Goal: Task Accomplishment & Management: Manage account settings

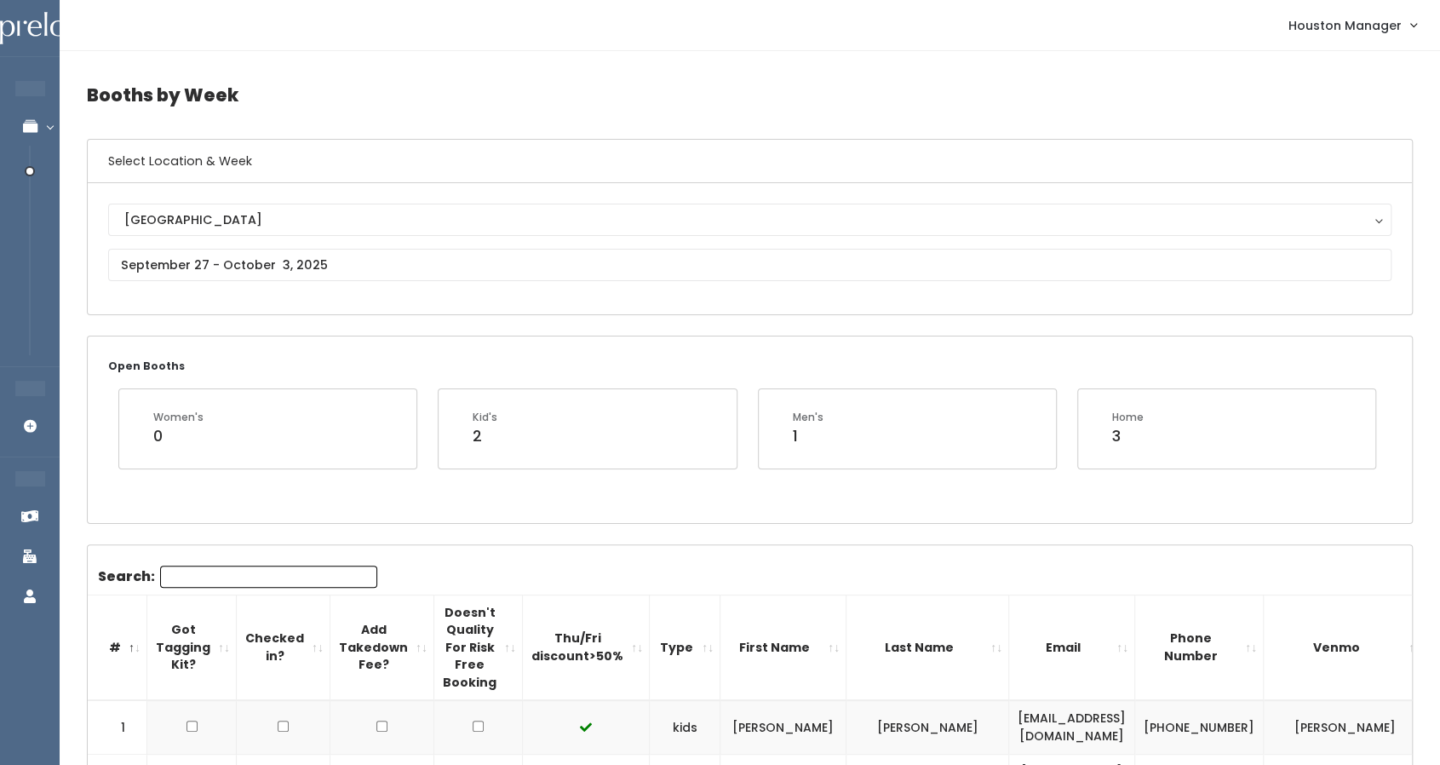
click at [206, 569] on input "Search:" at bounding box center [268, 576] width 217 height 22
paste input "Myrna"
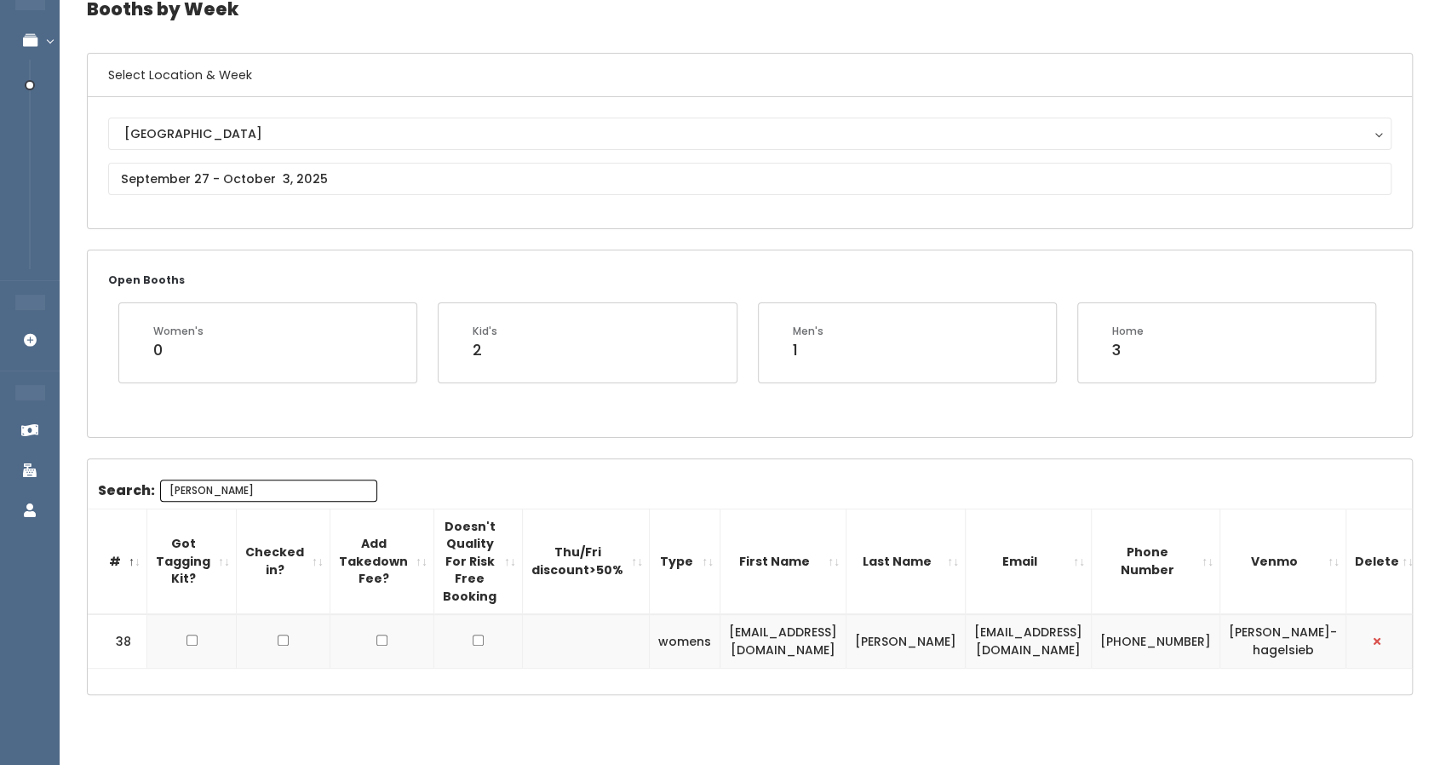
scroll to position [113, 0]
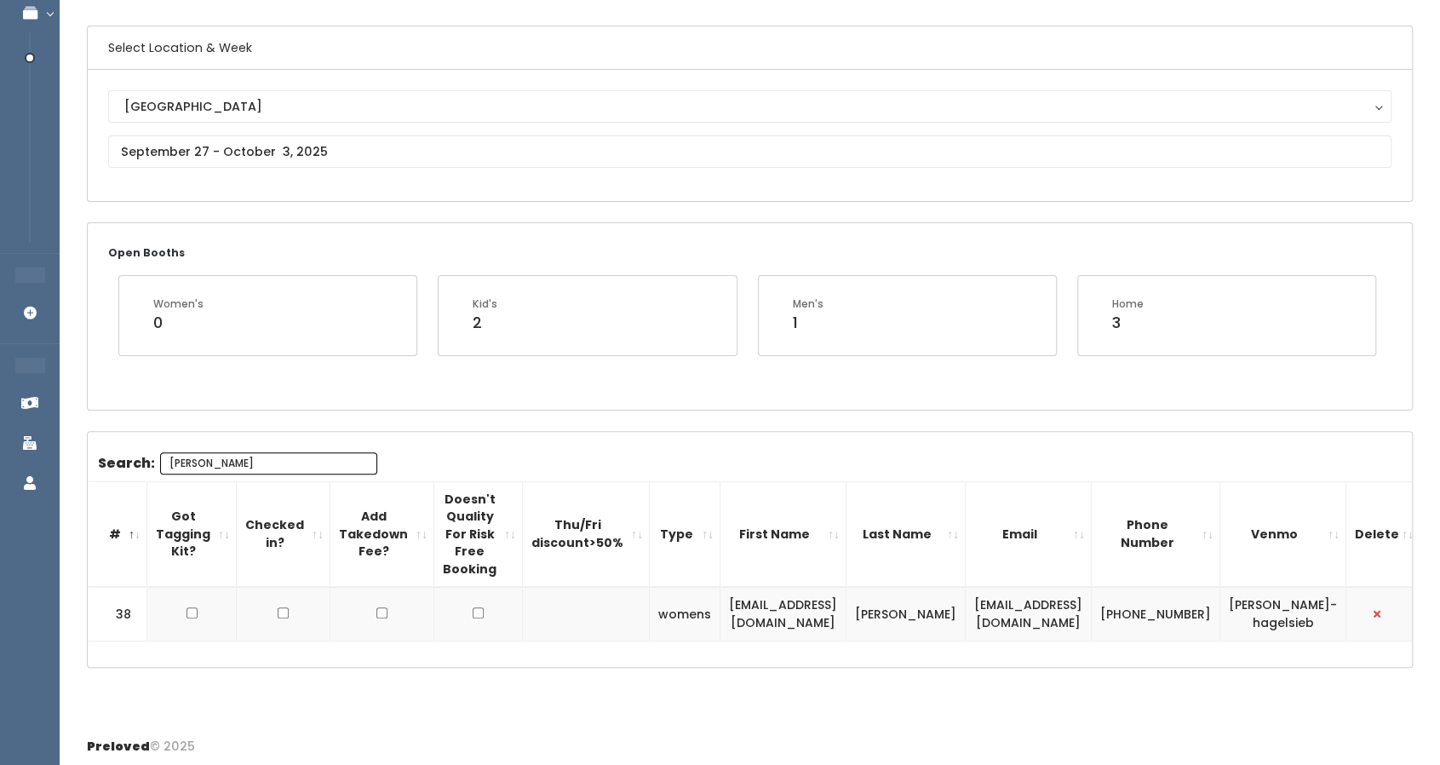
type input "Myrna"
click at [268, 158] on input "text" at bounding box center [749, 151] width 1283 height 32
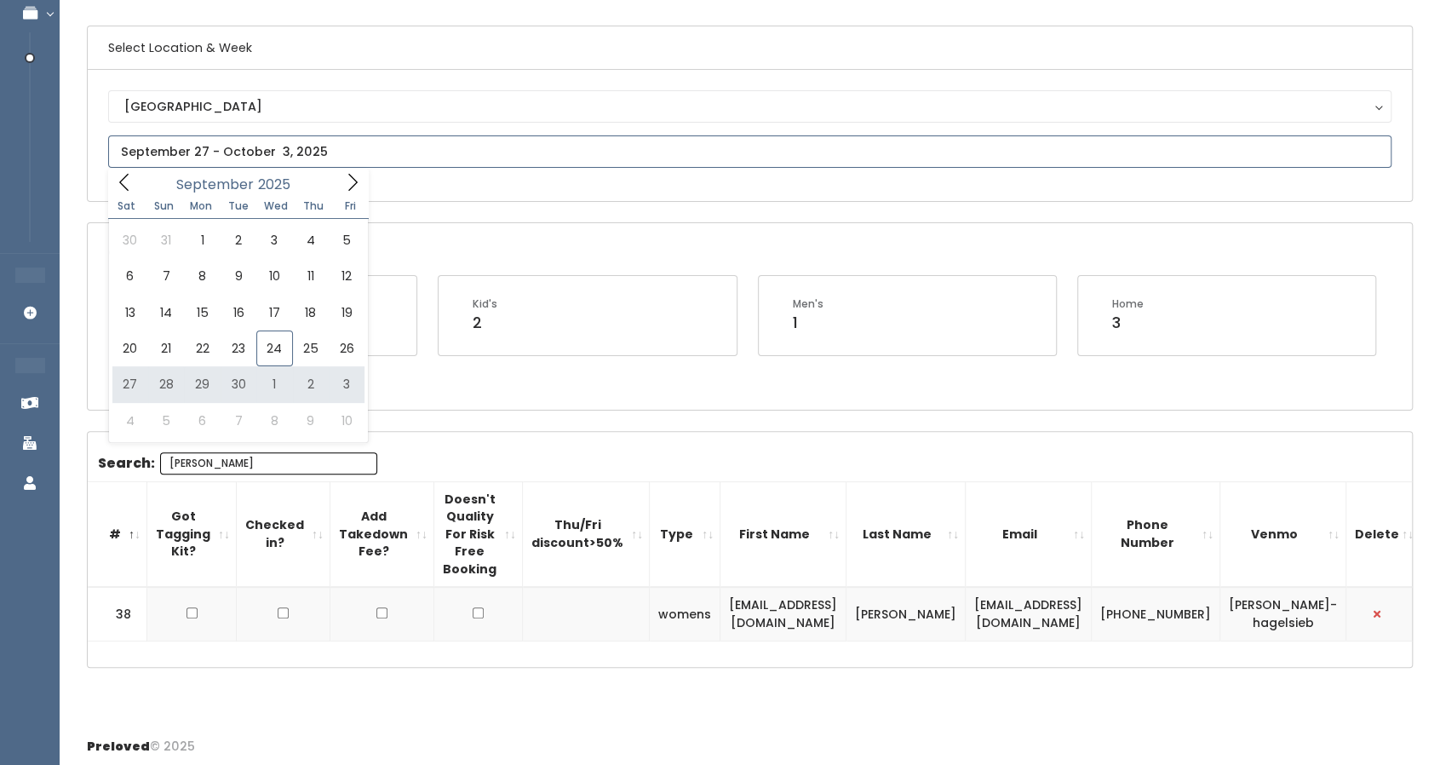
type input "September 27 to October 3"
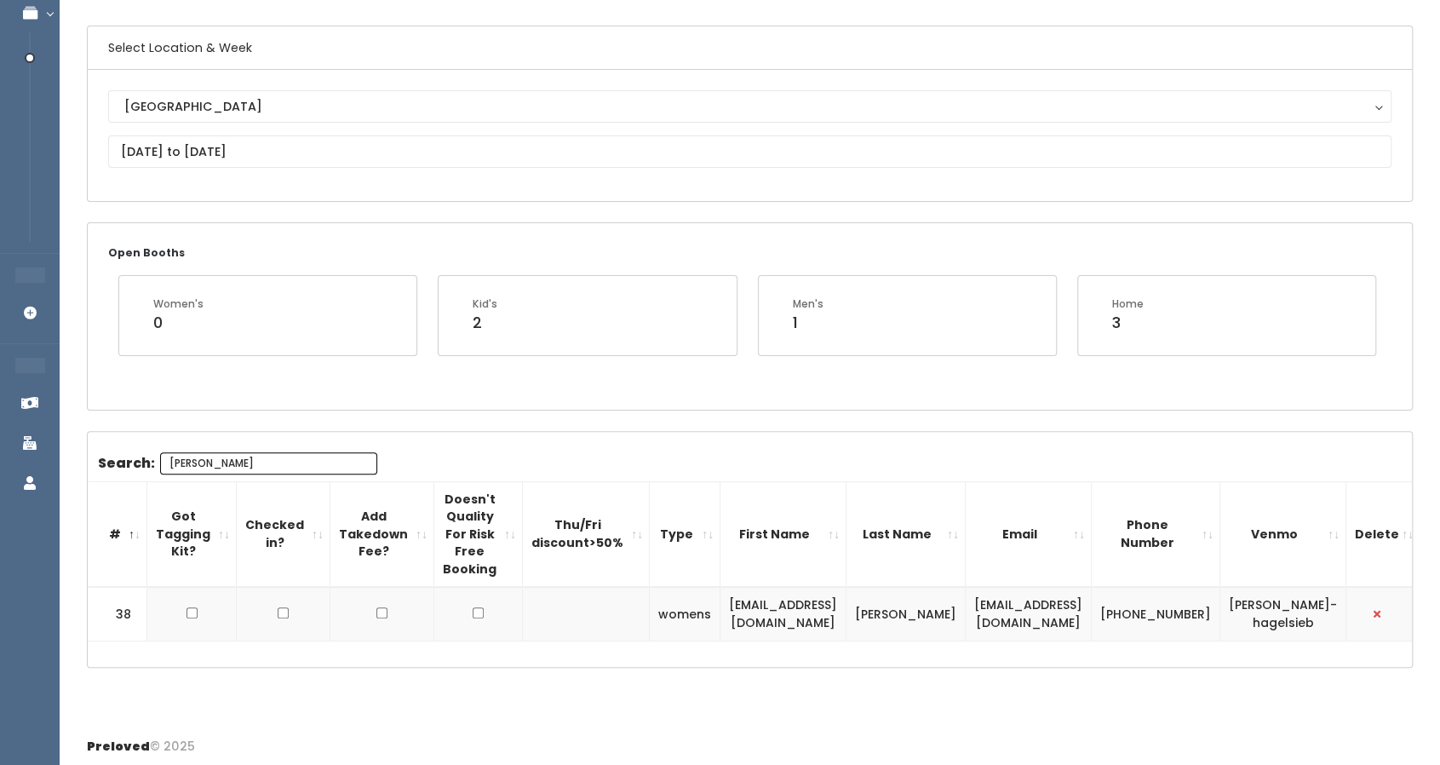
click at [181, 462] on input "Myrna" at bounding box center [268, 463] width 217 height 22
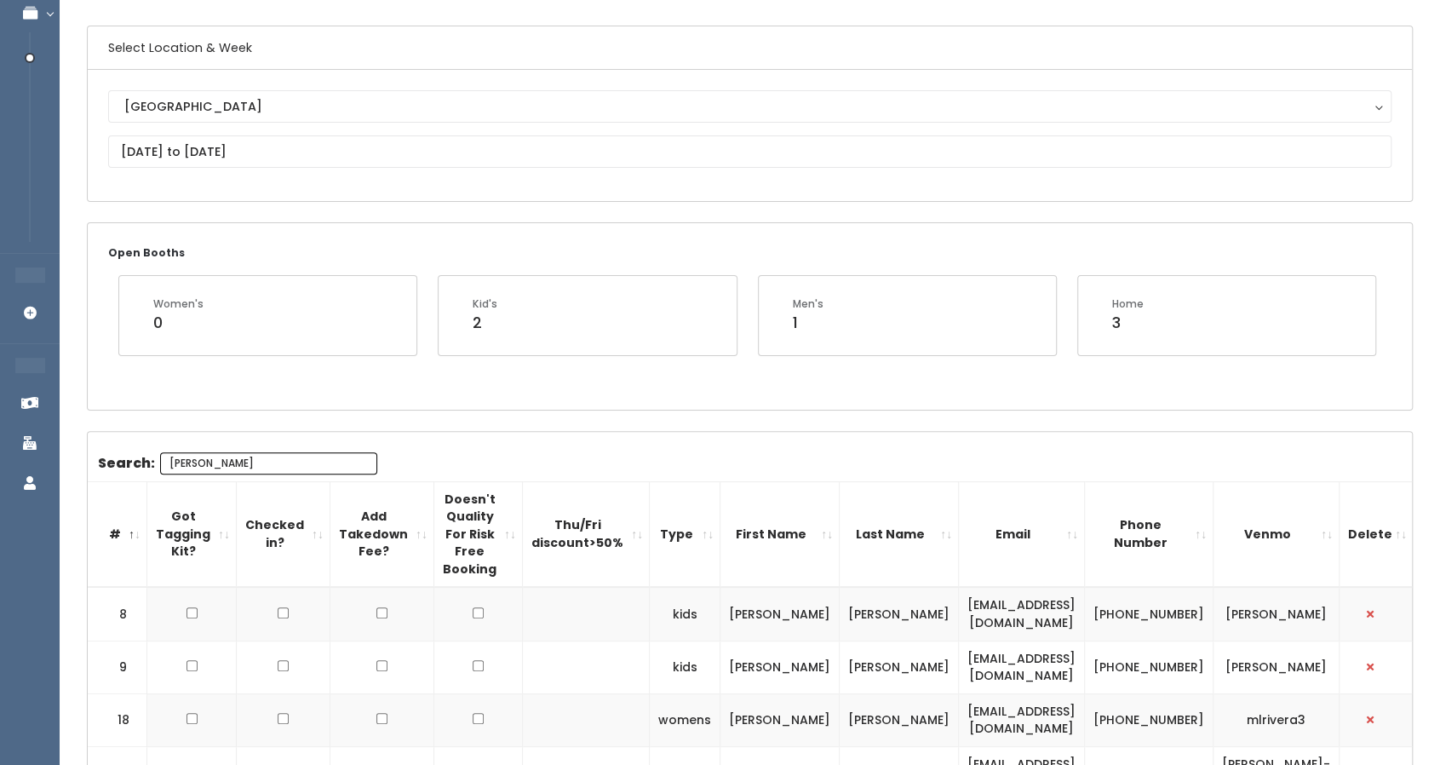
type input "ana"
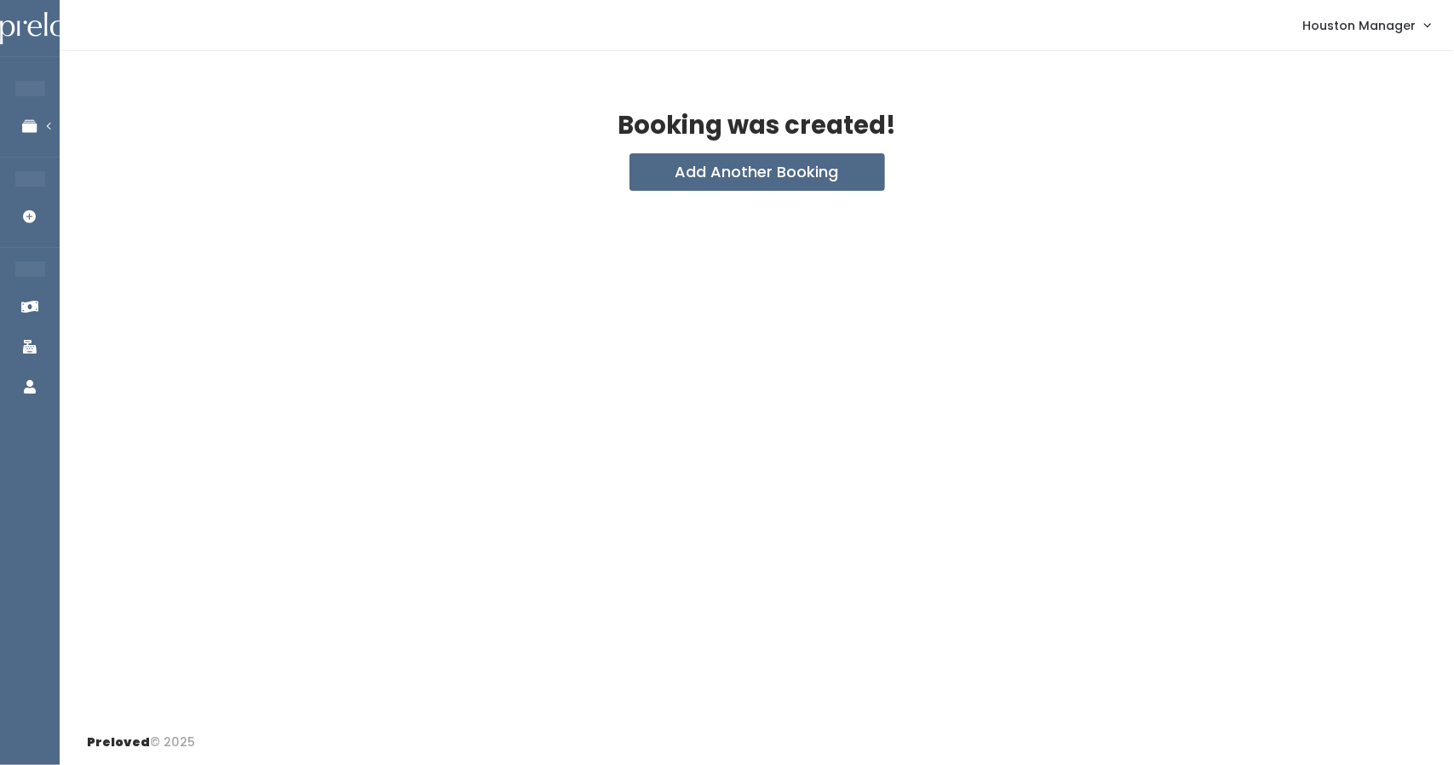
click at [82, 1] on nav "Houston Manager My bookings Account settings Logout" at bounding box center [757, 25] width 1394 height 51
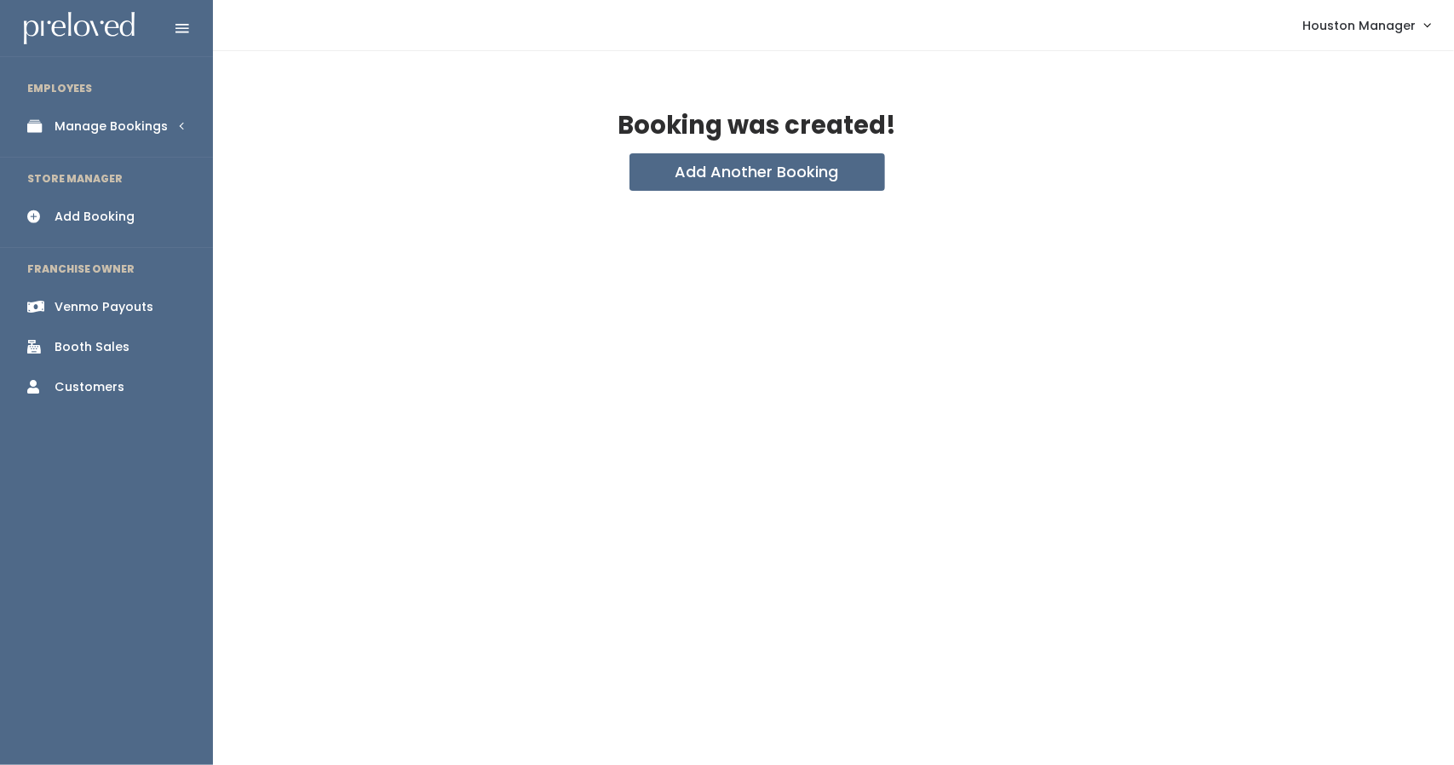
click at [41, 29] on img at bounding box center [79, 28] width 111 height 33
click at [186, 32] on icon at bounding box center [182, 28] width 14 height 15
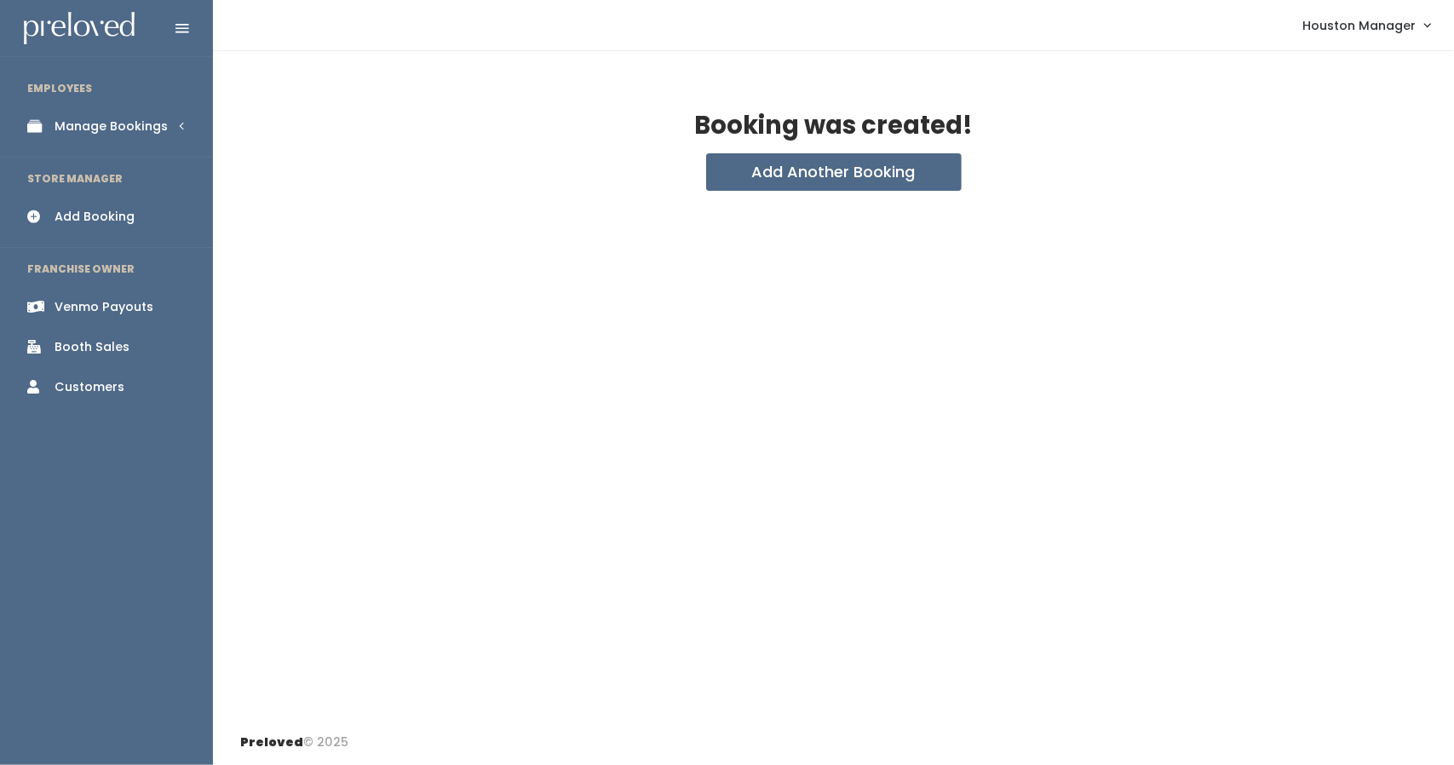
click at [90, 129] on div "Manage Bookings" at bounding box center [111, 127] width 113 height 18
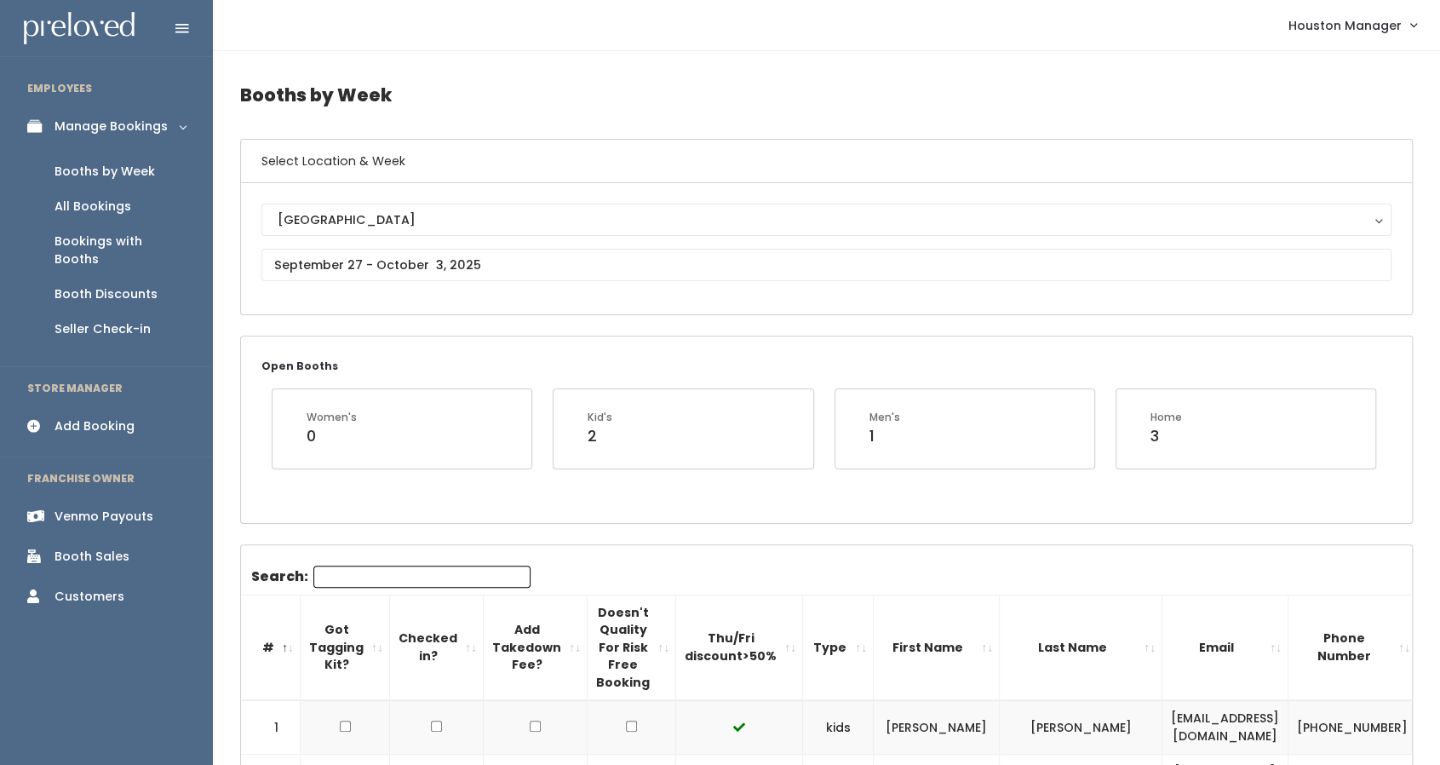
click at [390, 566] on input "Search:" at bounding box center [421, 576] width 217 height 22
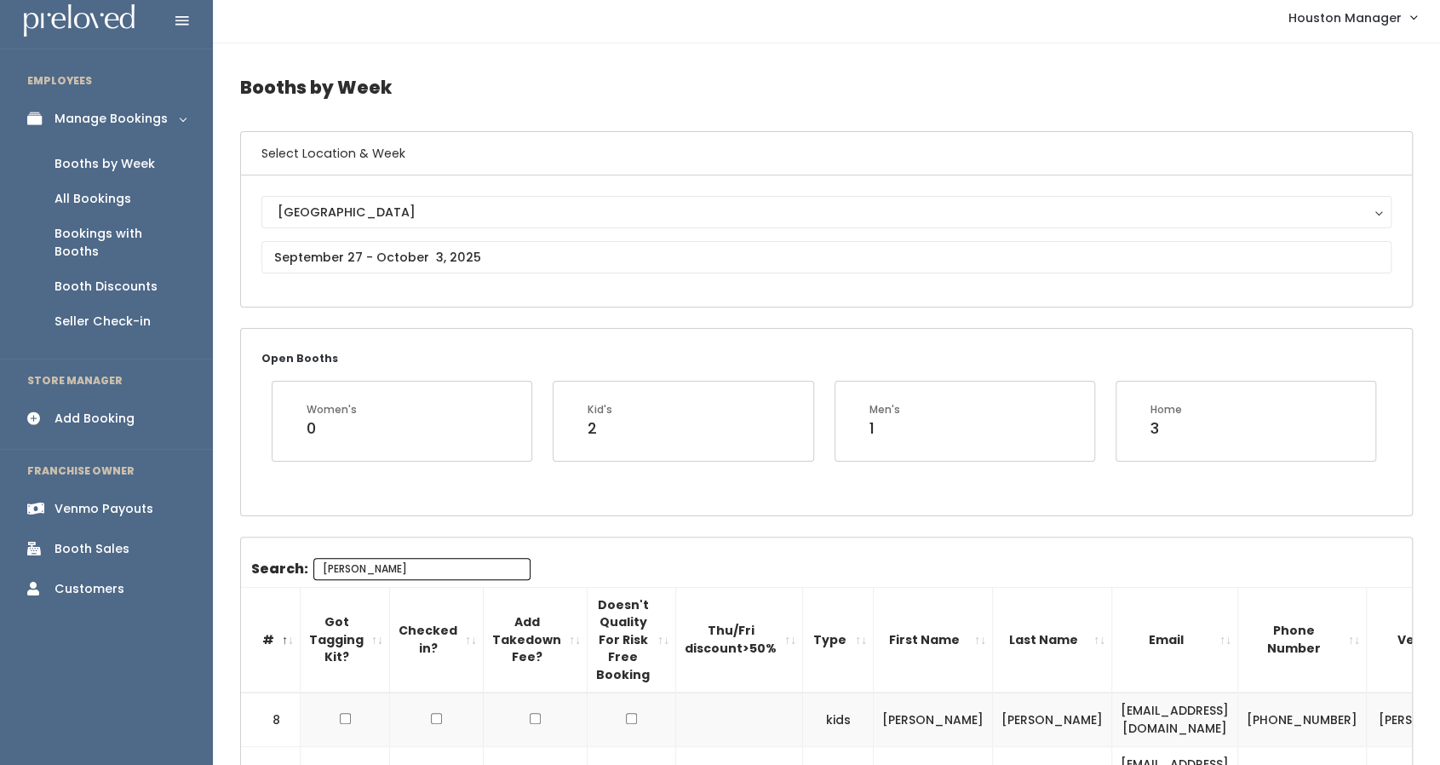
scroll to position [6, 0]
type input "ana"
click at [421, 244] on input "text" at bounding box center [826, 259] width 1130 height 32
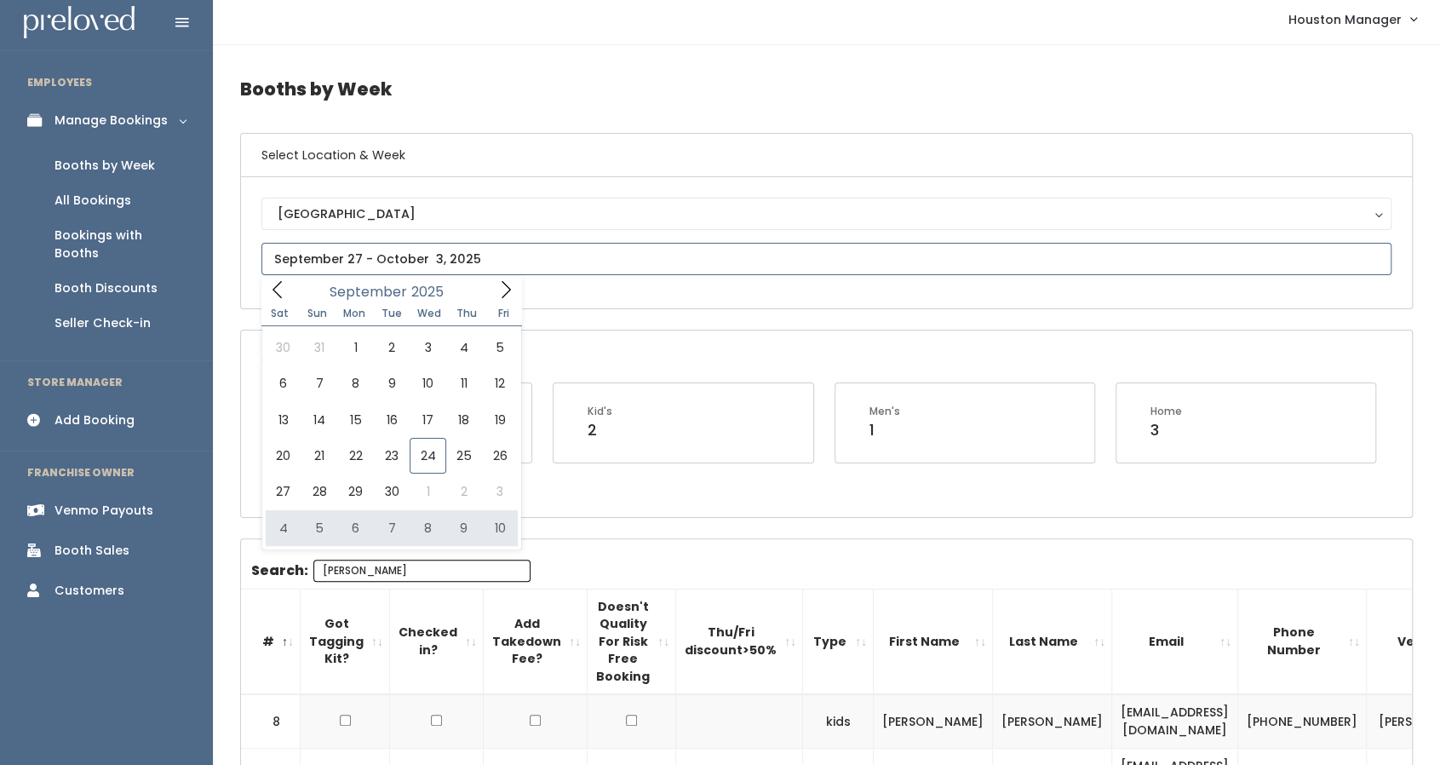
type input "October 4 to October 10"
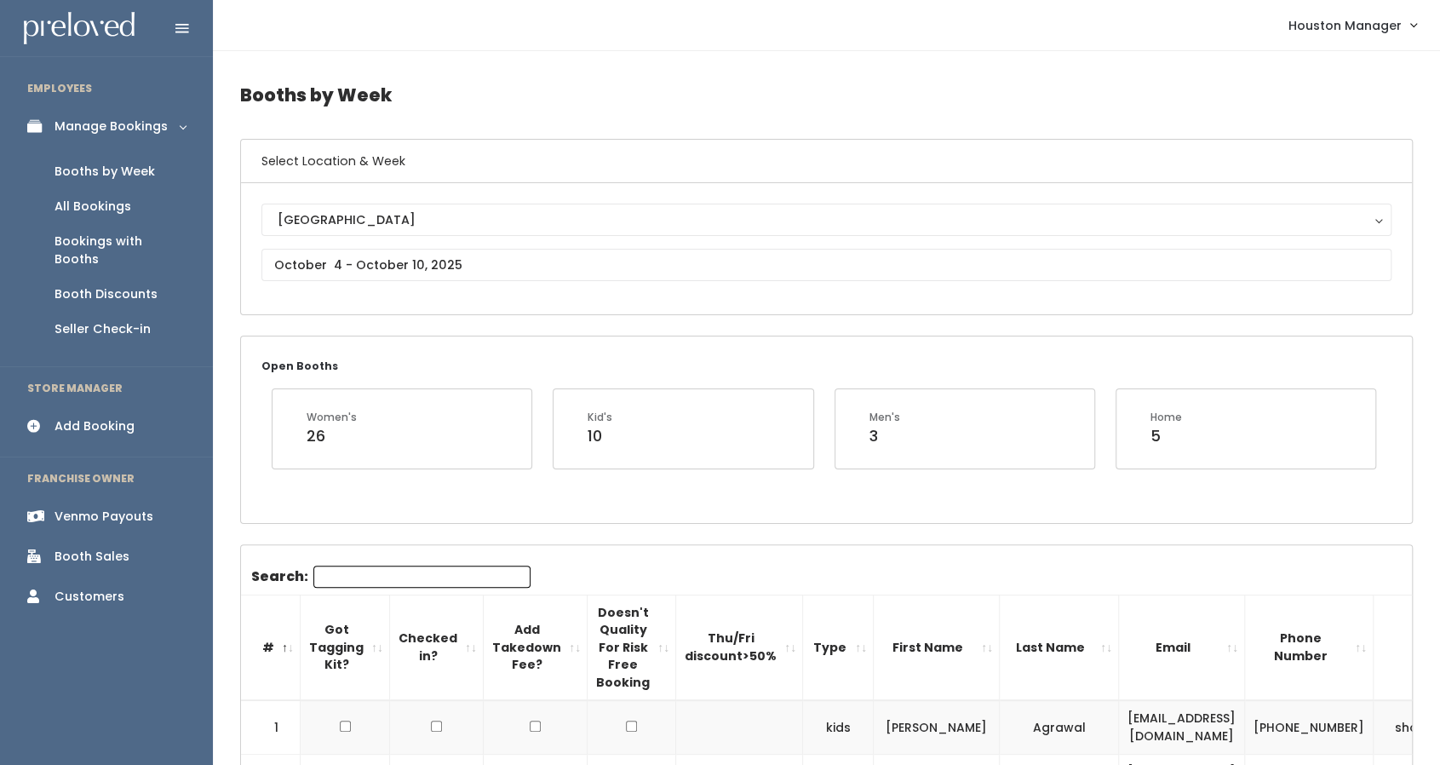
click at [359, 583] on input "Search:" at bounding box center [421, 576] width 217 height 22
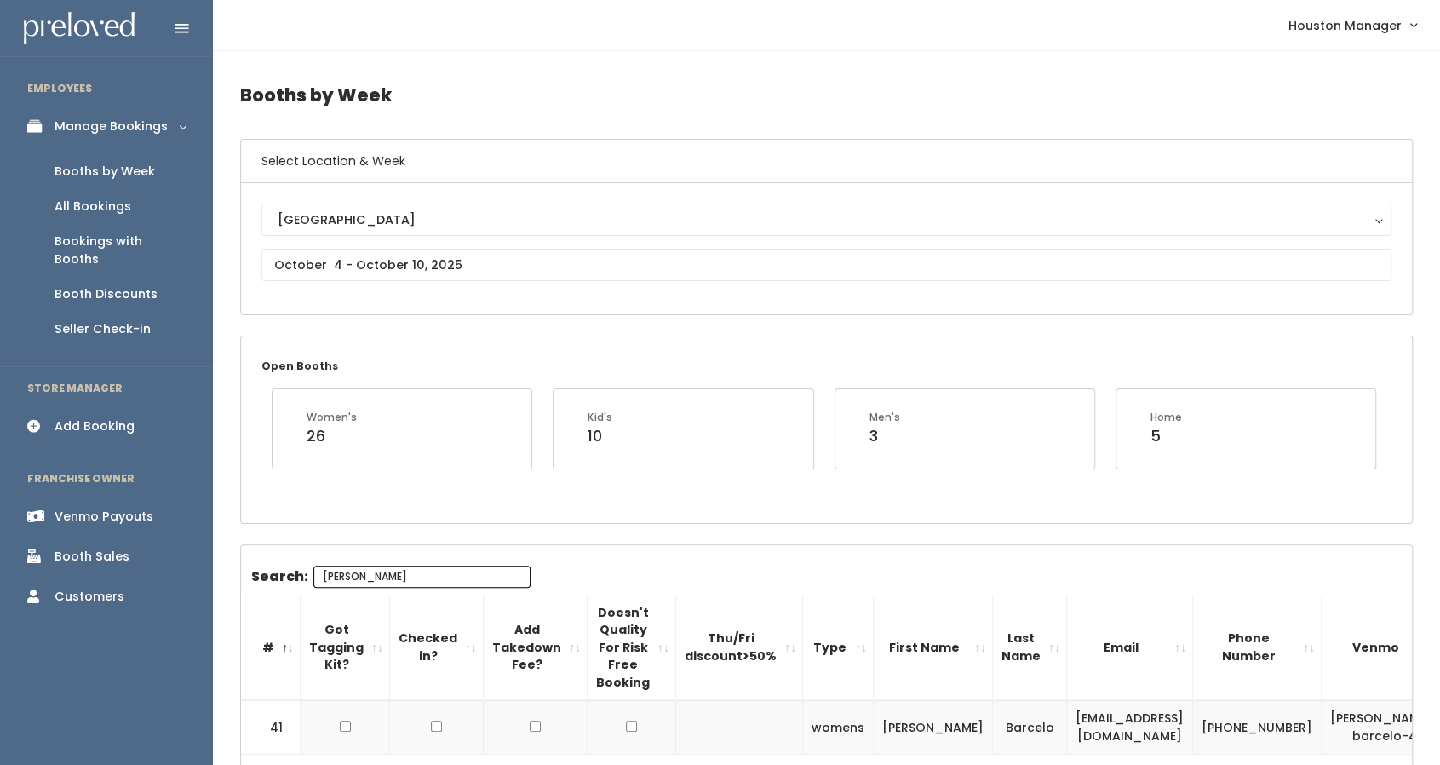
scroll to position [113, 0]
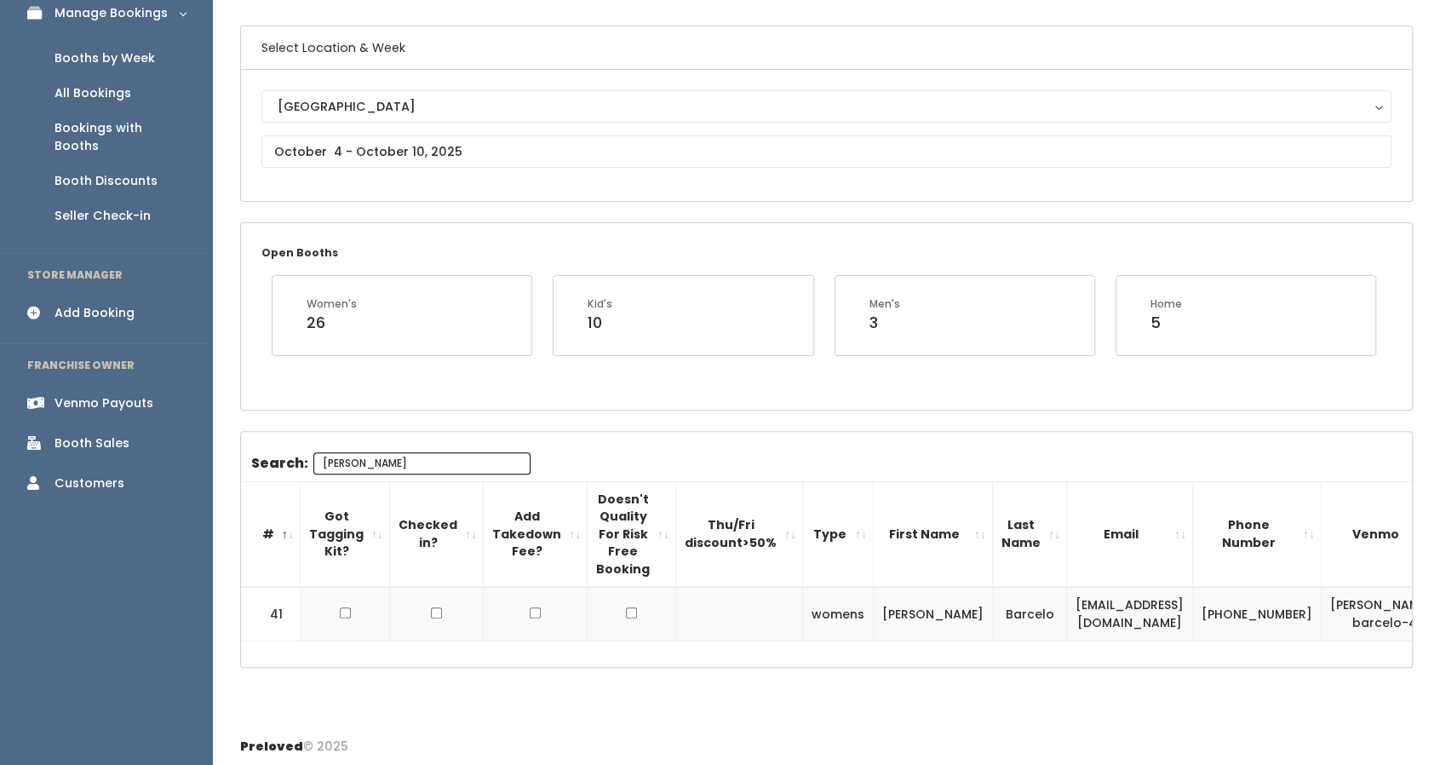
type input "ana"
click at [361, 144] on input "text" at bounding box center [826, 151] width 1130 height 32
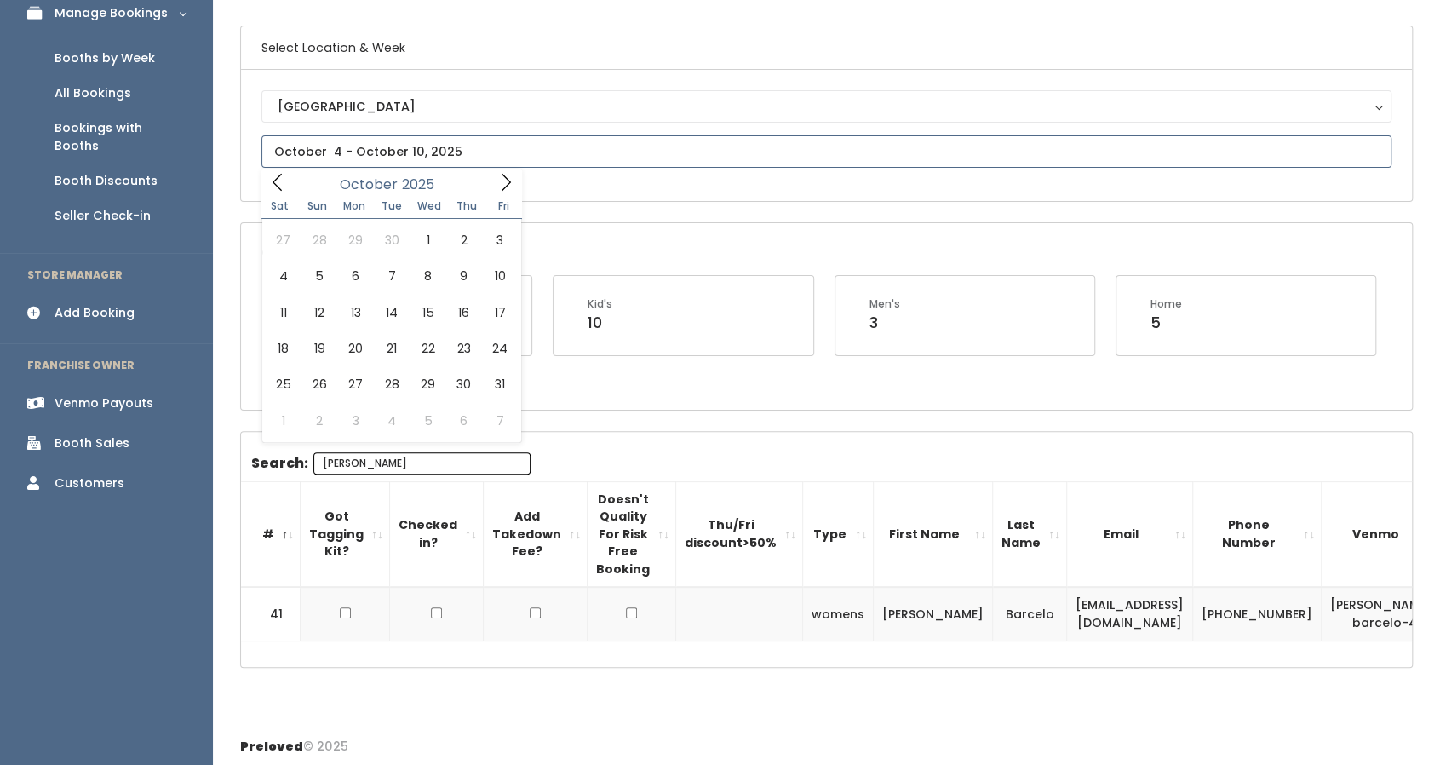
click at [517, 186] on span at bounding box center [506, 182] width 32 height 26
type input "October 11 to October 17"
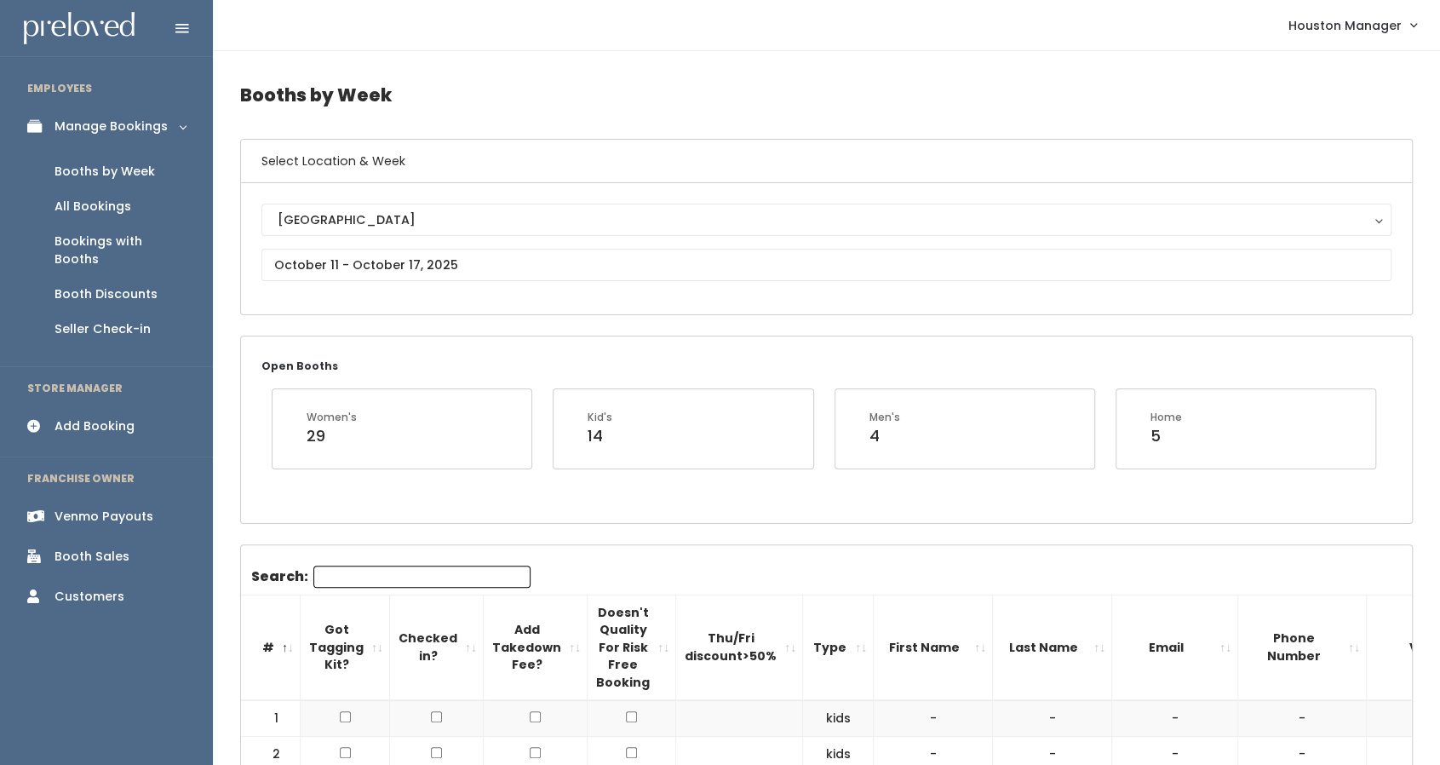
click at [334, 572] on input "Search:" at bounding box center [421, 576] width 217 height 22
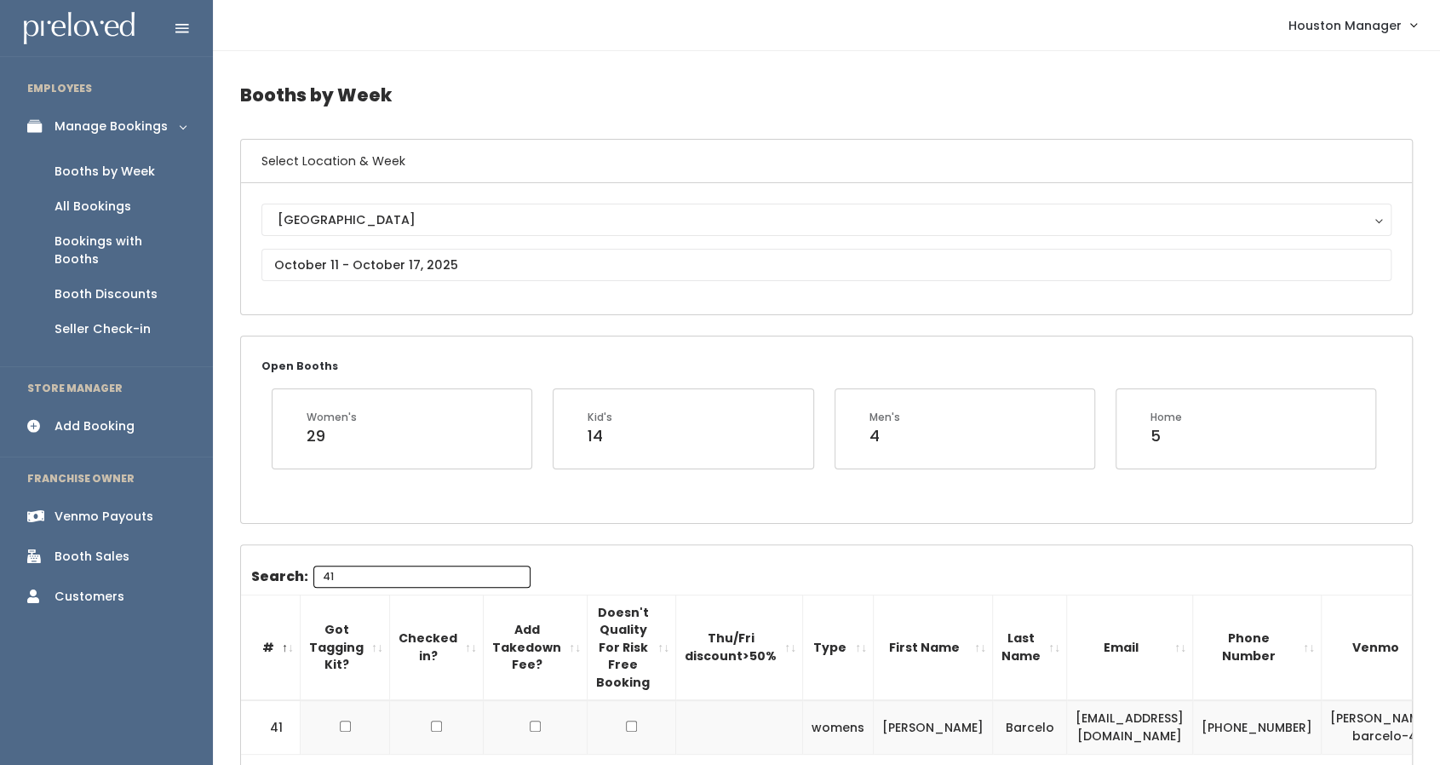
type input "41"
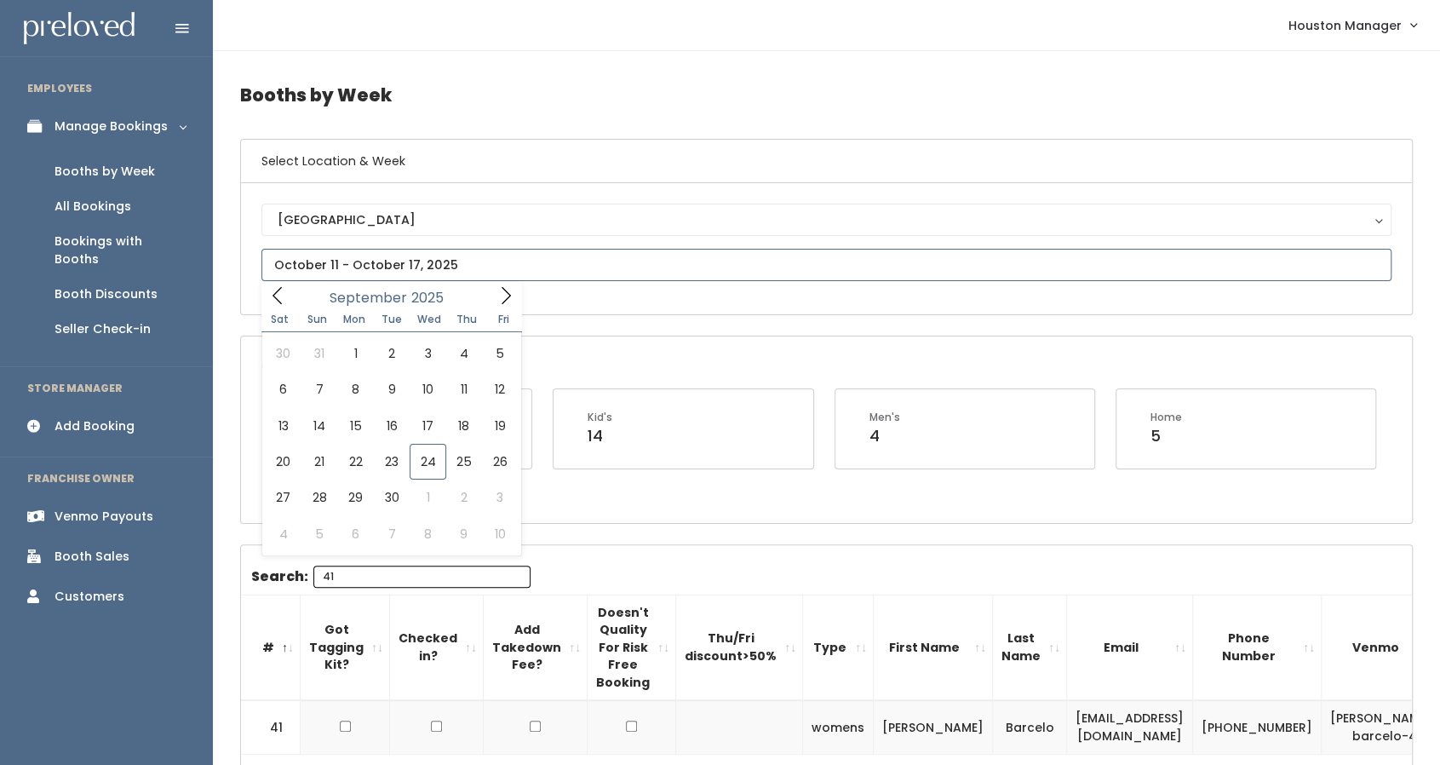
click at [340, 273] on input "text" at bounding box center [826, 265] width 1130 height 32
type input "September 20 to September 26"
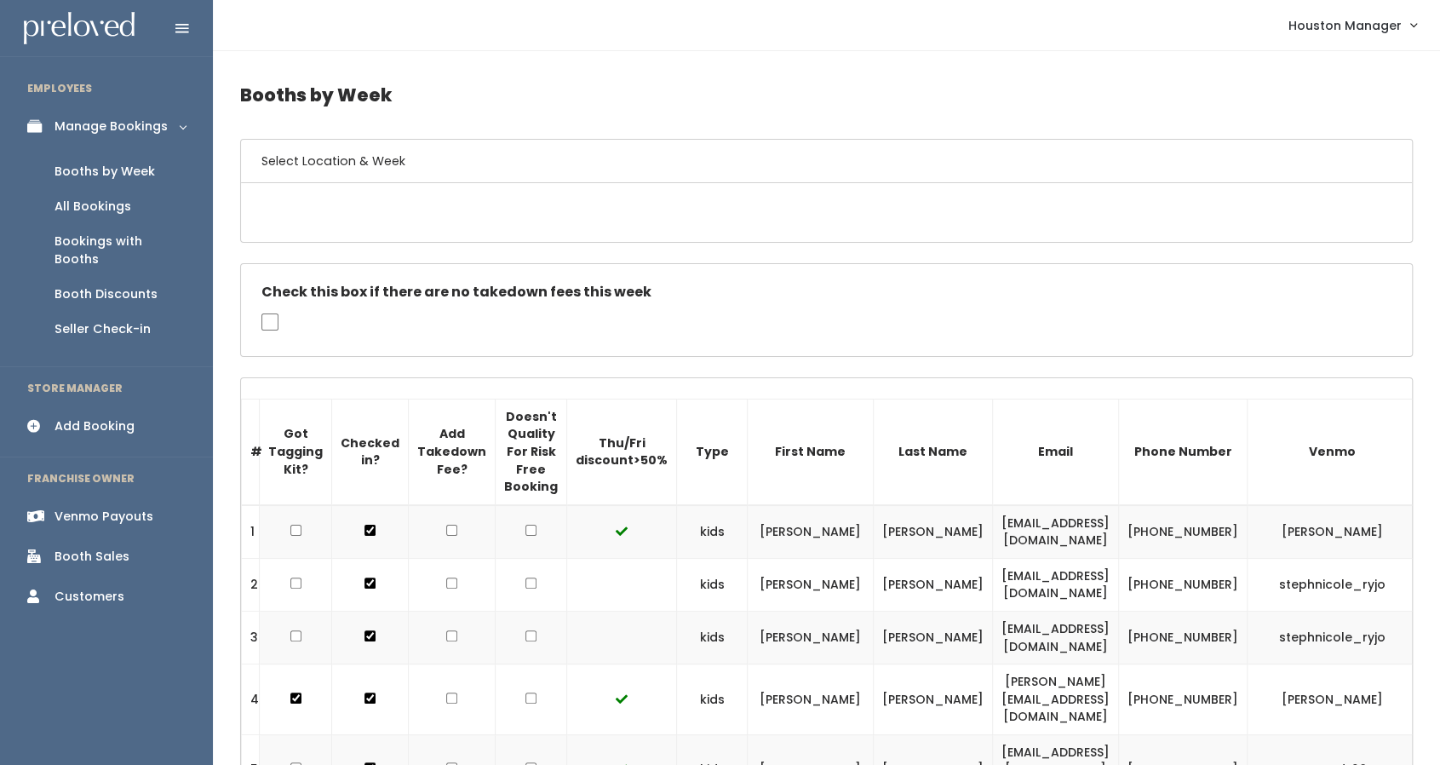
click at [99, 285] on div "Booth Discounts" at bounding box center [106, 294] width 103 height 18
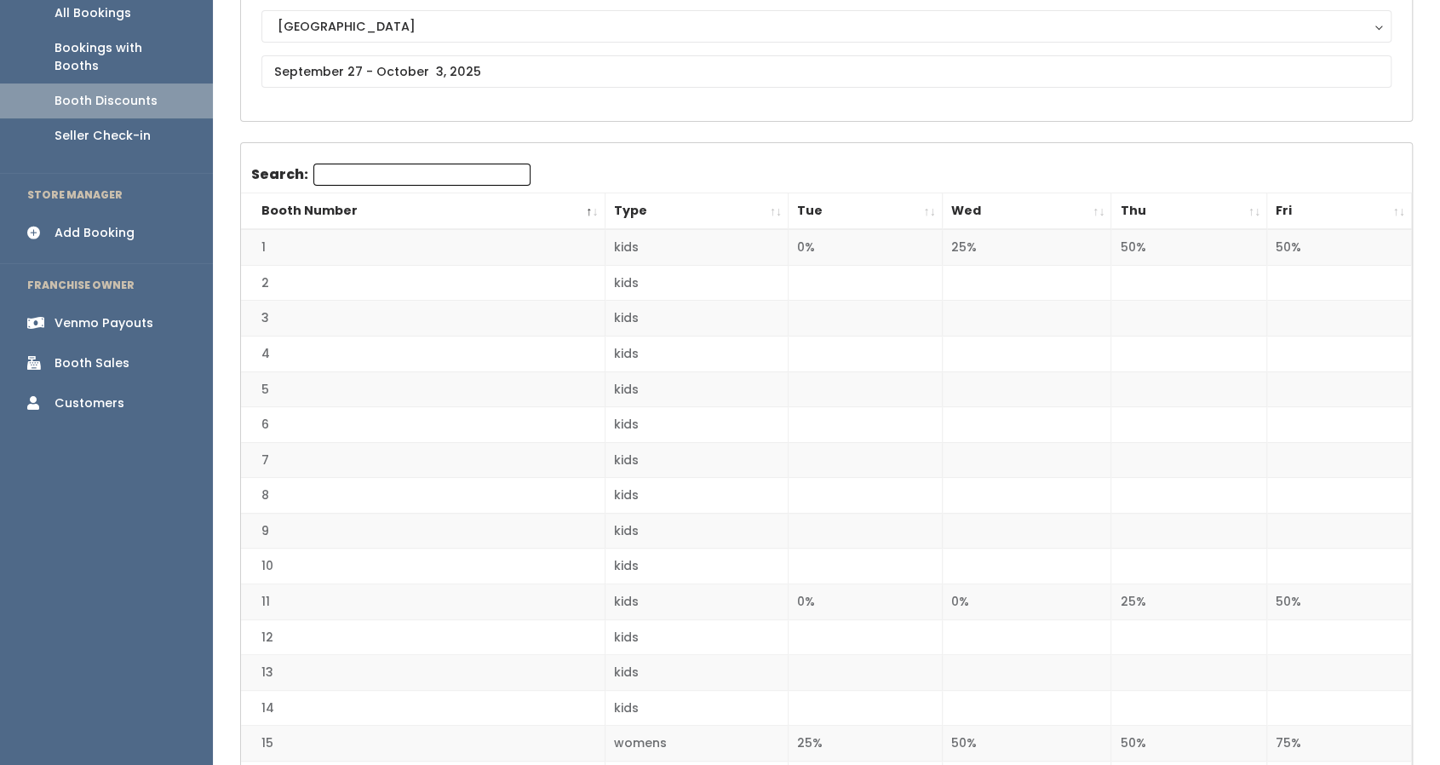
scroll to position [198, 0]
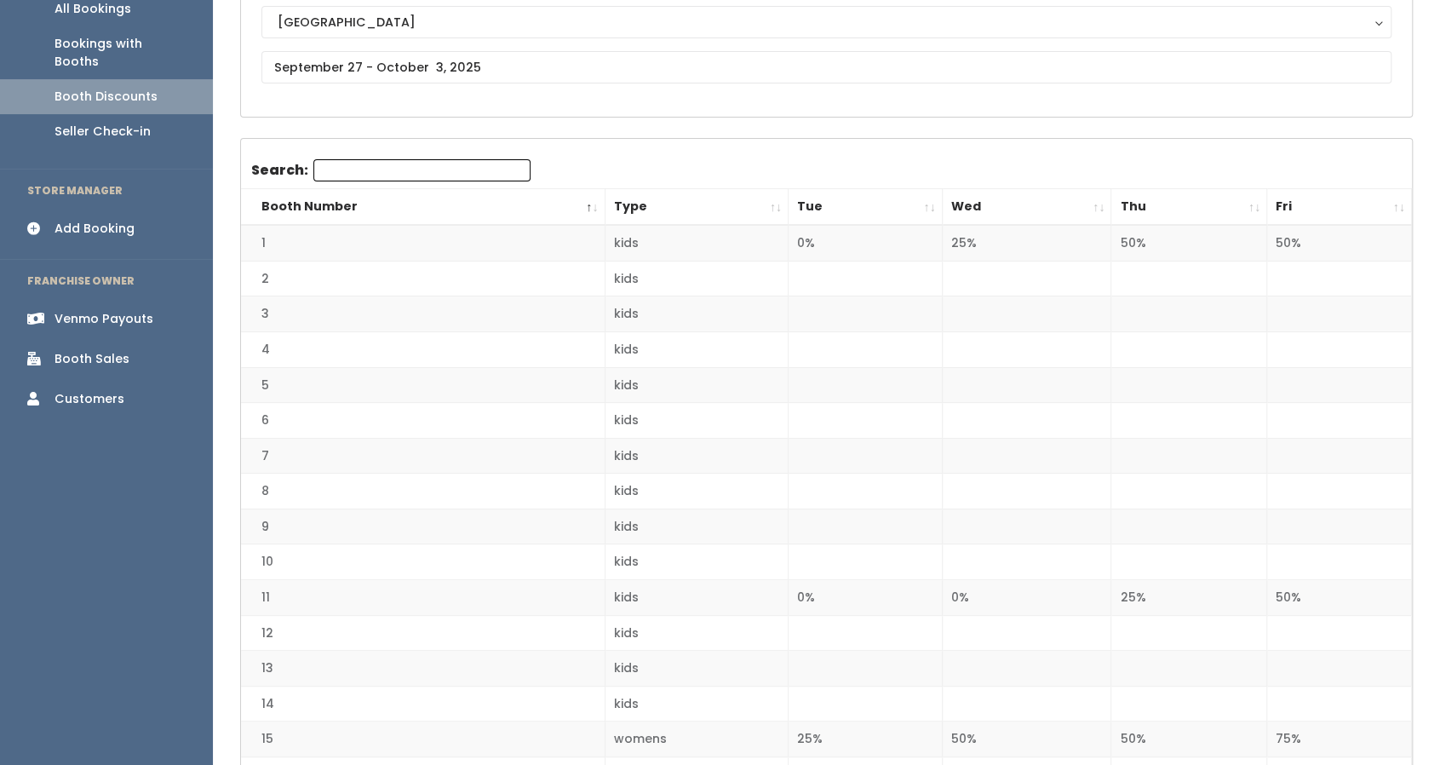
click at [1153, 190] on th "Thu" at bounding box center [1189, 207] width 156 height 37
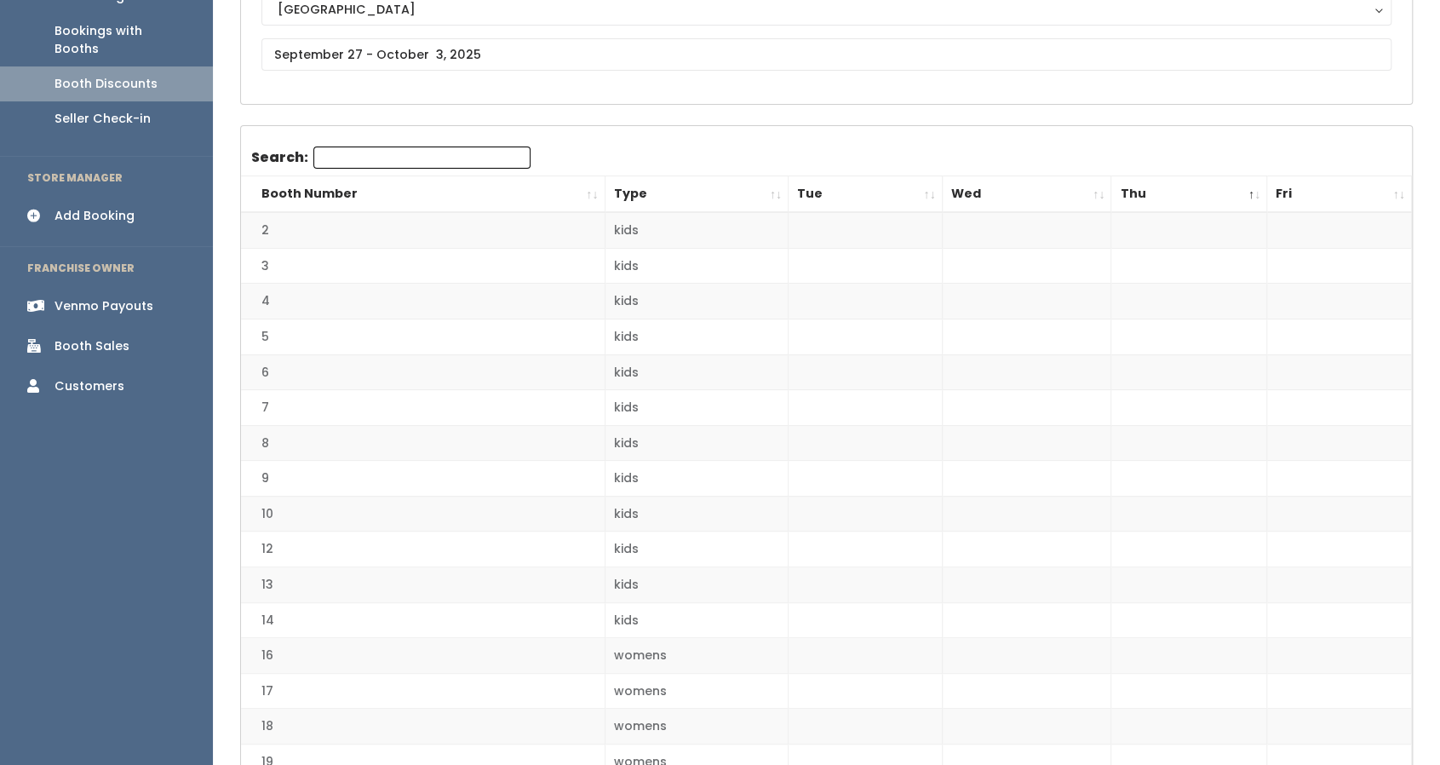
scroll to position [0, 0]
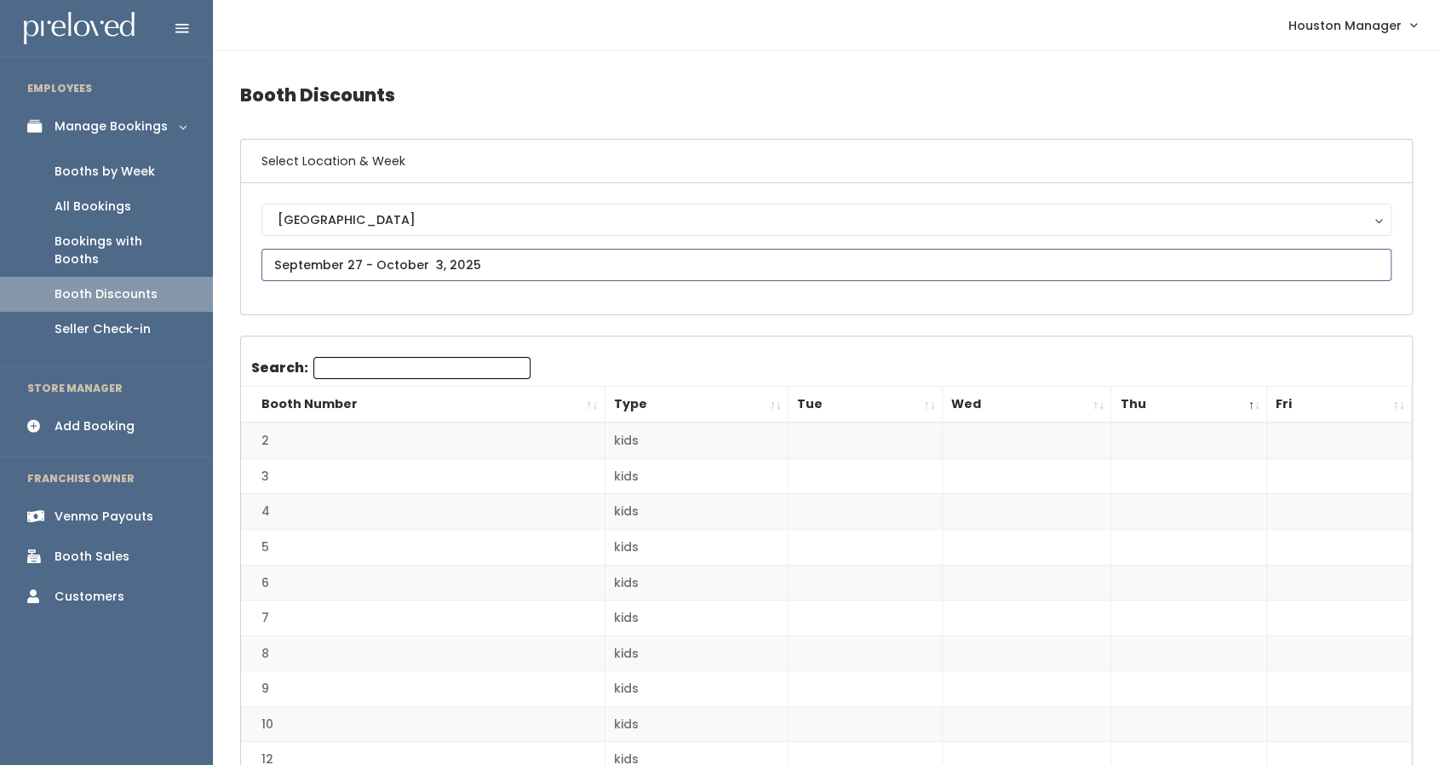
click at [609, 270] on input "text" at bounding box center [826, 265] width 1130 height 32
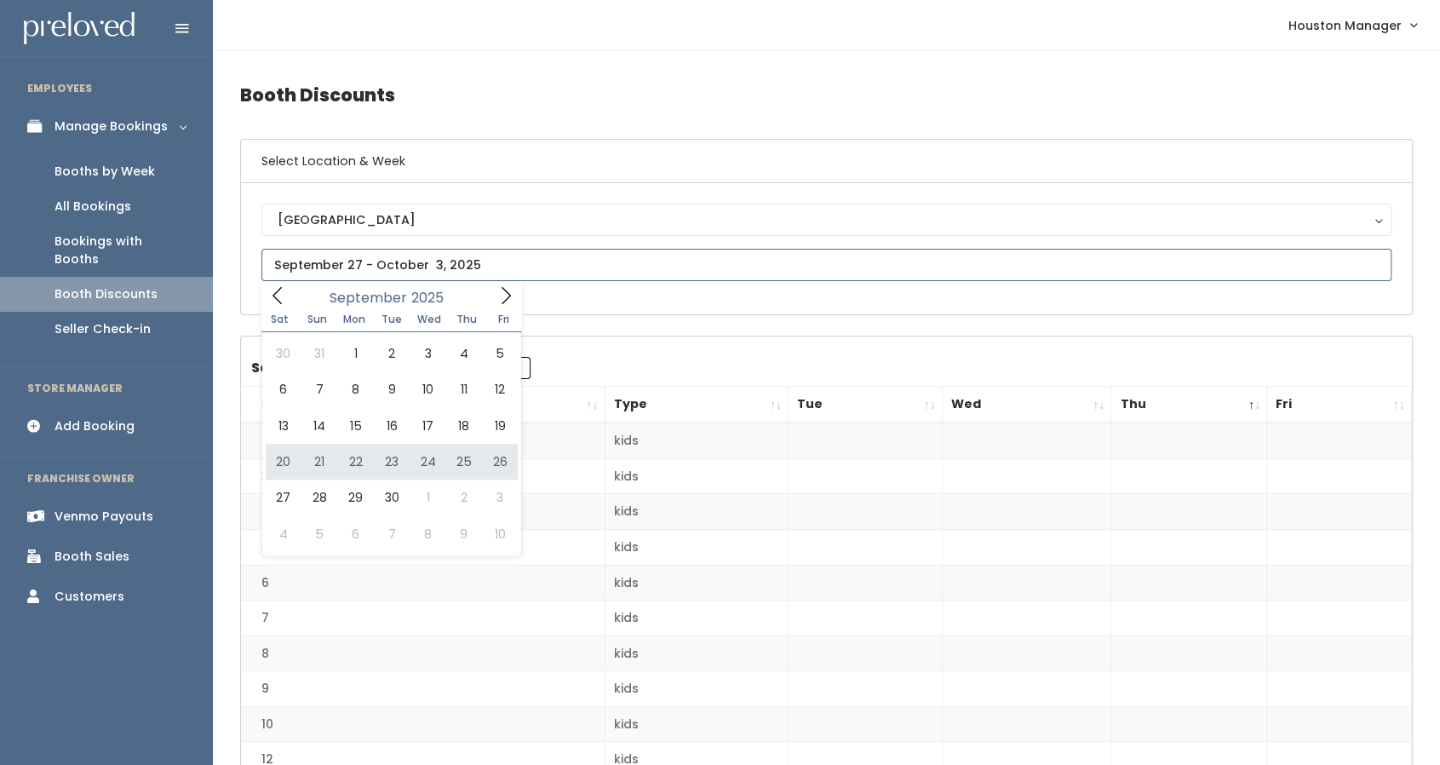
type input "September 20 to September 26"
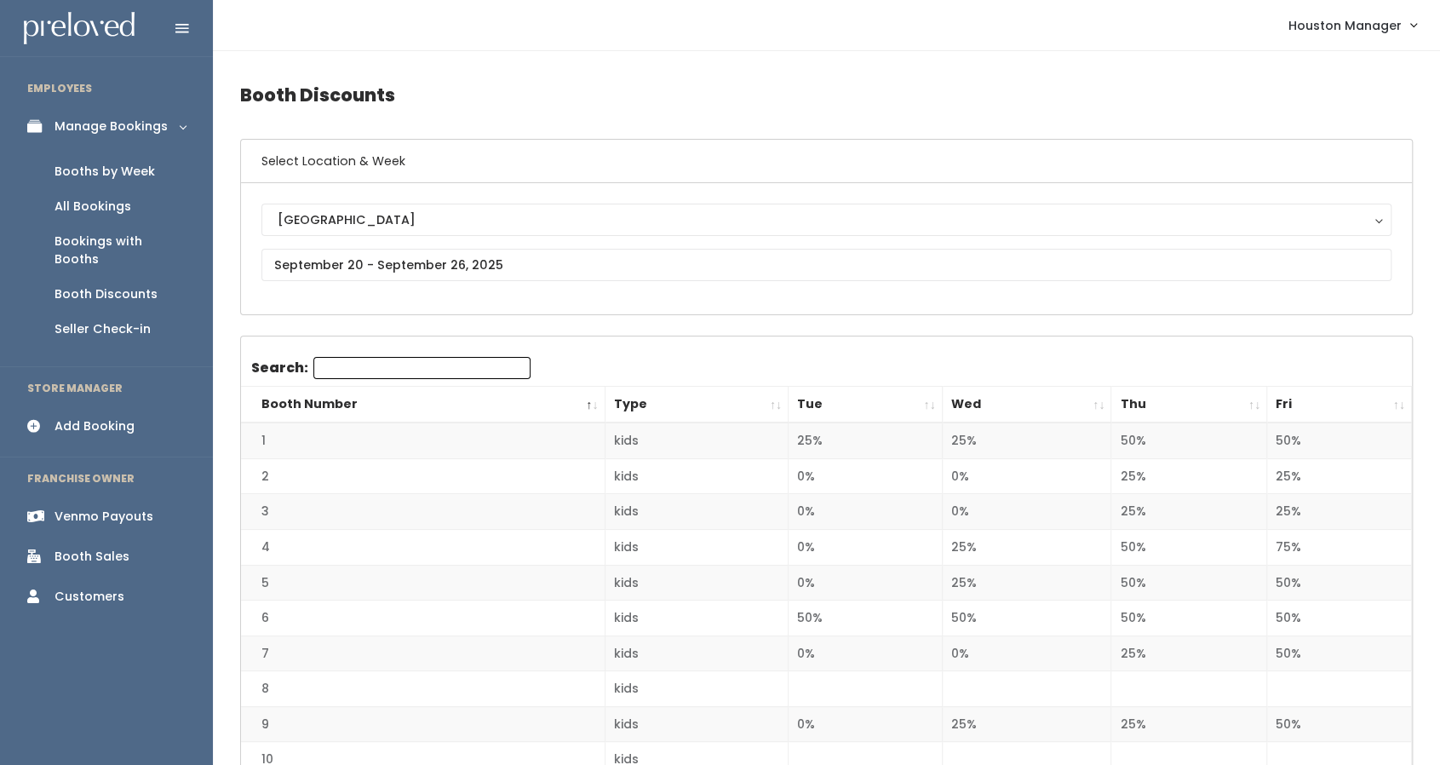
click at [1173, 399] on th "Thu" at bounding box center [1189, 405] width 156 height 37
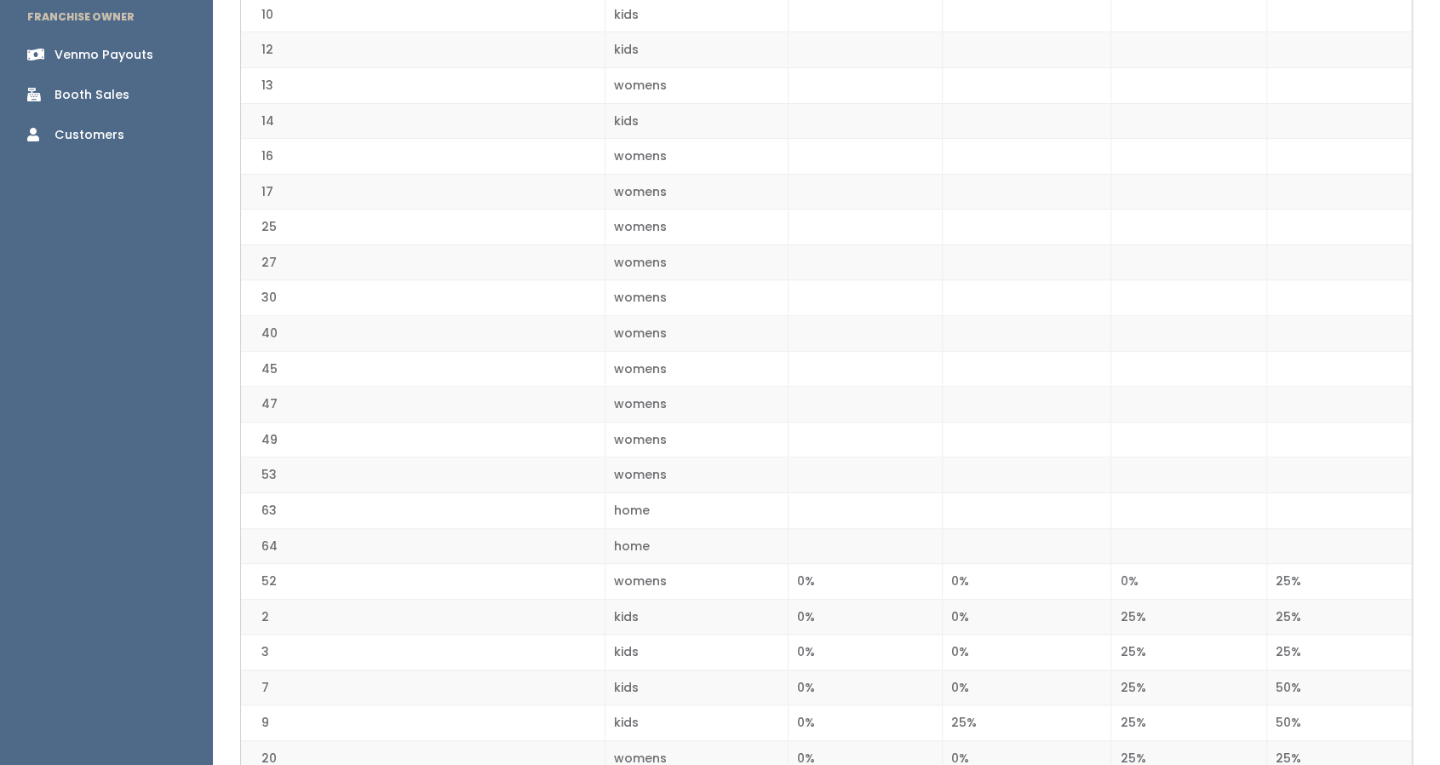
scroll to position [461, 0]
drag, startPoint x: 305, startPoint y: 542, endPoint x: 258, endPoint y: 377, distance: 170.9
click at [422, 335] on td "40" at bounding box center [423, 335] width 364 height 36
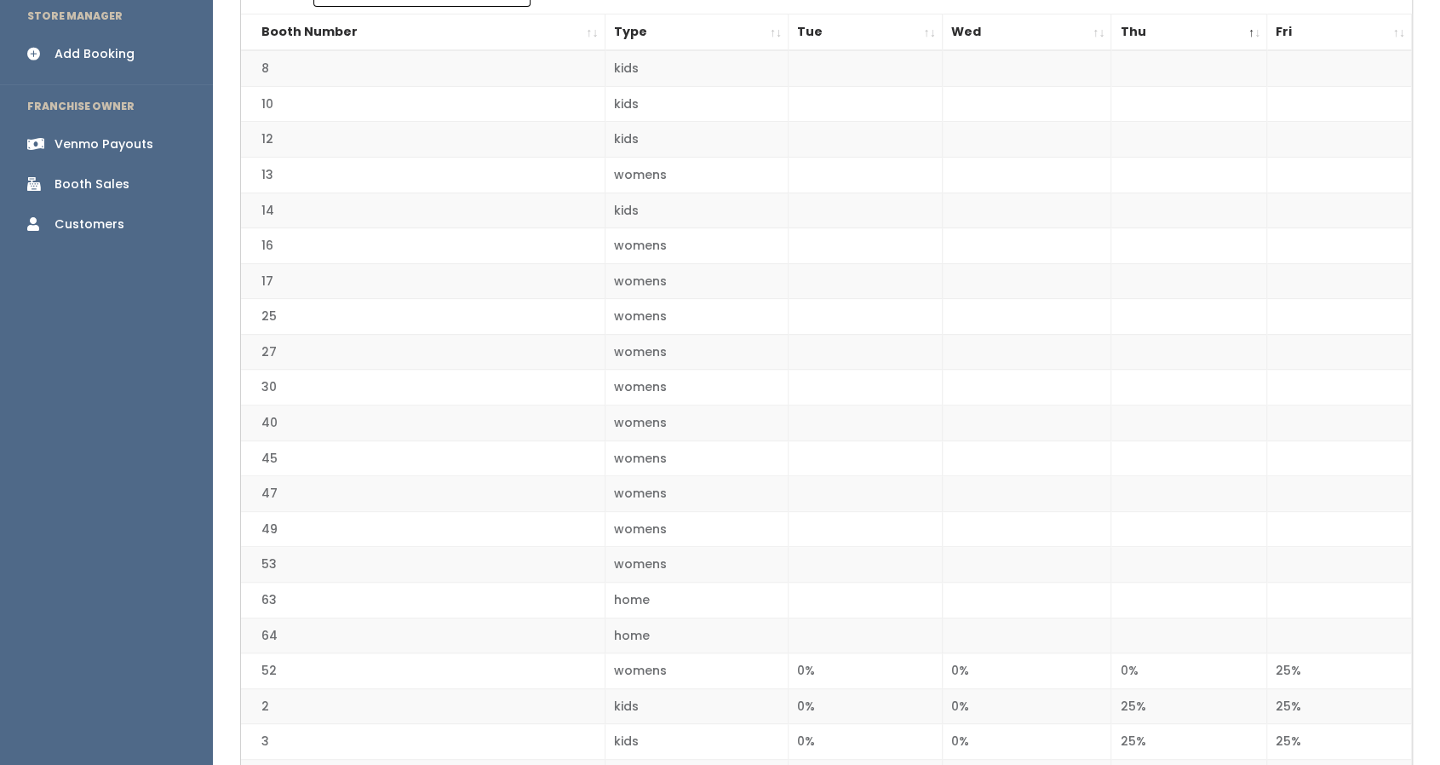
scroll to position [0, 0]
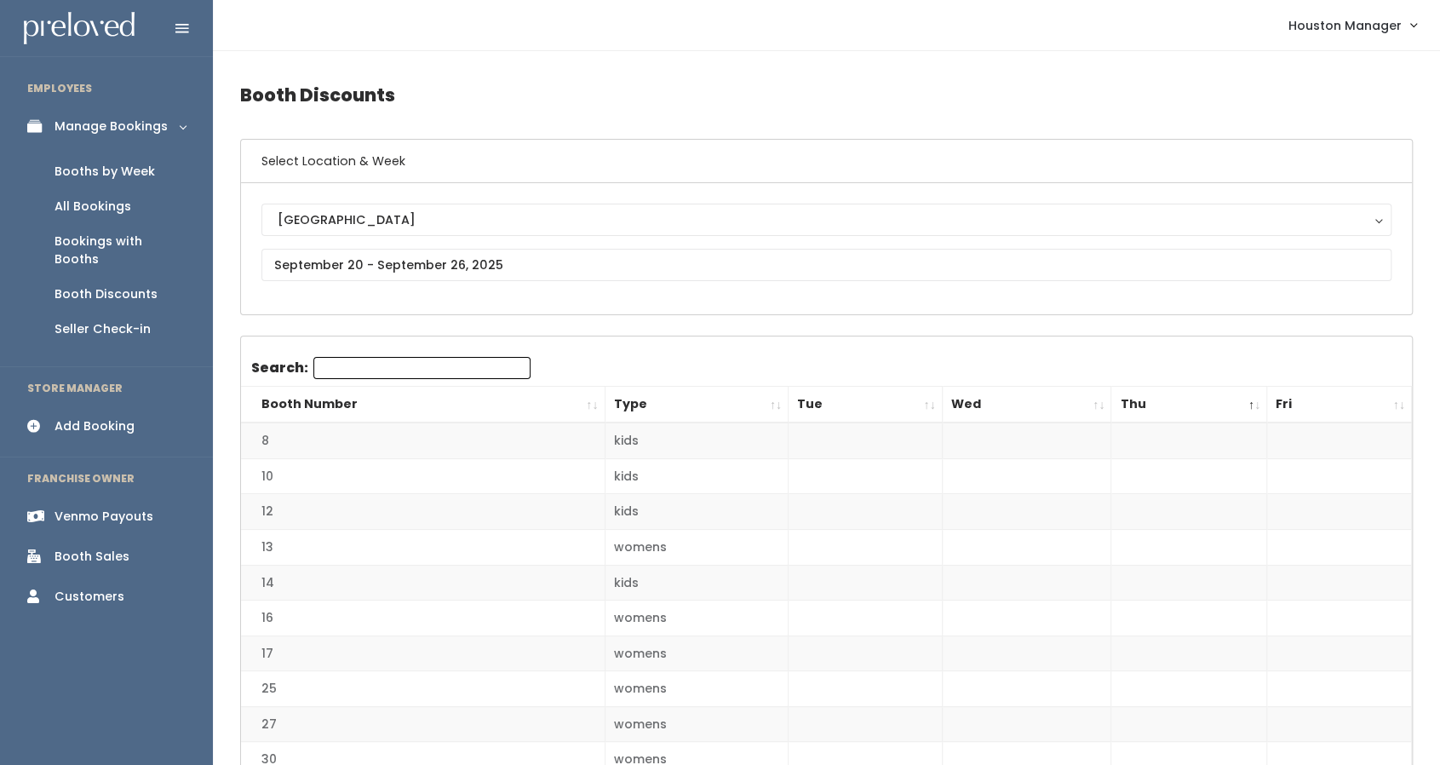
drag, startPoint x: 1189, startPoint y: 117, endPoint x: 1280, endPoint y: 105, distance: 91.9
click at [1280, 105] on h4 "Booth Discounts" at bounding box center [826, 95] width 1173 height 47
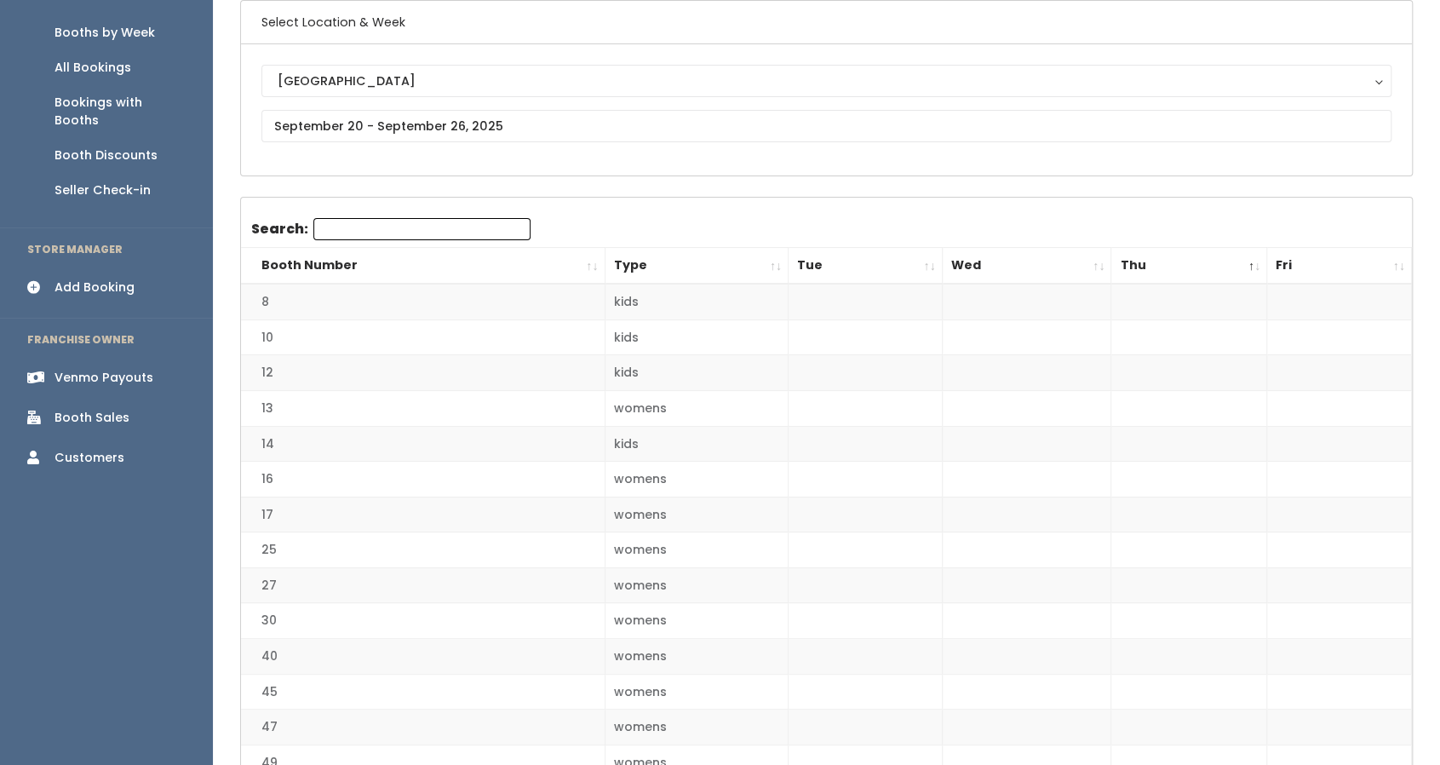
scroll to position [141, 0]
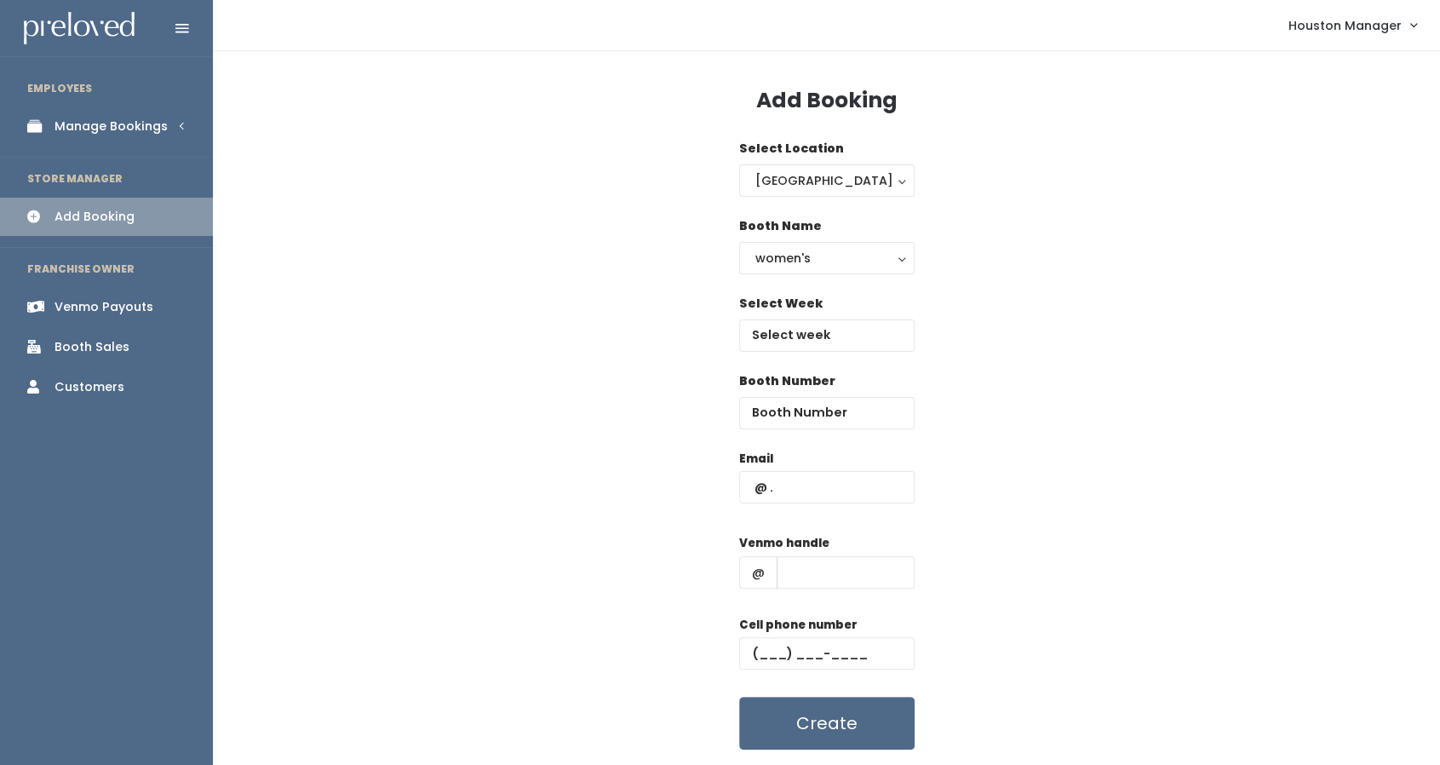
click at [107, 123] on div "Manage Bookings" at bounding box center [111, 127] width 113 height 18
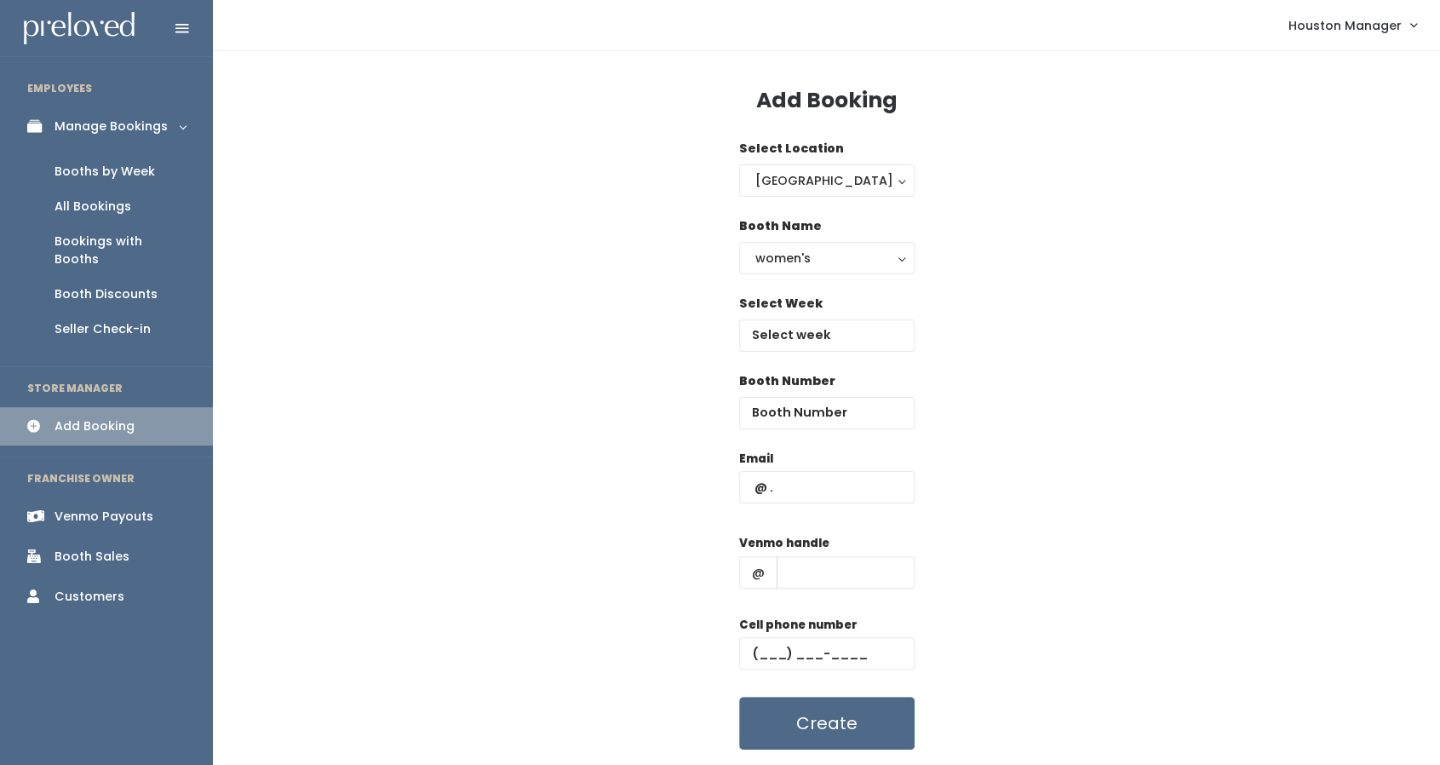
click at [104, 164] on div "Booths by Week" at bounding box center [105, 172] width 100 height 18
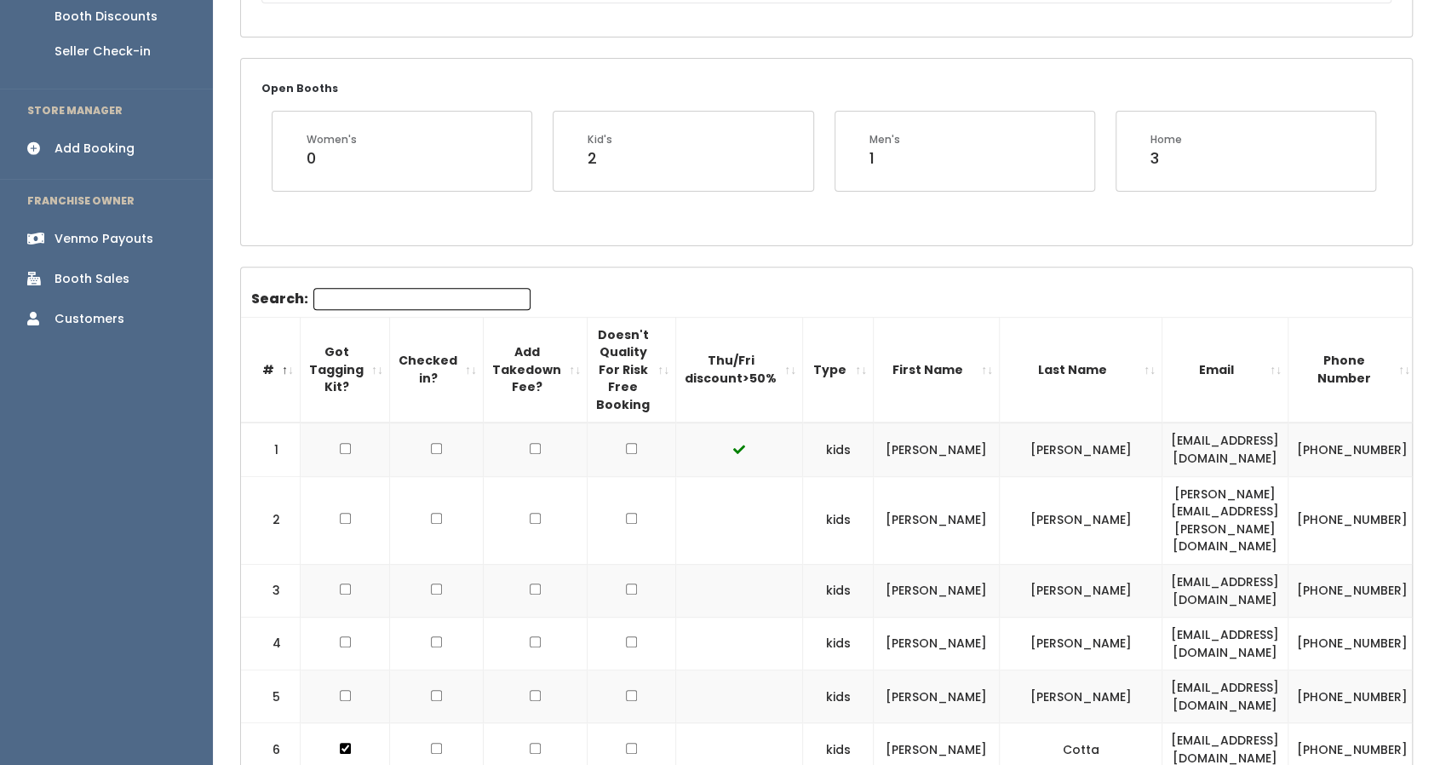
scroll to position [160, 0]
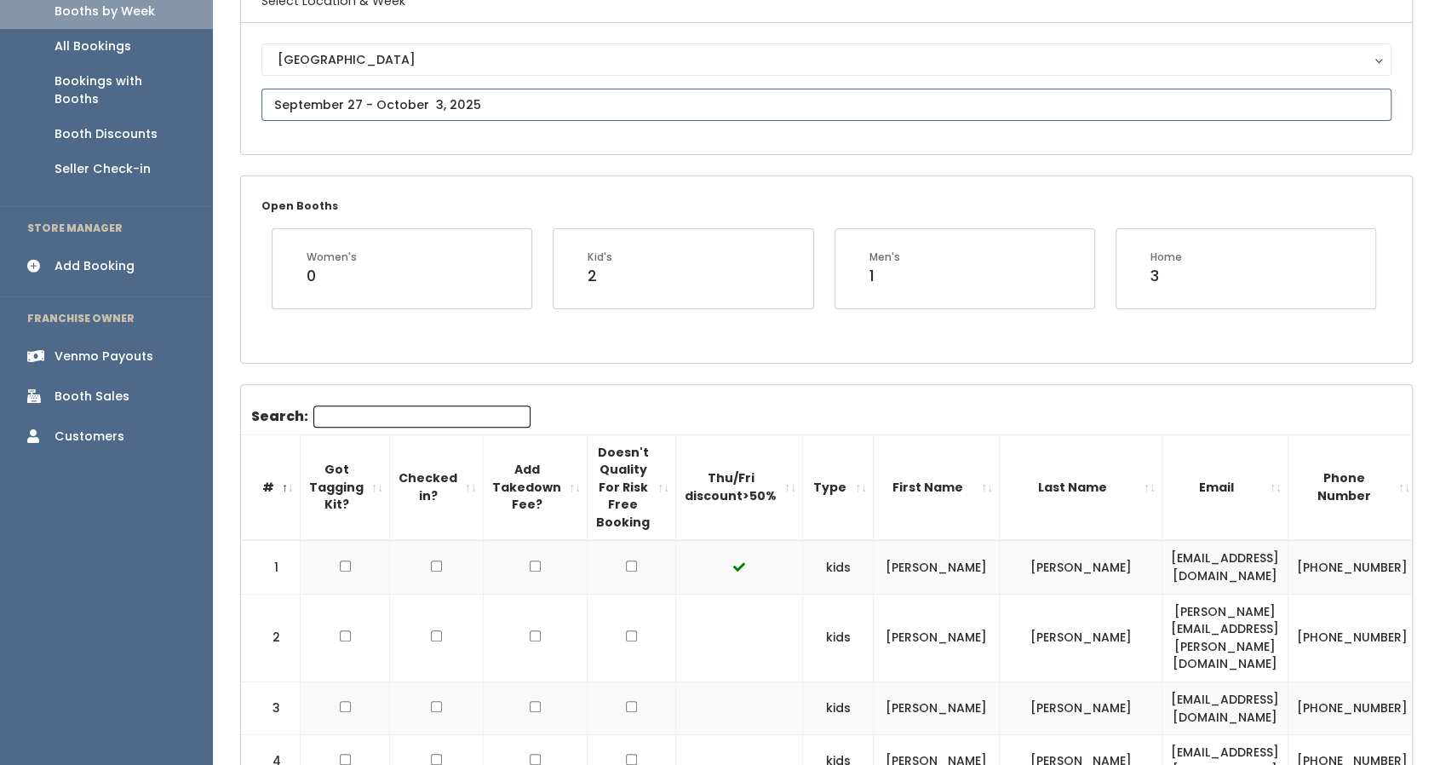
click at [568, 114] on input "text" at bounding box center [826, 105] width 1130 height 32
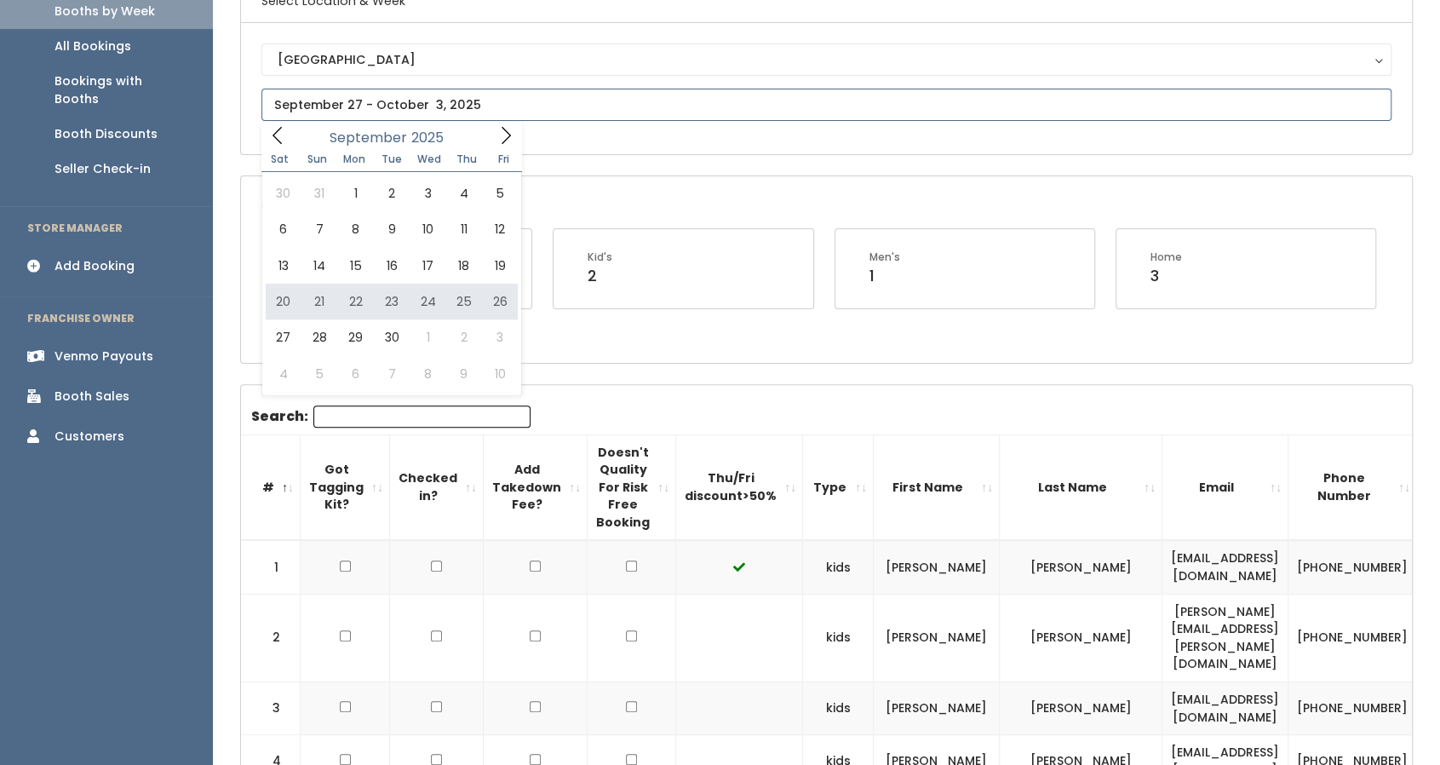
type input "[DATE] to [DATE]"
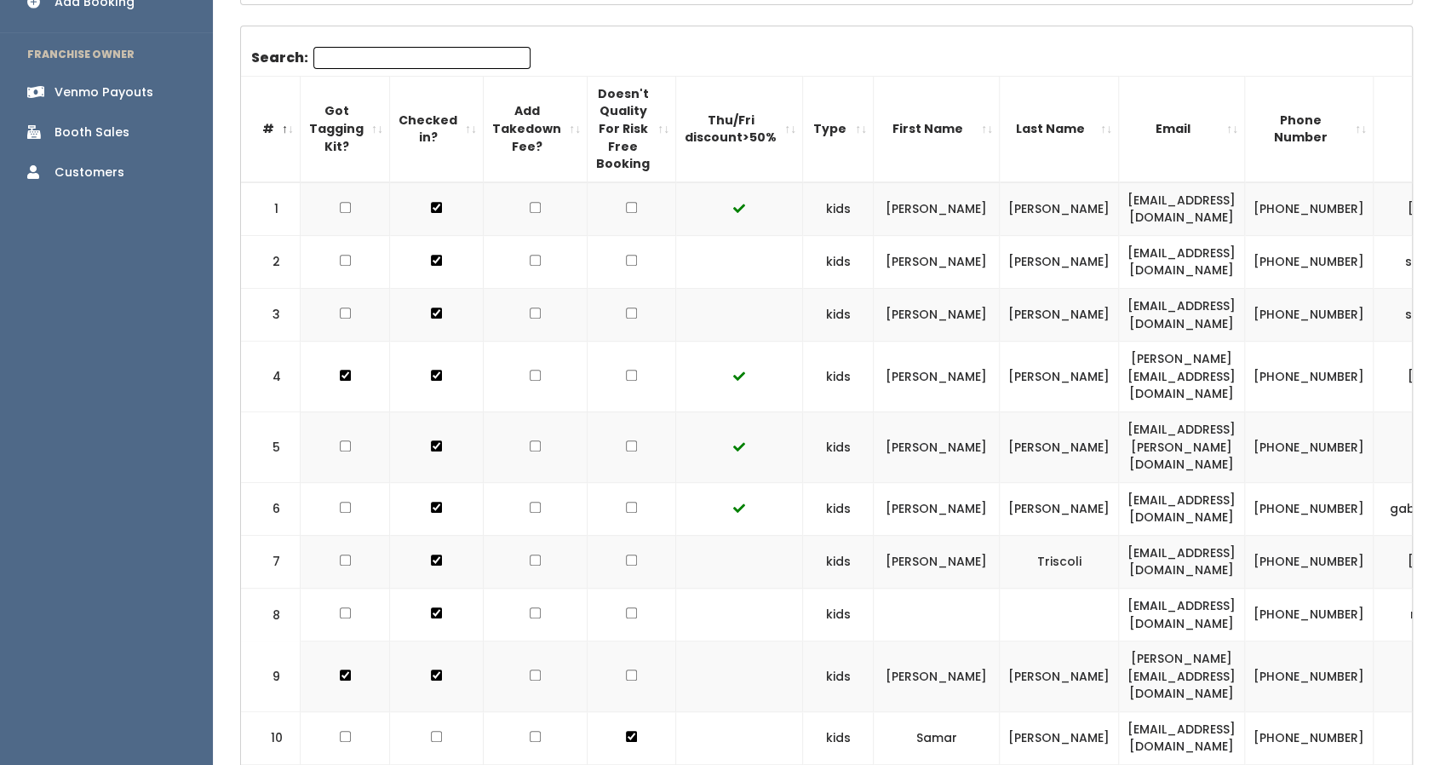
scroll to position [423, 0]
click at [1199, 589] on td "[EMAIL_ADDRESS][DOMAIN_NAME]" at bounding box center [1182, 615] width 126 height 53
click at [1197, 589] on td "momswhothrift@gmail.com" at bounding box center [1182, 615] width 126 height 53
copy tr "momswhothrift@gmail.com"
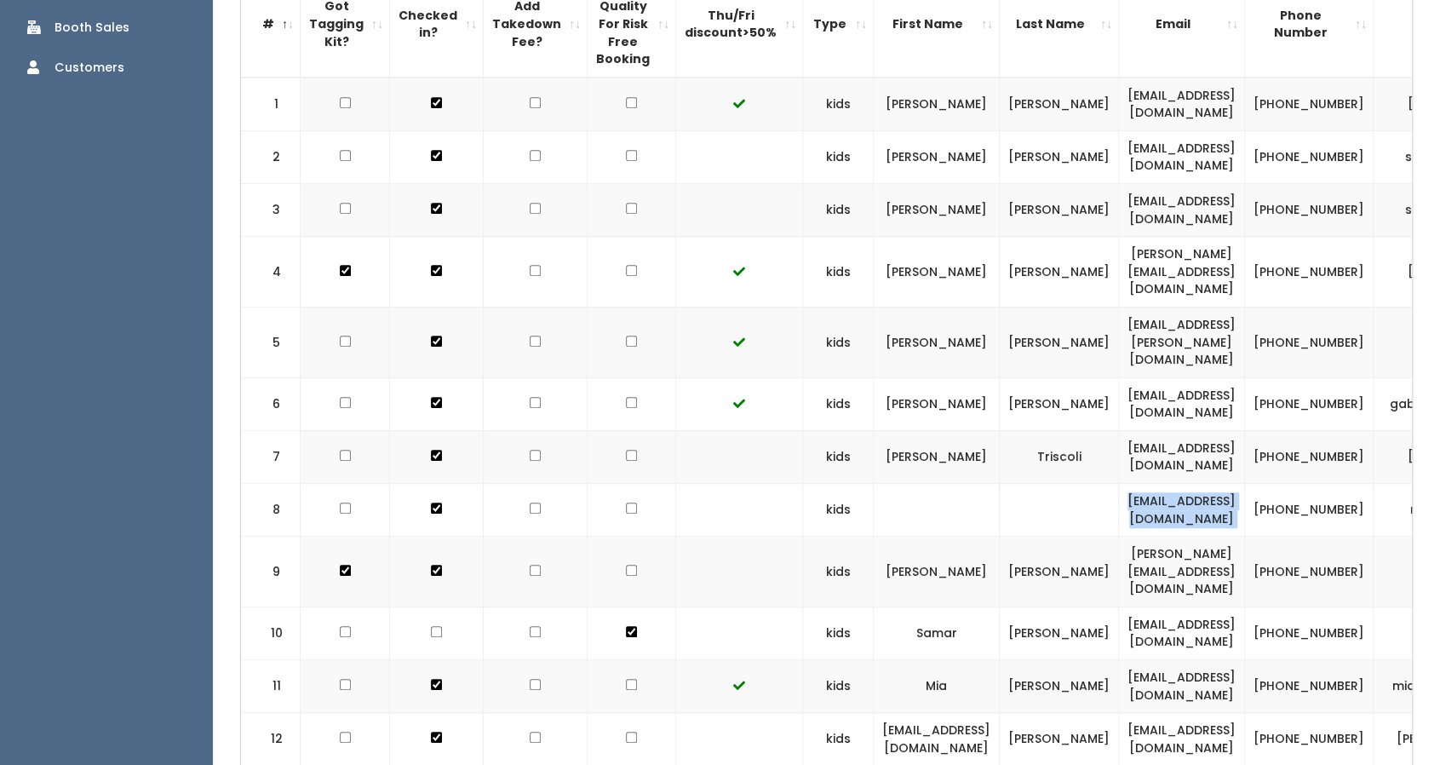
scroll to position [539, 0]
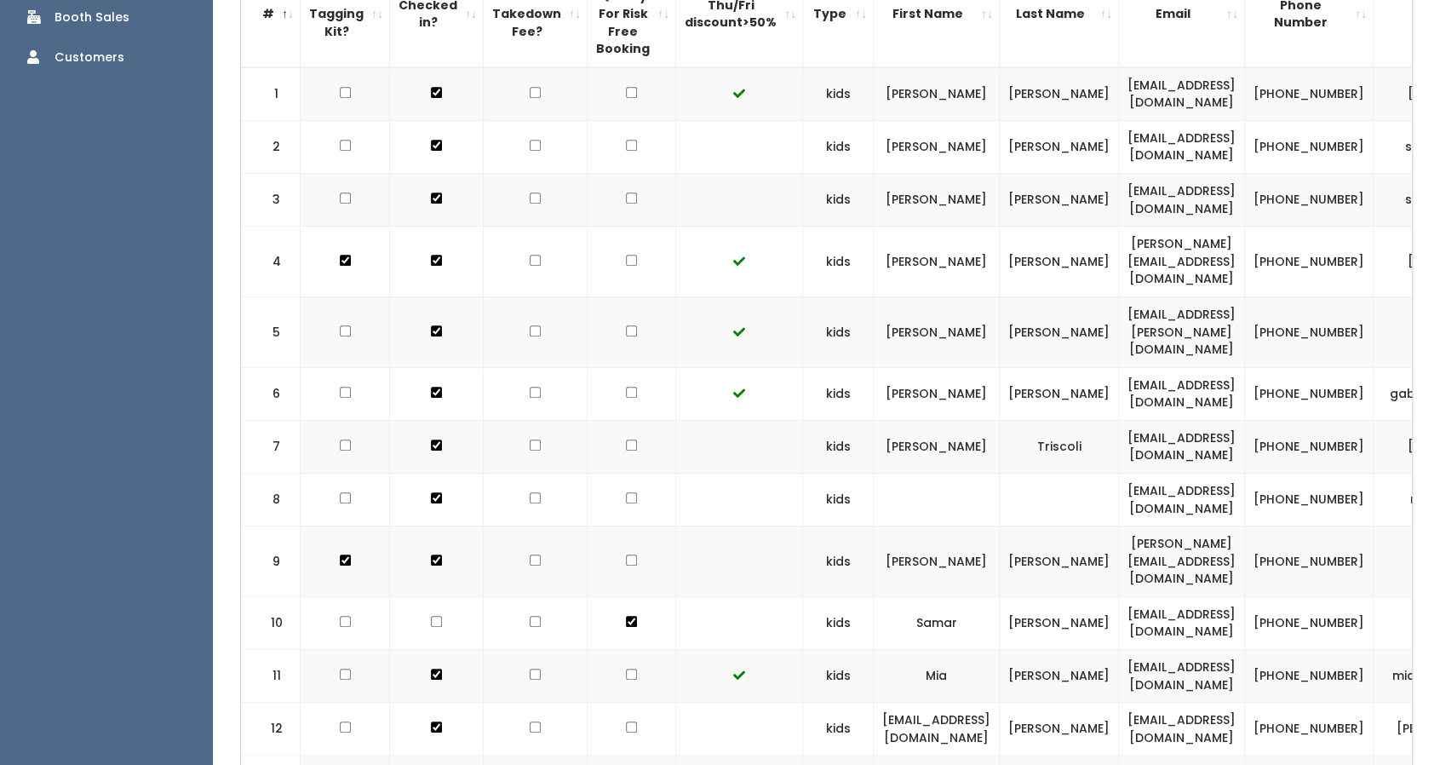
click at [1245, 596] on td "samartarazi81@gmail.com" at bounding box center [1182, 622] width 126 height 53
copy tr "samartarazi81@gmail.com"
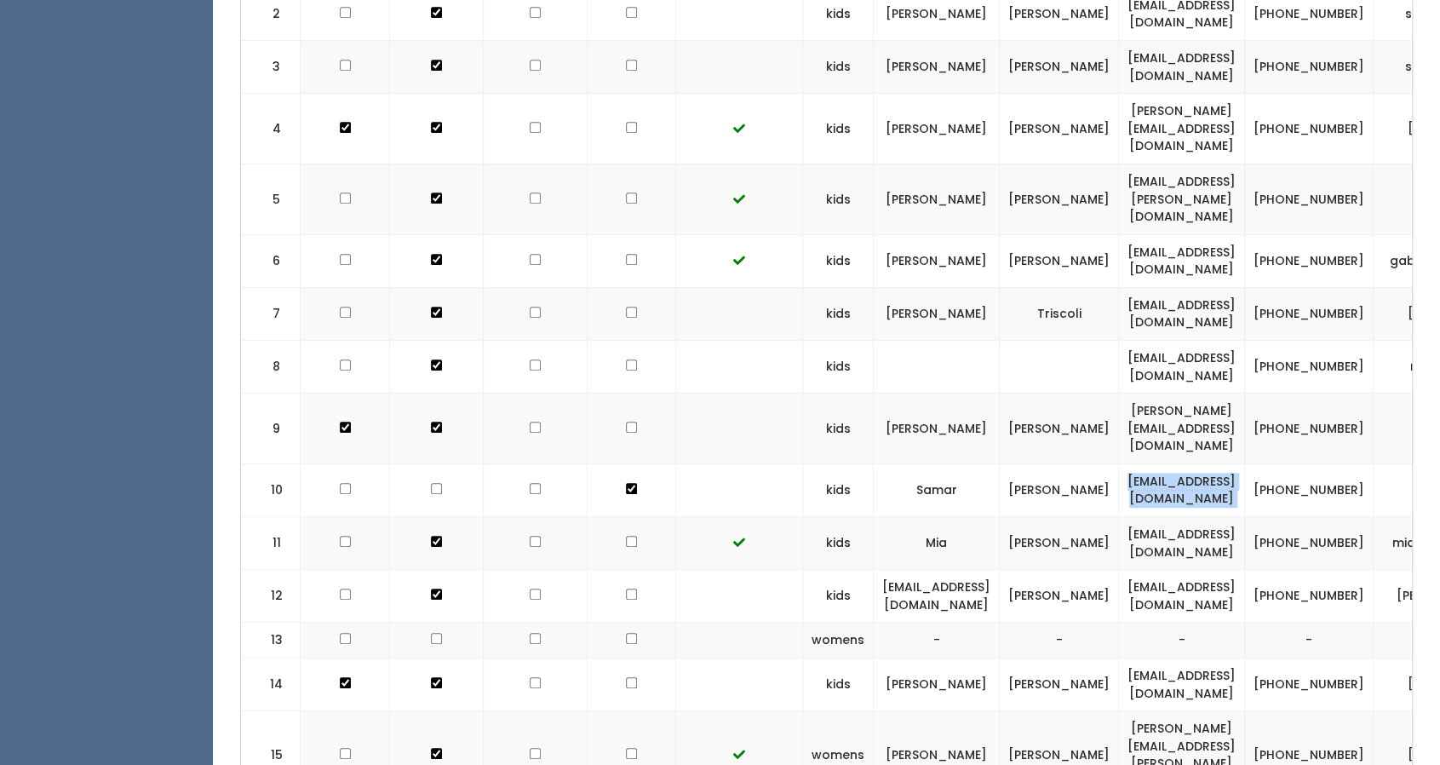
scroll to position [673, 0]
click at [1209, 569] on td "vdaisy57@gmail.com" at bounding box center [1182, 595] width 126 height 53
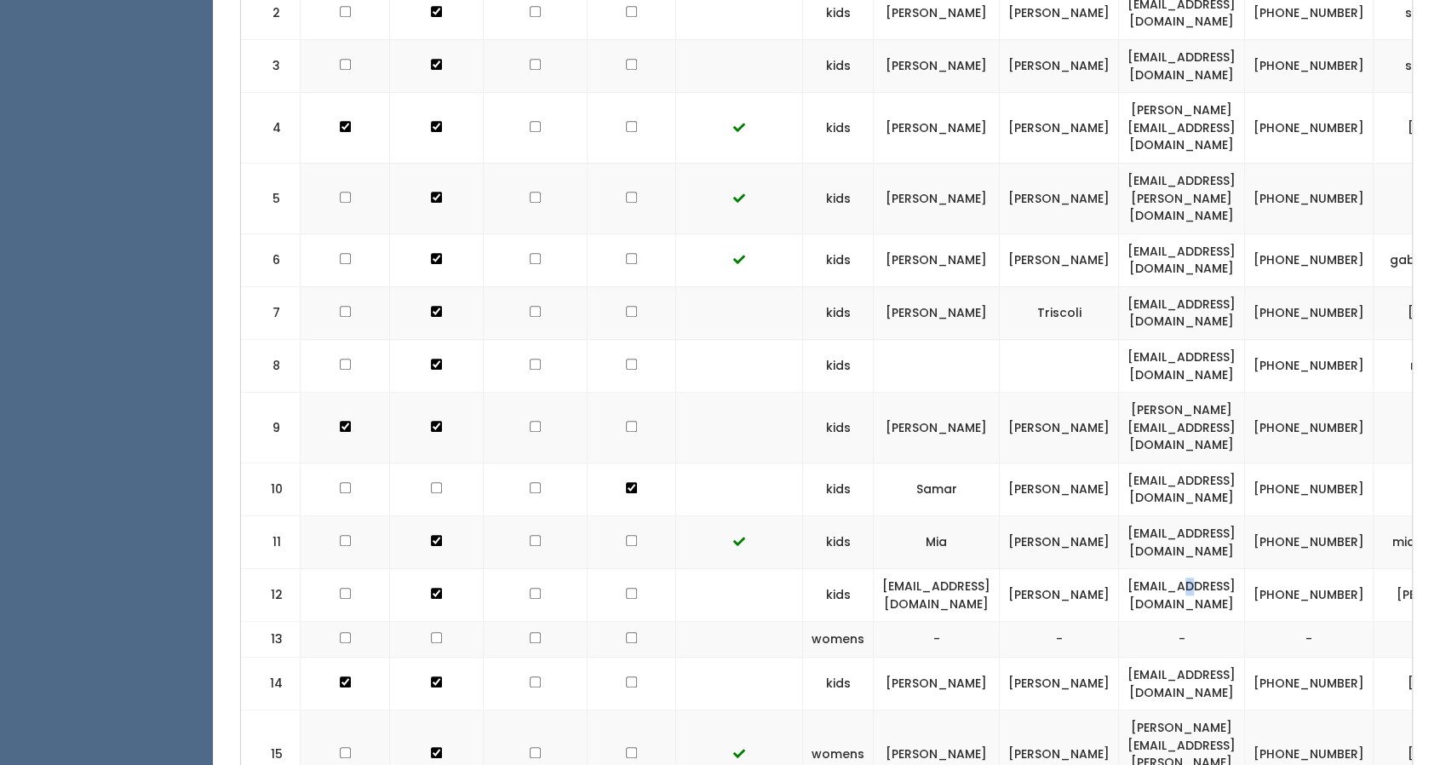
click at [1209, 569] on td "vdaisy57@gmail.com" at bounding box center [1182, 595] width 126 height 53
copy tr "vdaisy57@gmail.com"
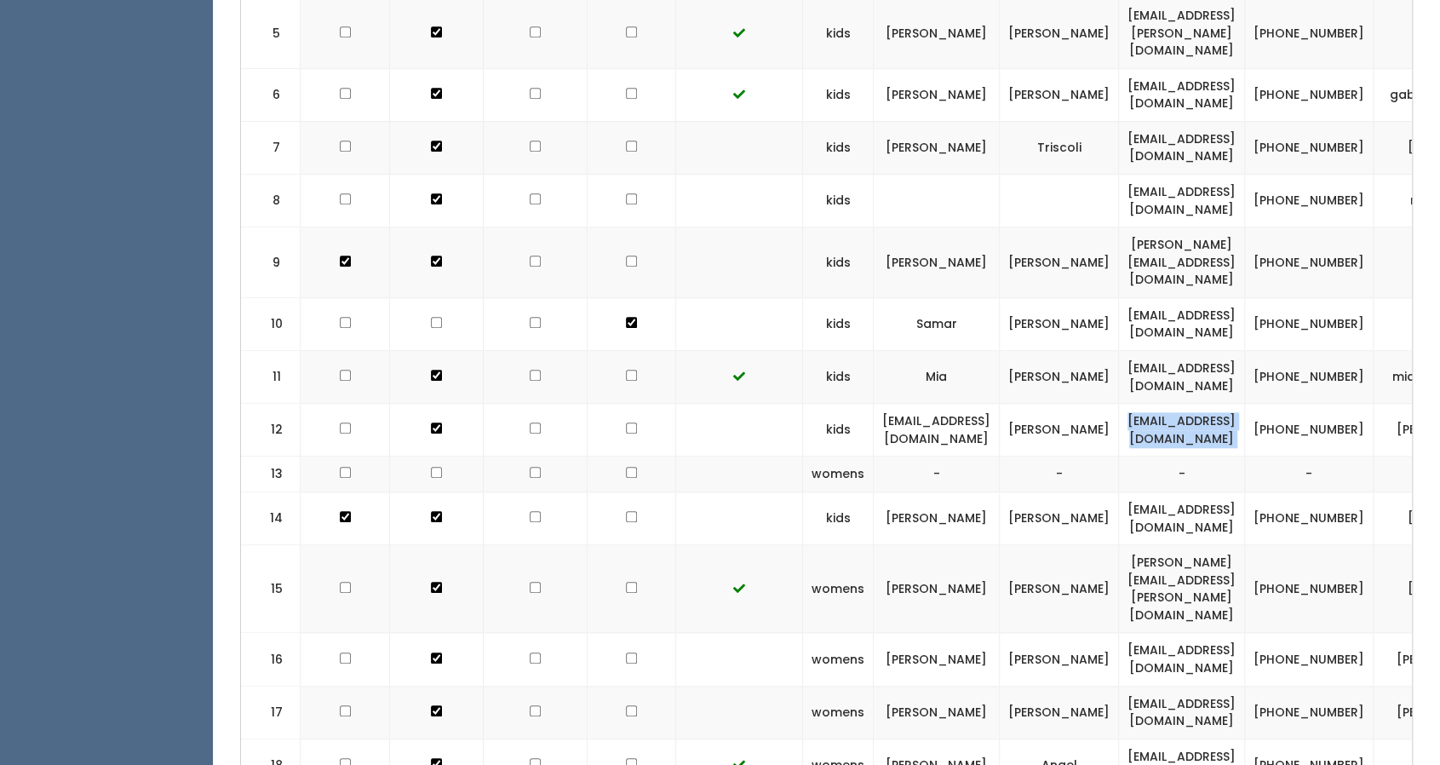
scroll to position [840, 0]
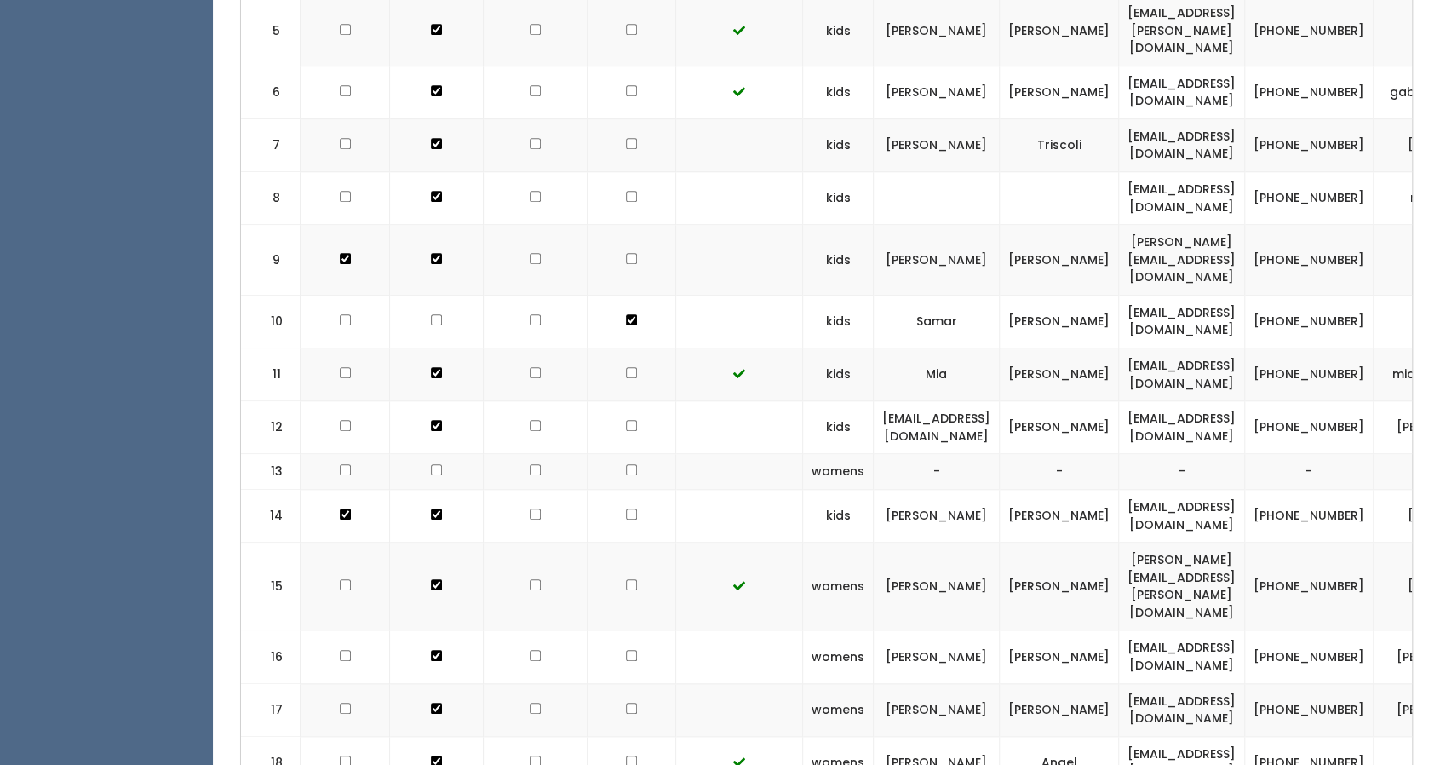
click at [1166, 489] on td "[EMAIL_ADDRESS][DOMAIN_NAME]" at bounding box center [1182, 515] width 126 height 53
copy tr "[EMAIL_ADDRESS][DOMAIN_NAME]"
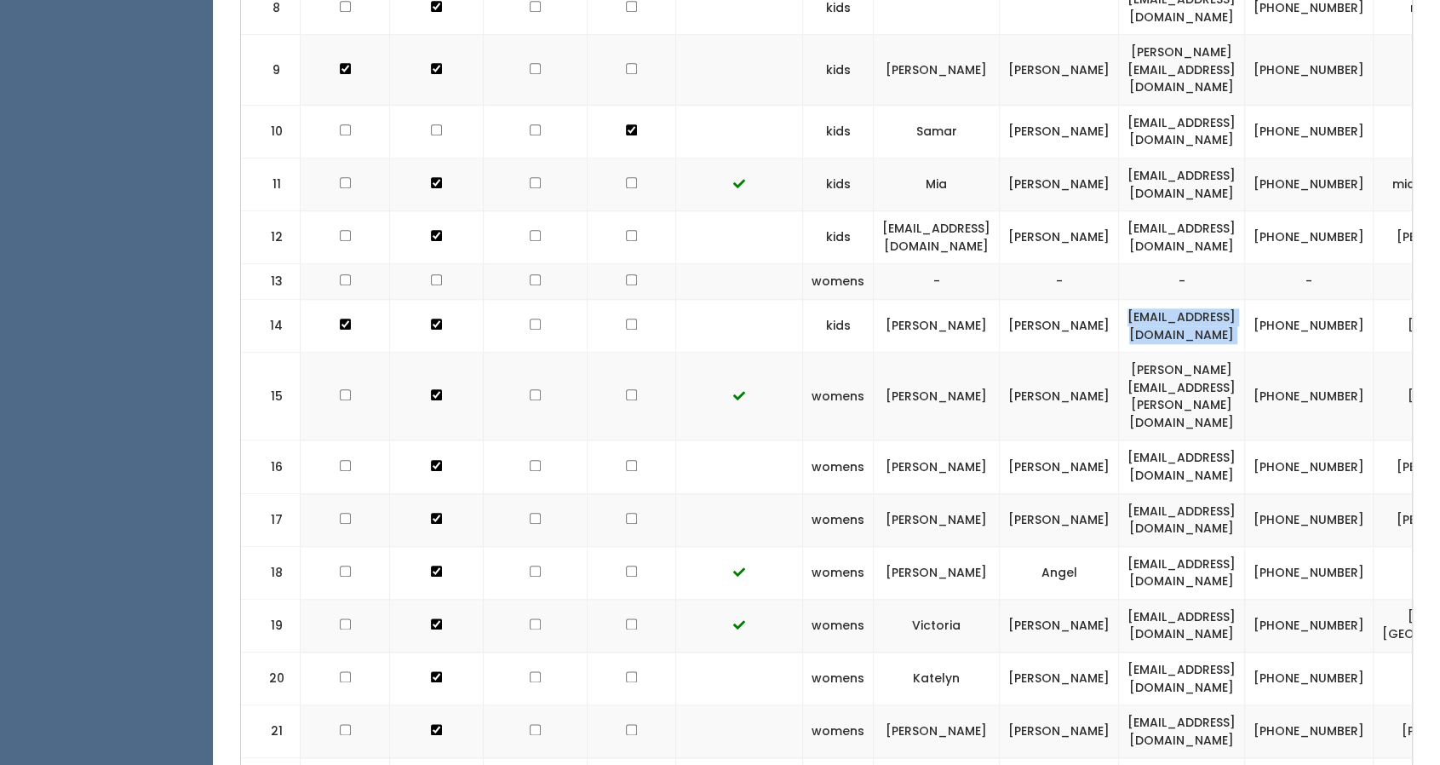
scroll to position [1036, 0]
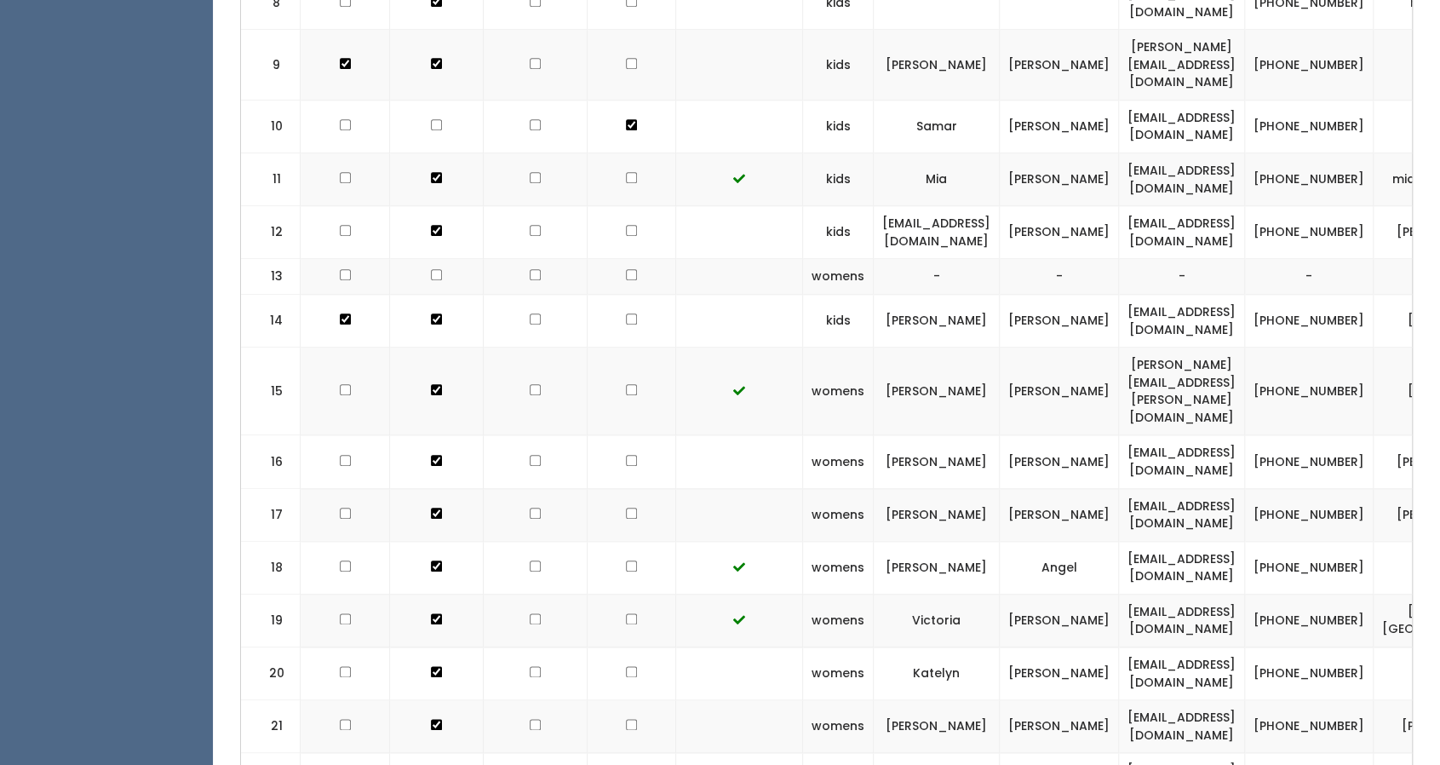
click at [1147, 435] on td "heathermaewatson@gmail.com" at bounding box center [1182, 461] width 126 height 53
copy tr "heathermaewatson@gmail.com"
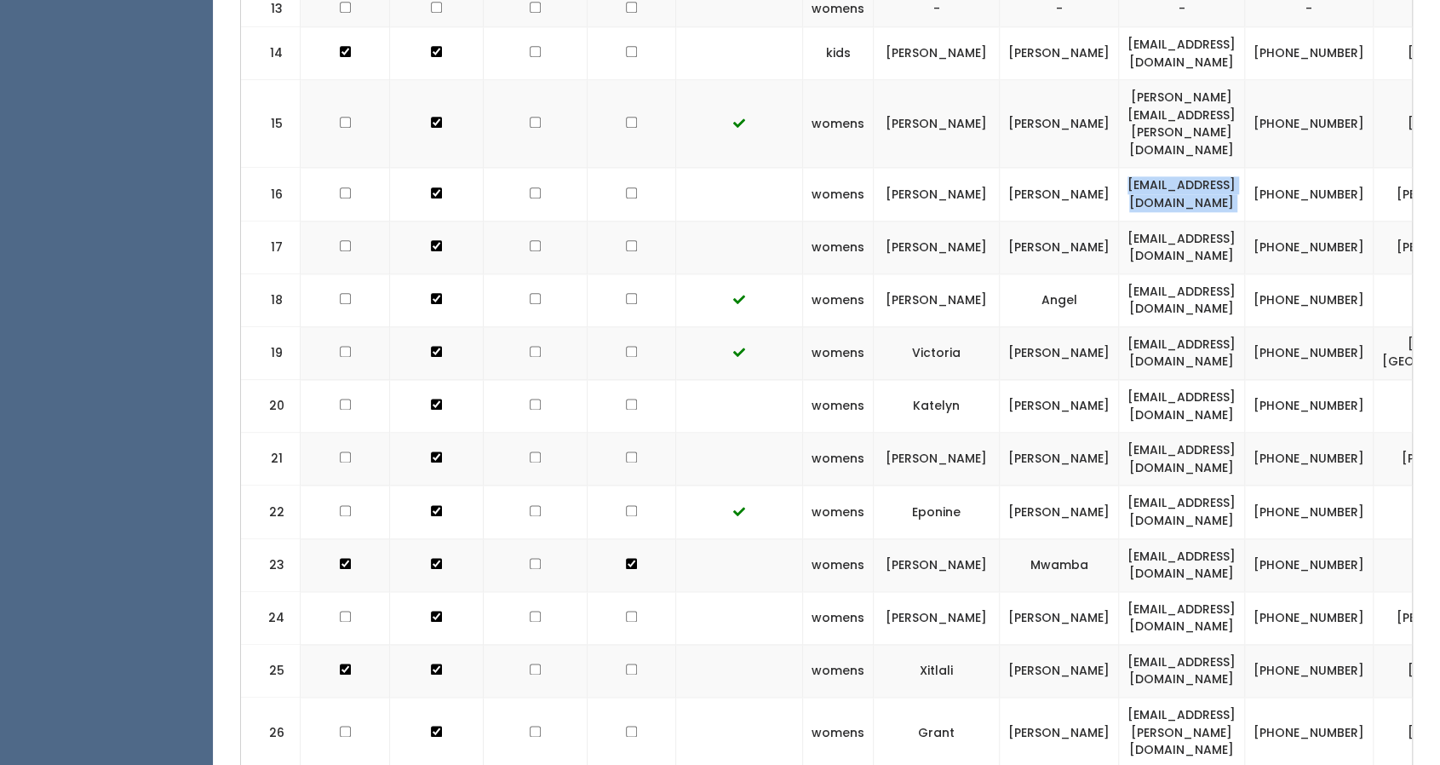
scroll to position [1343, 0]
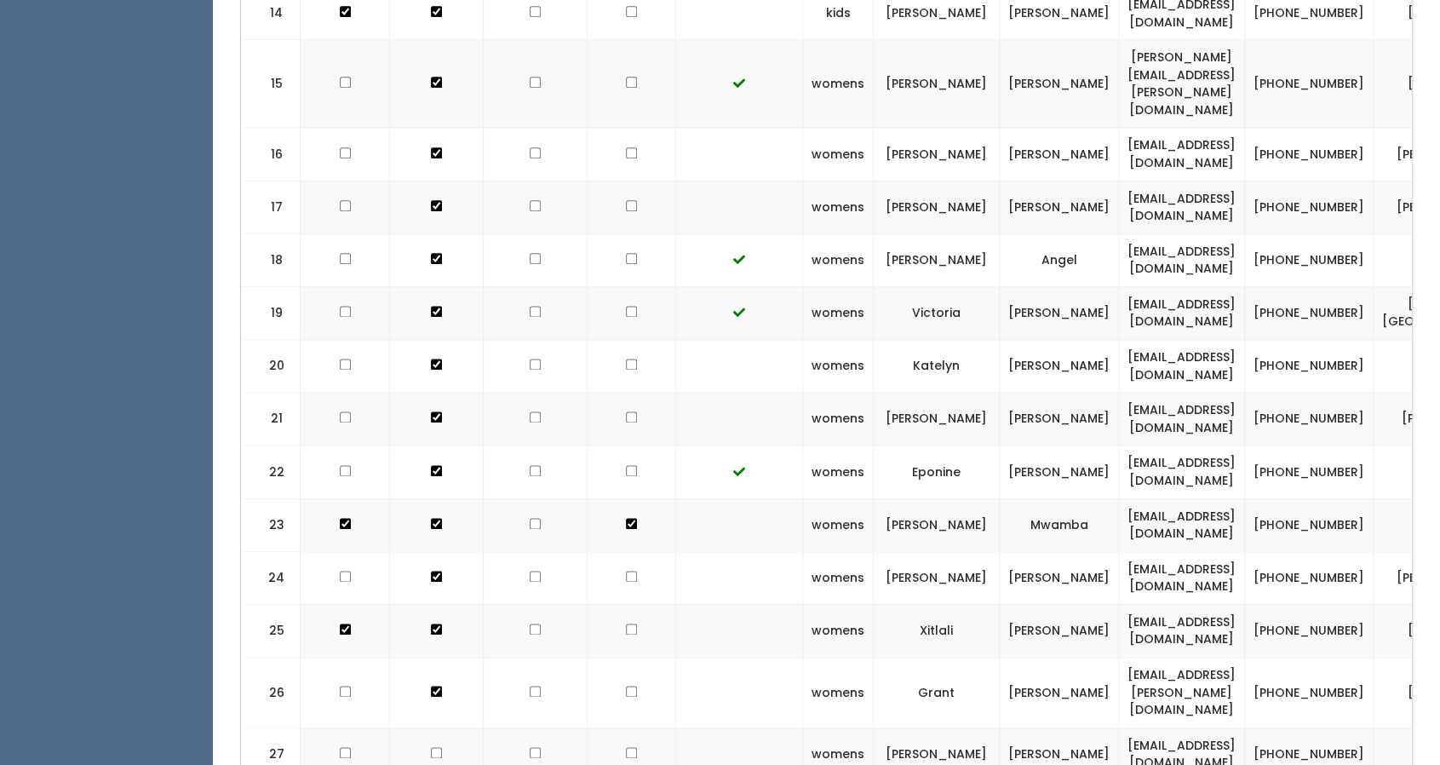
click at [1177, 604] on td "xherrera1300@gmail.com" at bounding box center [1182, 630] width 126 height 53
copy tr "xherrera1300@gmail.com"
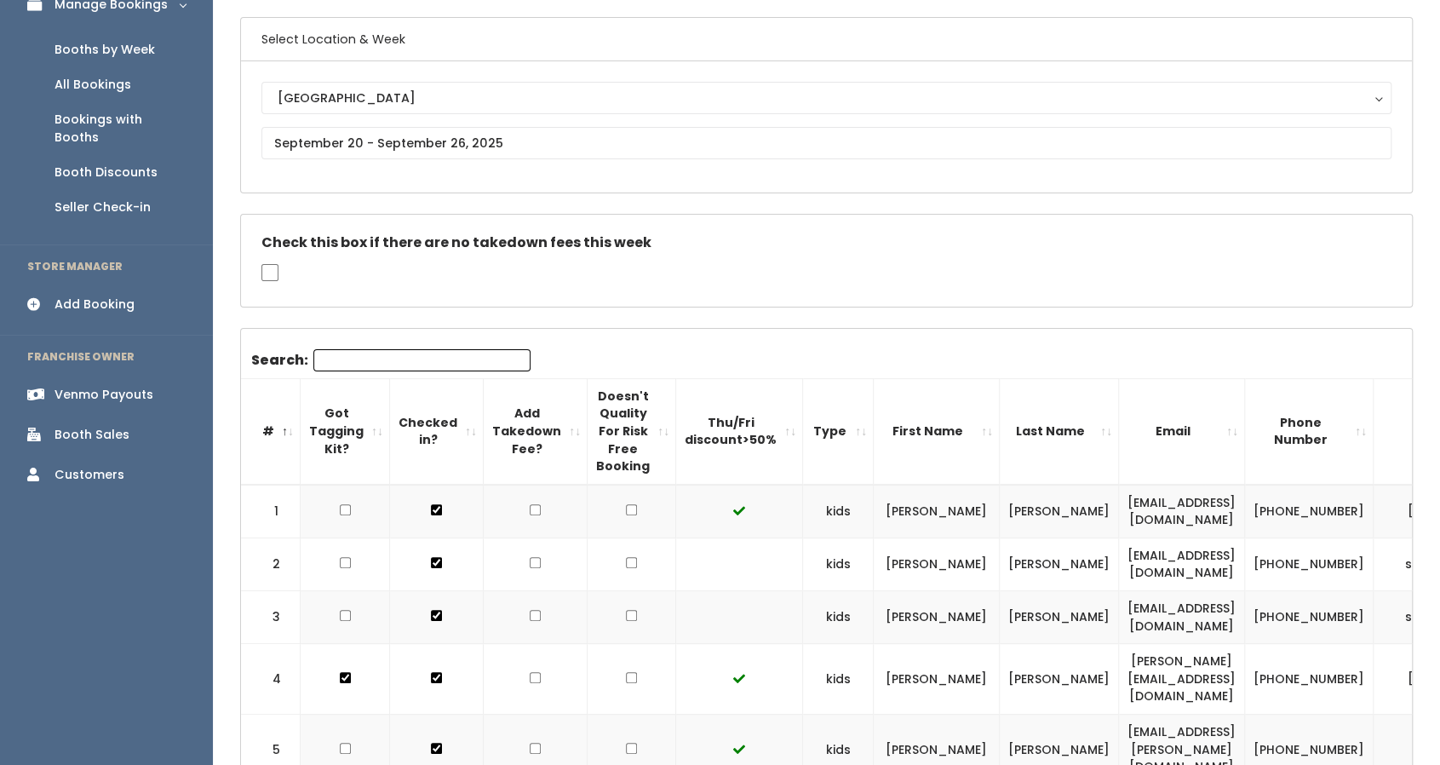
scroll to position [121, 0]
drag, startPoint x: 90, startPoint y: 151, endPoint x: 65, endPoint y: 425, distance: 275.4
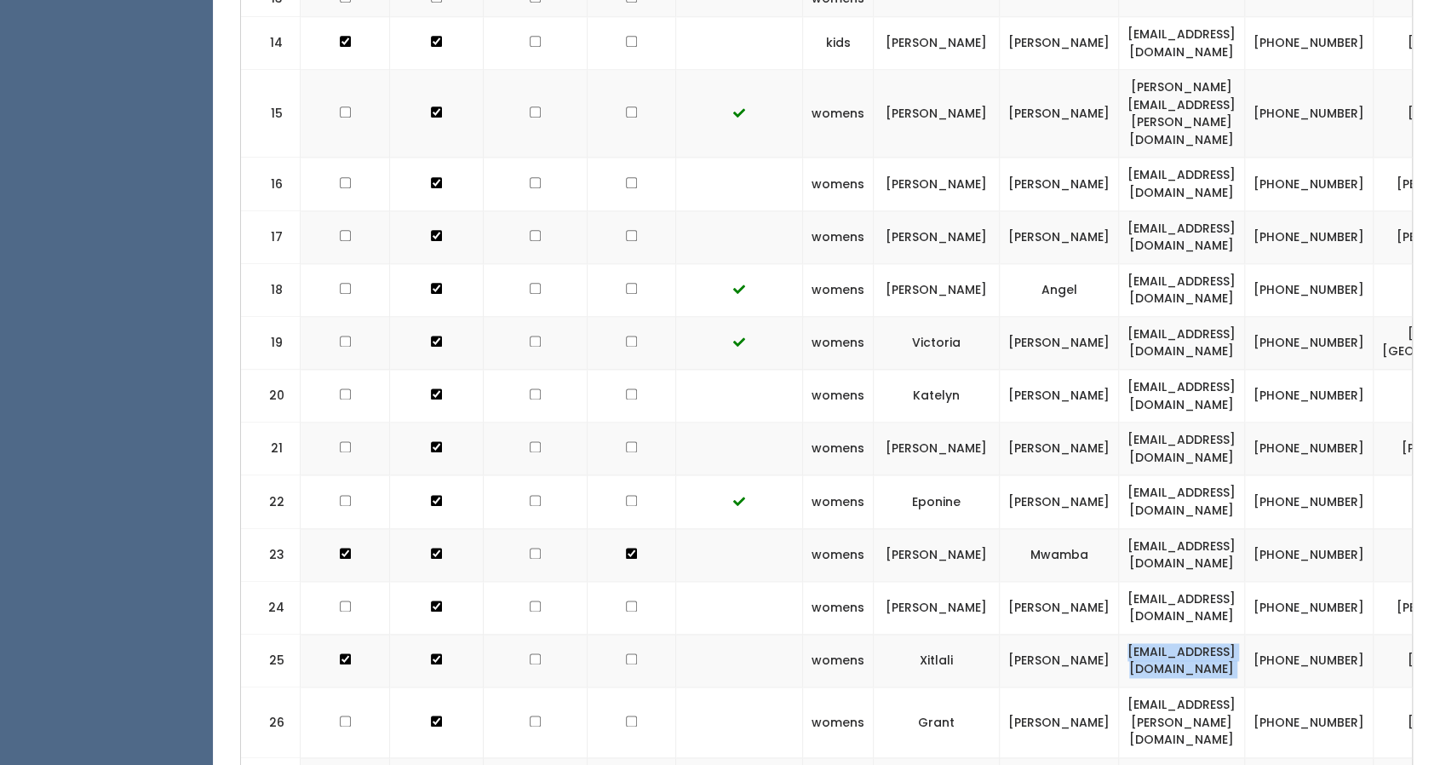
scroll to position [1315, 0]
click at [1175, 632] on td "xherrera1300@gmail.com" at bounding box center [1182, 658] width 126 height 53
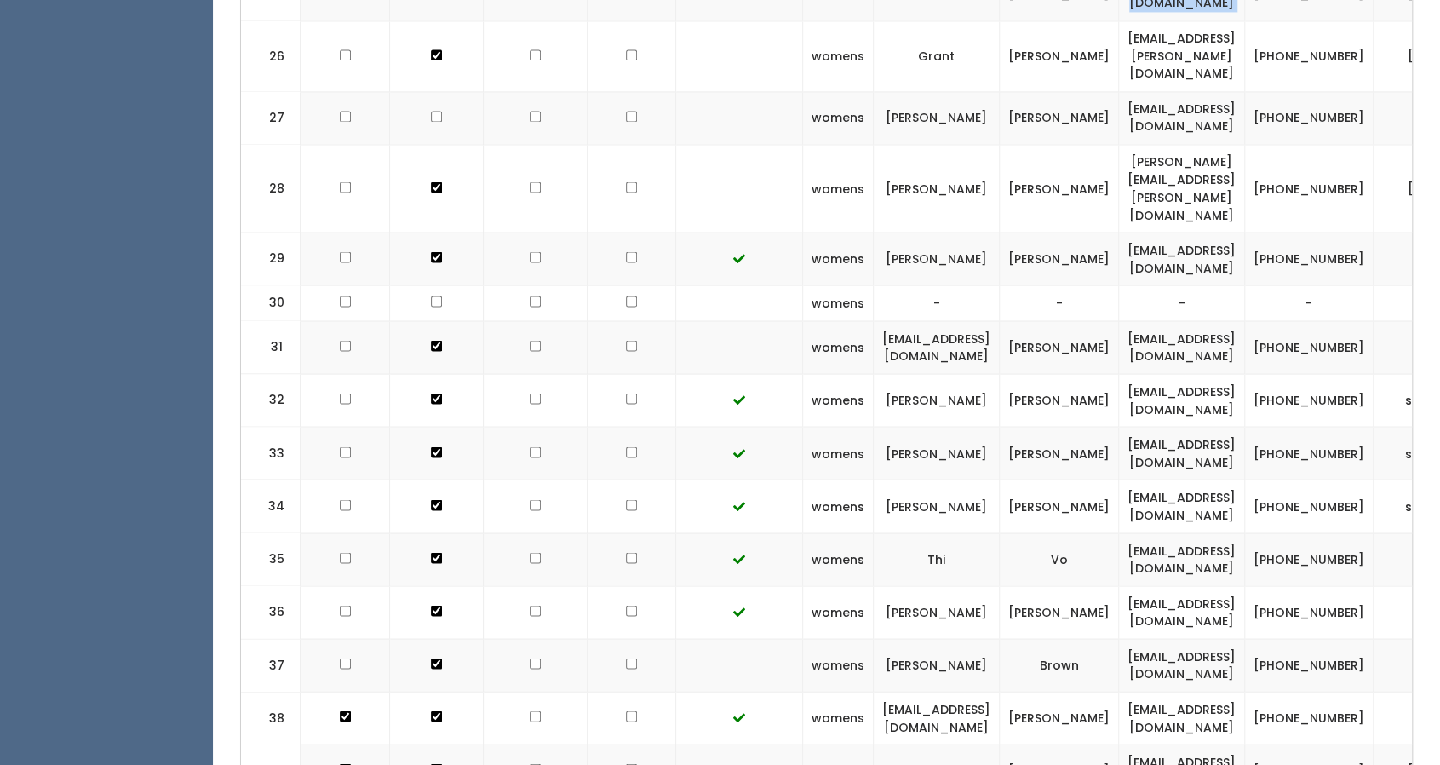
scroll to position [1983, 0]
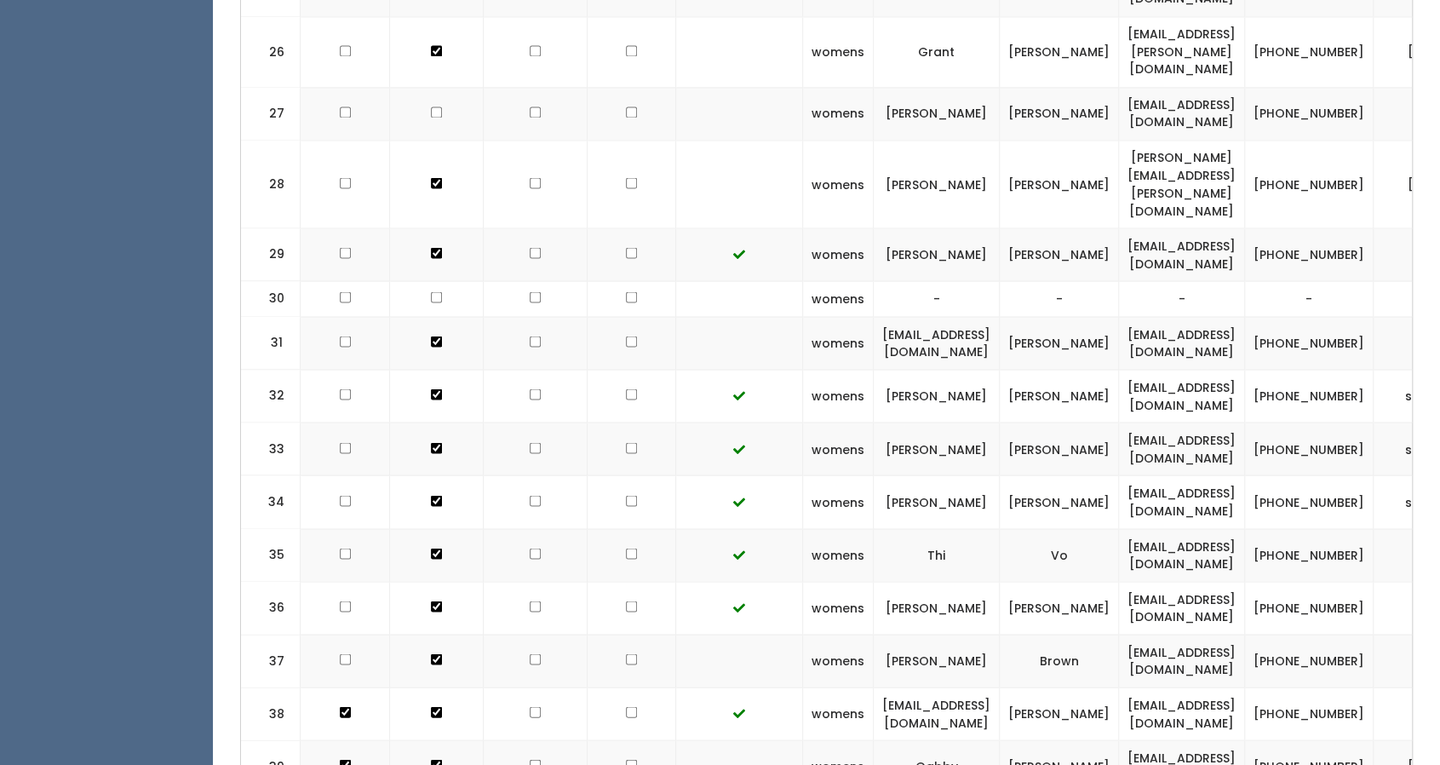
copy tr "christina_valdez@att.net"
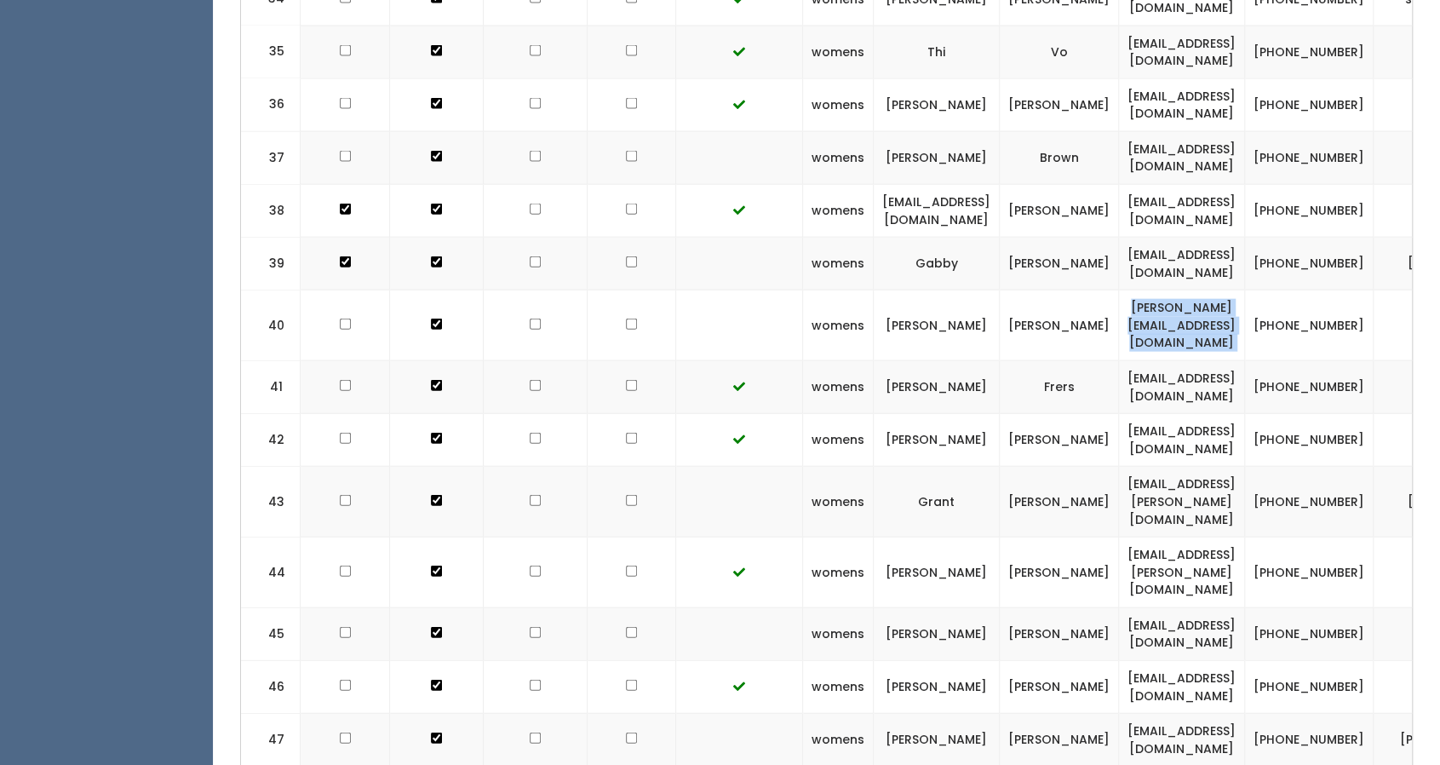
scroll to position [2504, 0]
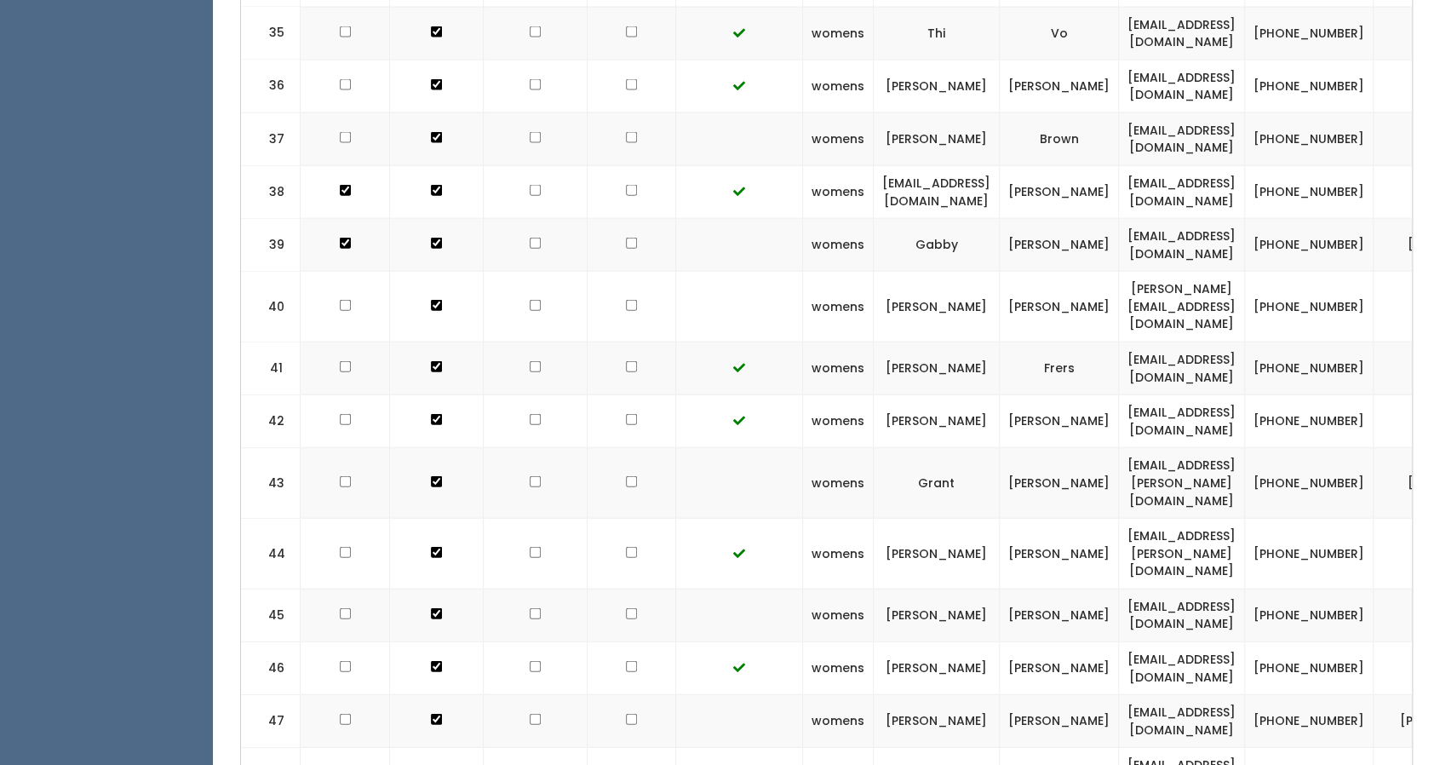
copy tr "londie73@hotmail.com"
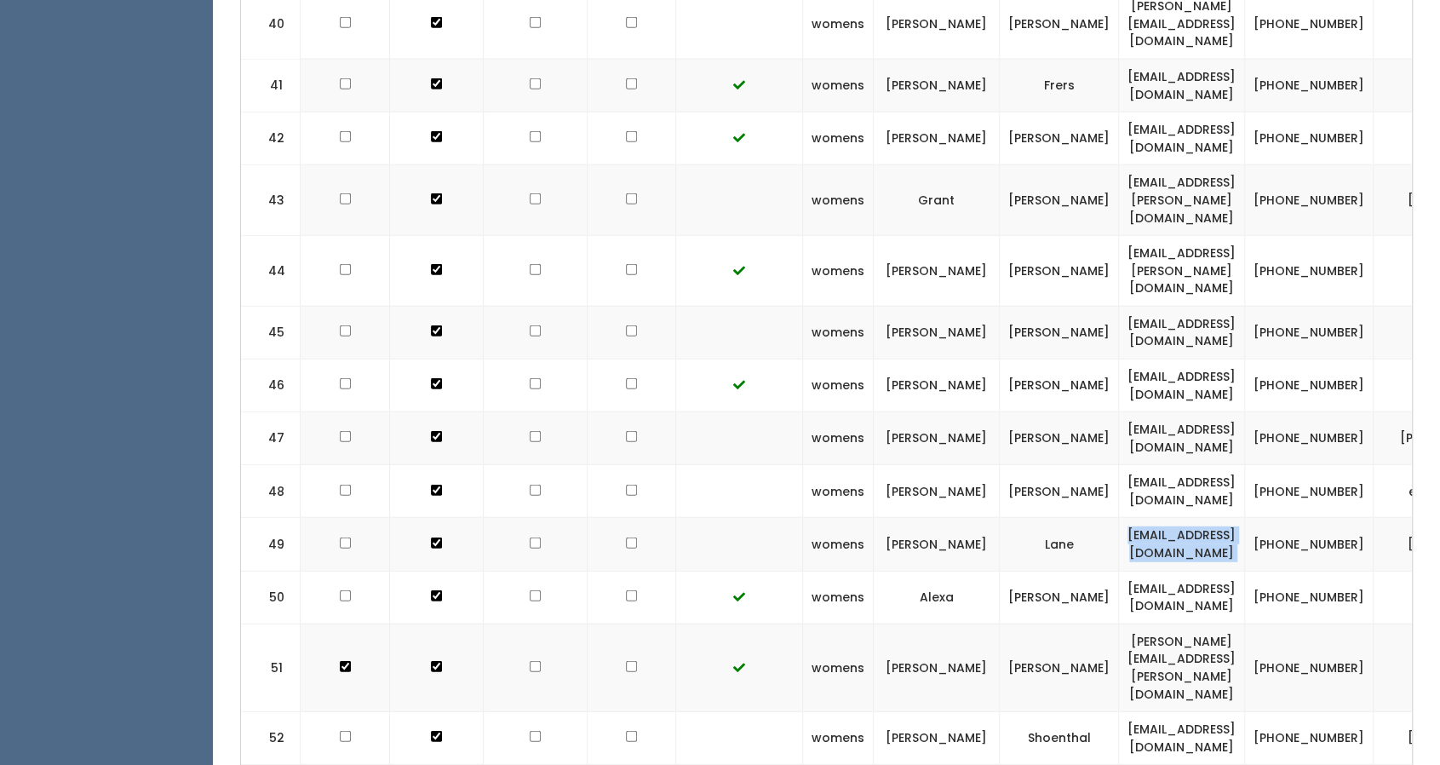
scroll to position [2793, 0]
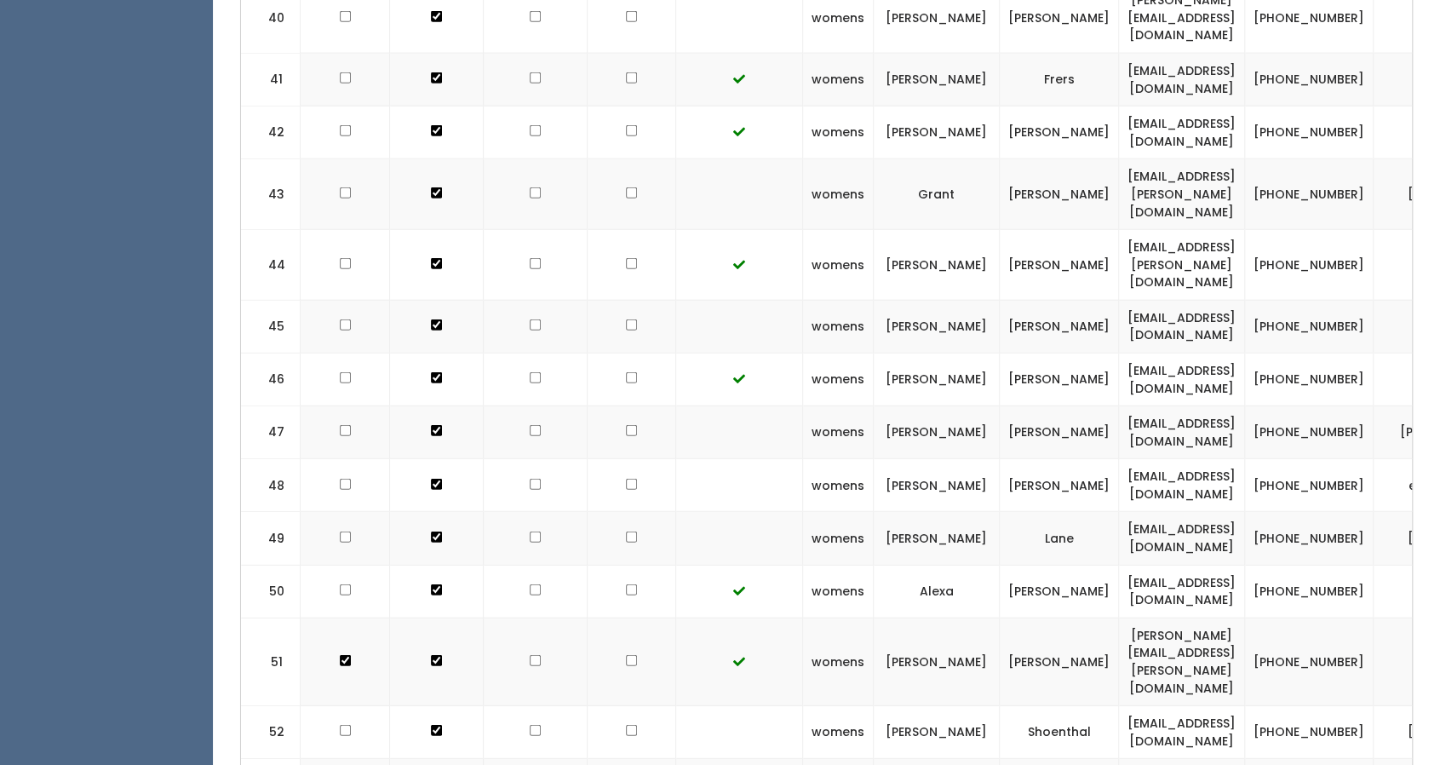
copy tr "[EMAIL_ADDRESS][DOMAIN_NAME]"
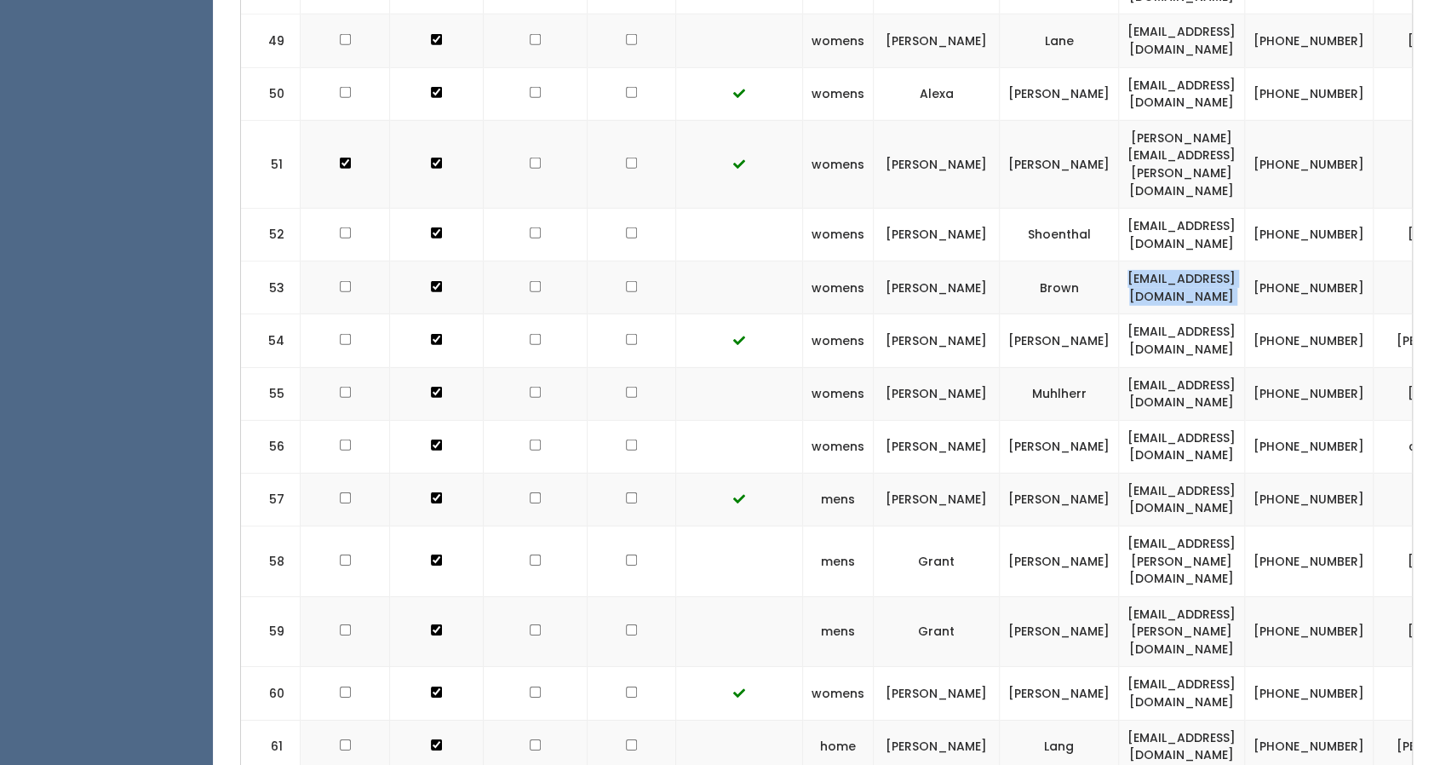
scroll to position [3290, 0]
copy tr "marcy.ranjel@gmail.com"
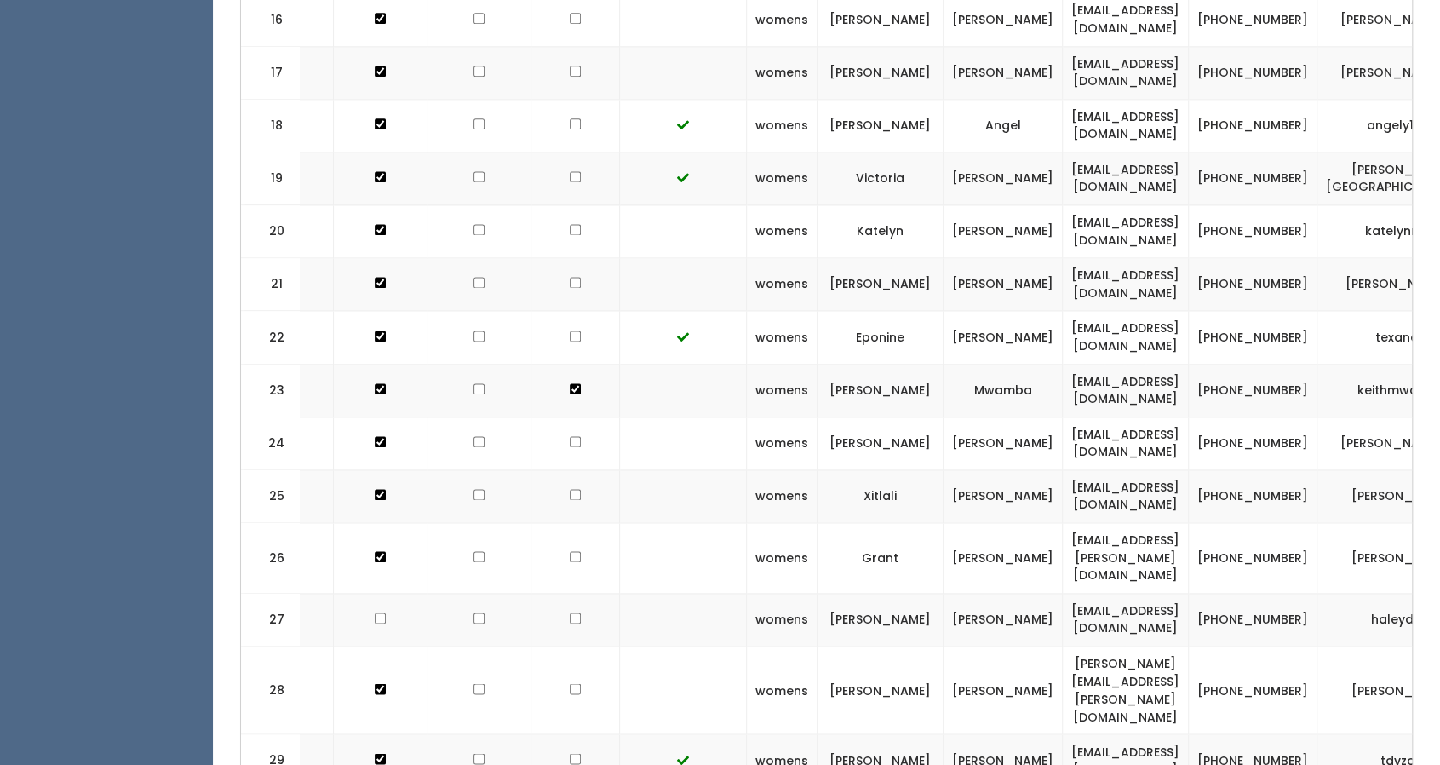
scroll to position [0, 56]
click at [1189, 205] on td "kovogel1@gmail.com" at bounding box center [1126, 231] width 126 height 53
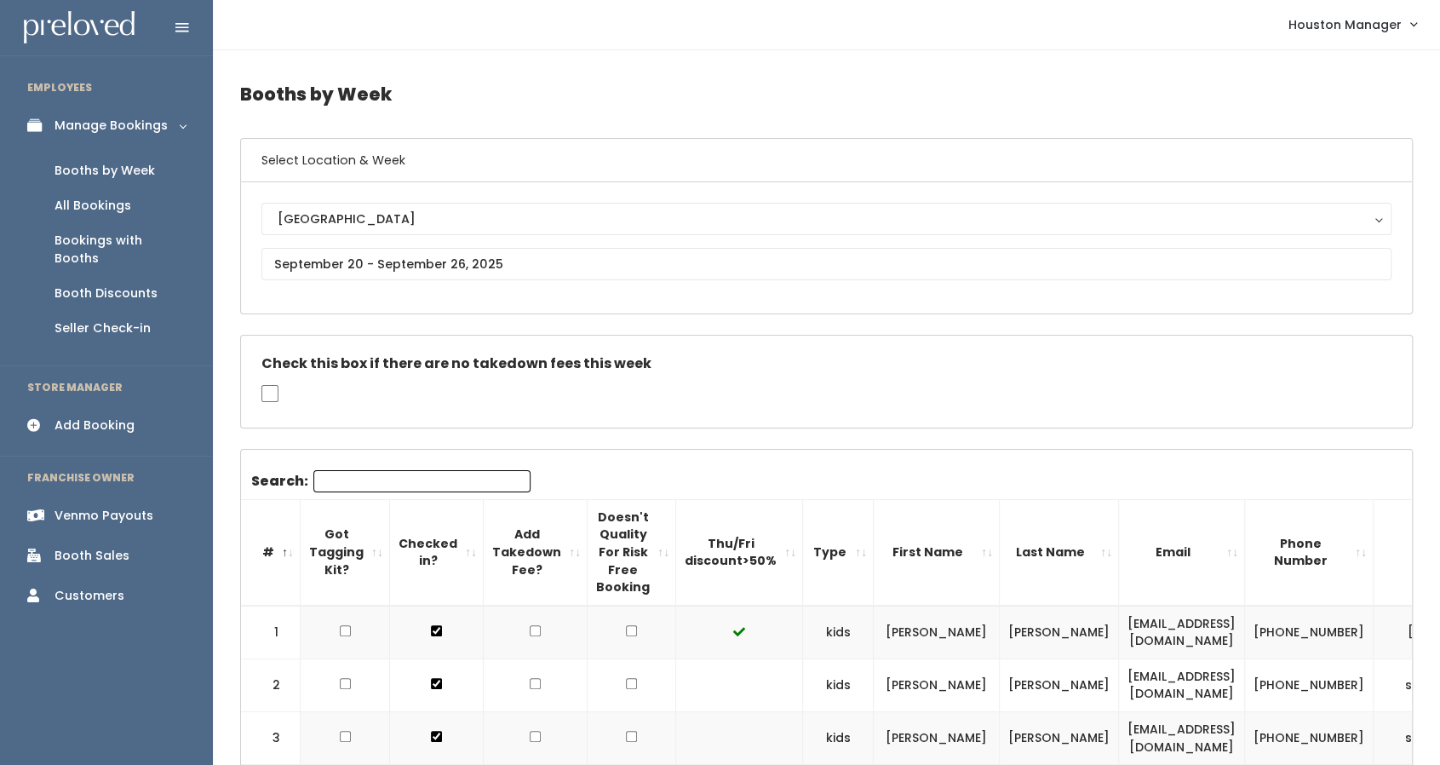
scroll to position [0, 0]
click at [484, 257] on input "text" at bounding box center [826, 265] width 1130 height 32
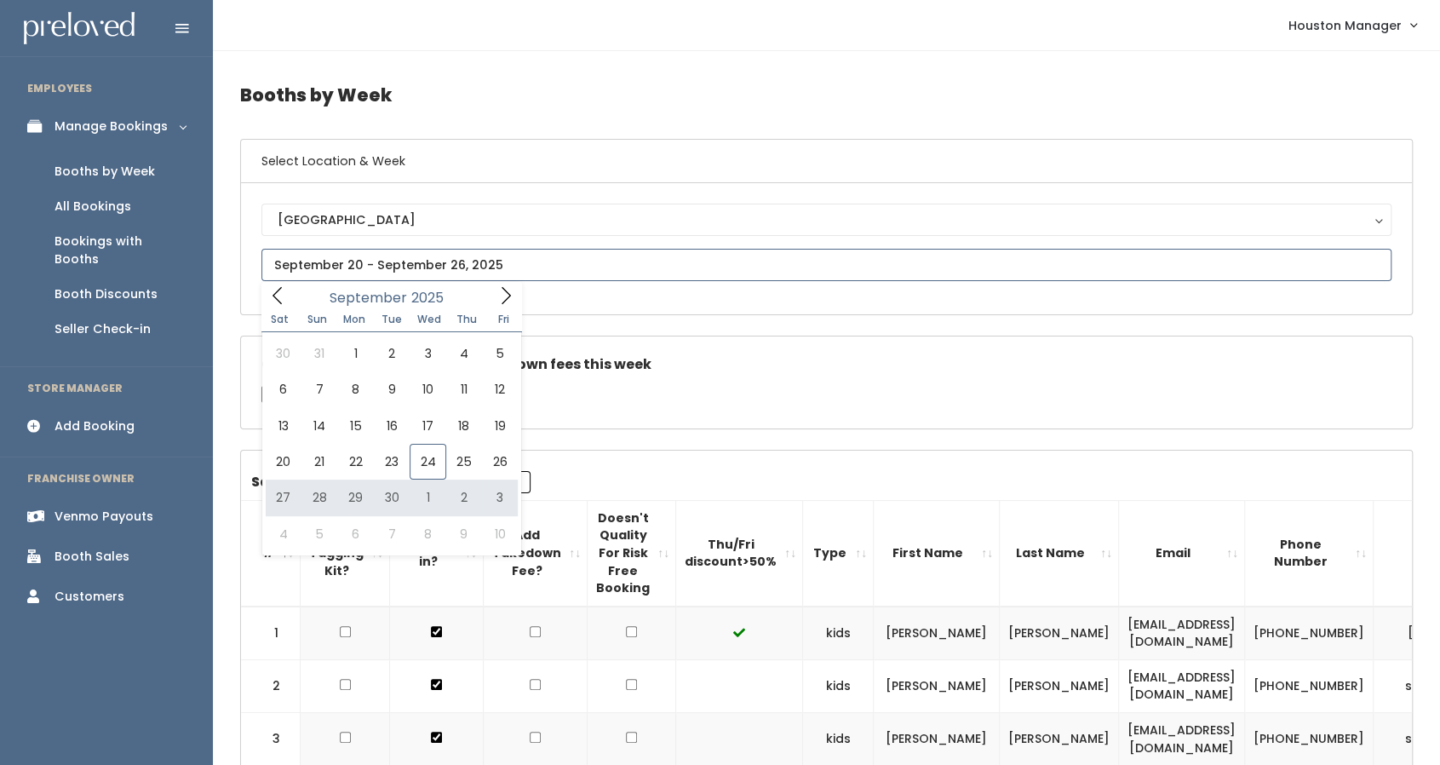
type input "September 27 to October 3"
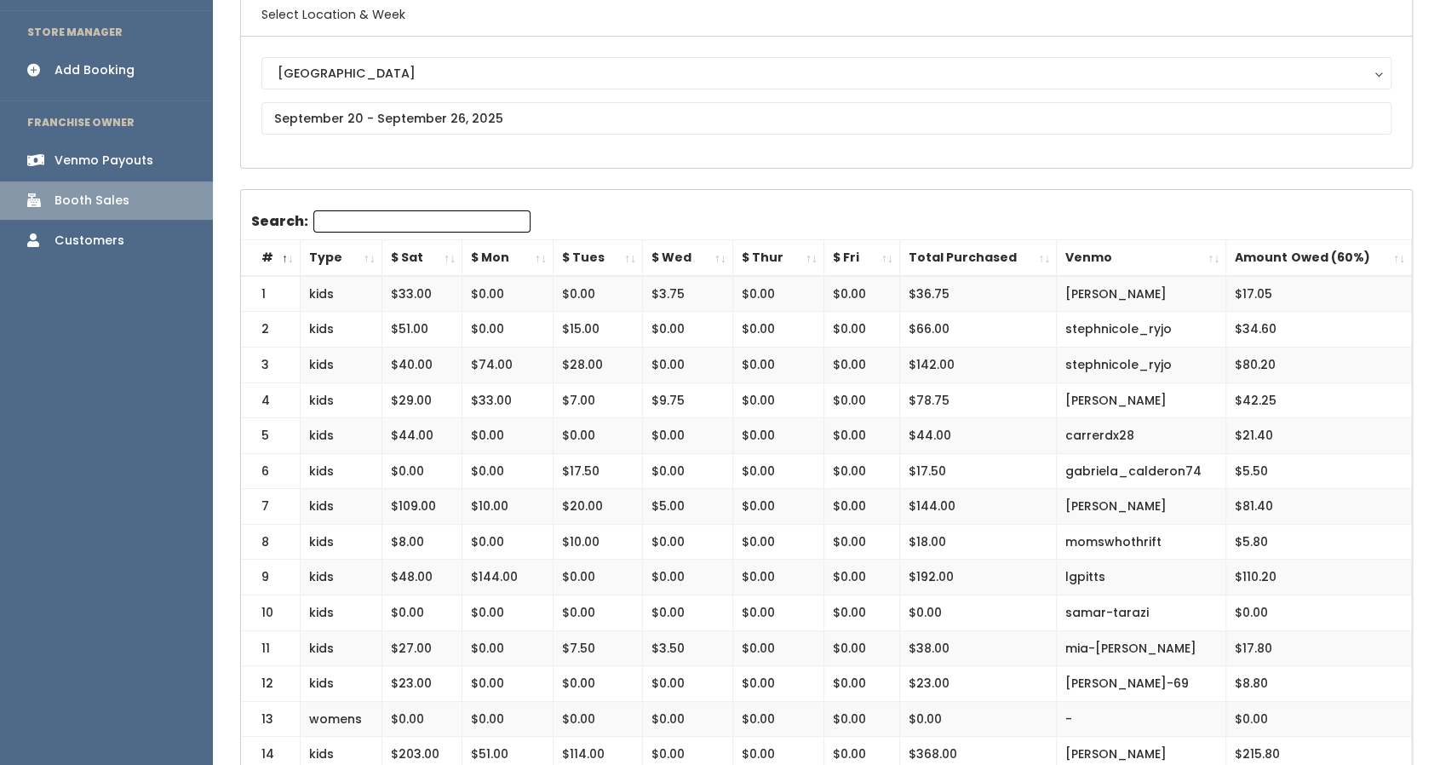
scroll to position [149, 0]
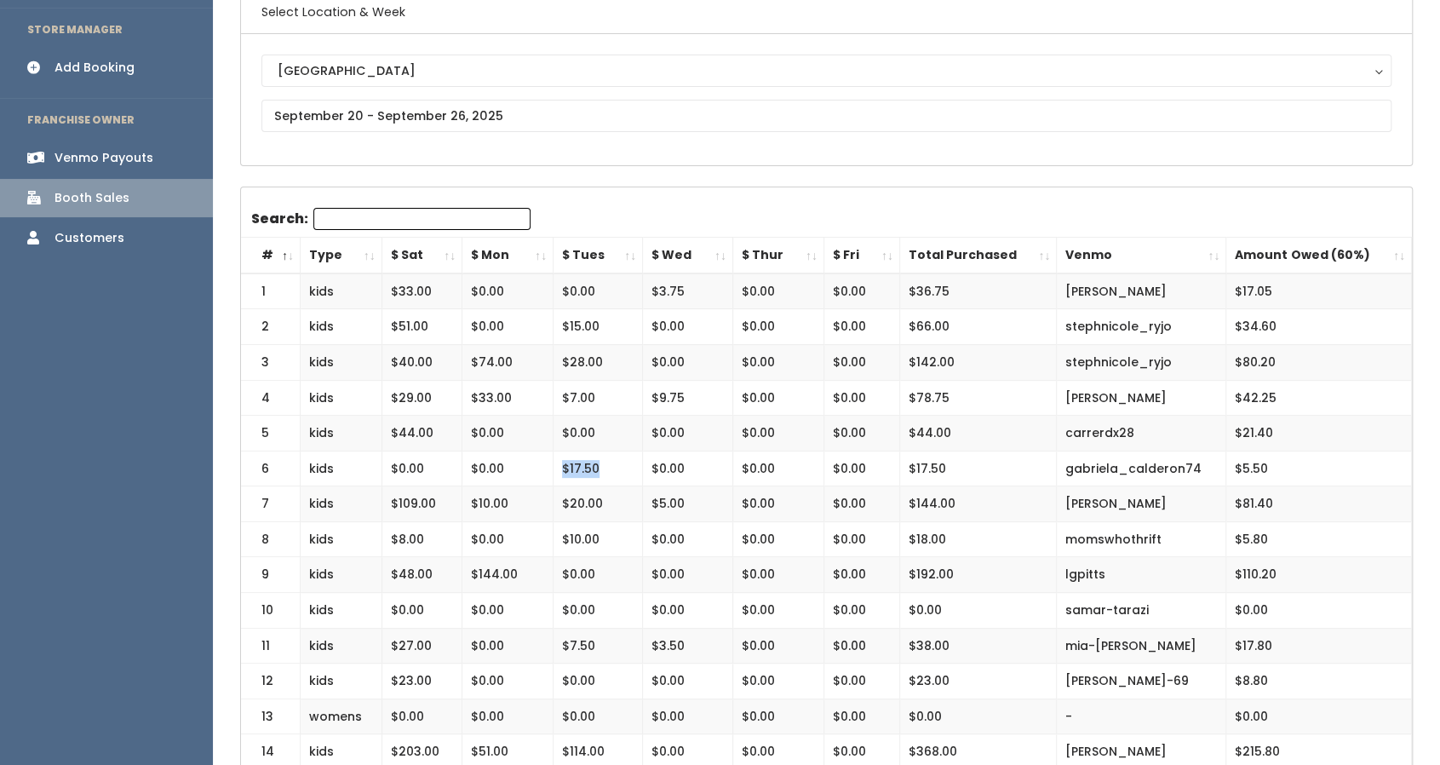
drag, startPoint x: 603, startPoint y: 468, endPoint x: 554, endPoint y: 463, distance: 48.7
click at [554, 463] on td "$17.50" at bounding box center [598, 468] width 89 height 36
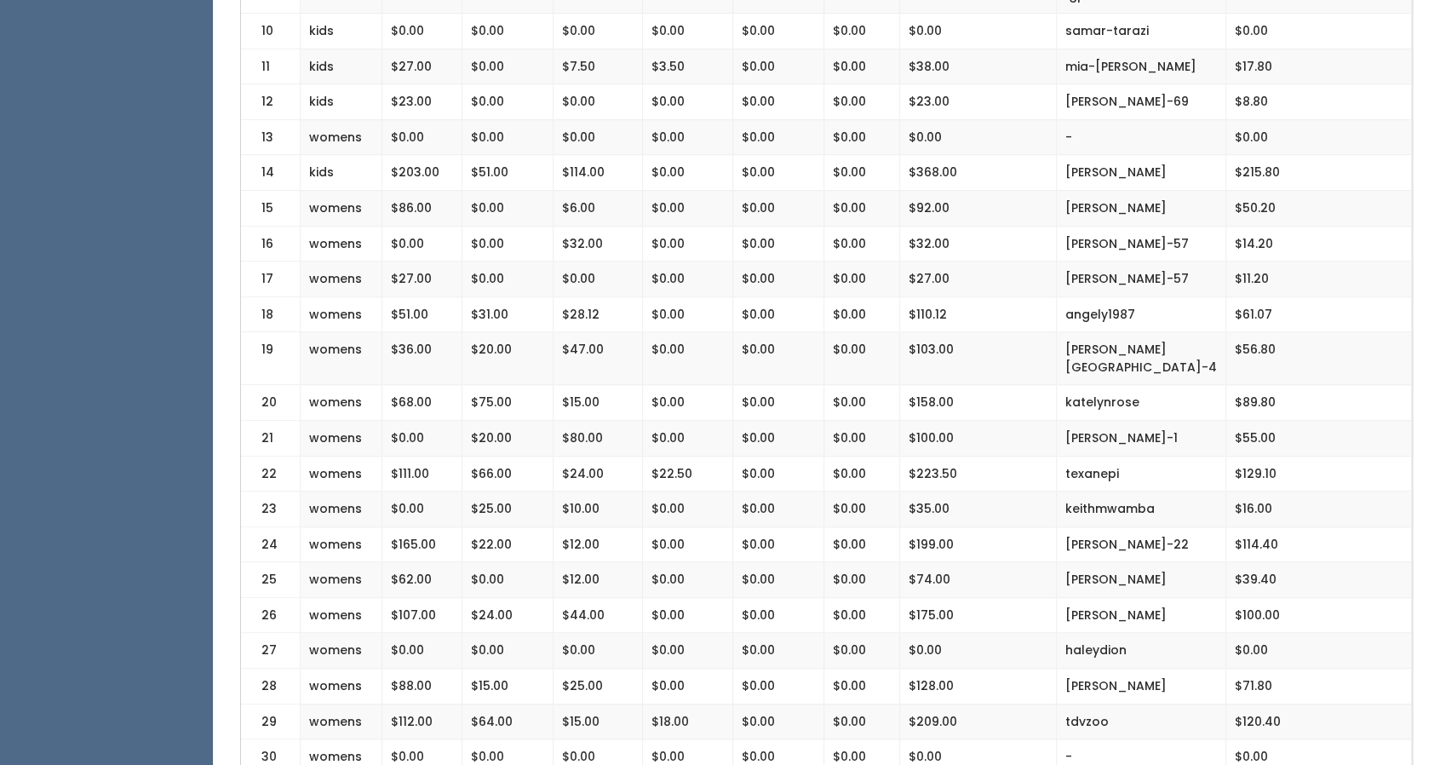
scroll to position [727, 0]
click at [1116, 563] on td "[PERSON_NAME]" at bounding box center [1141, 581] width 169 height 36
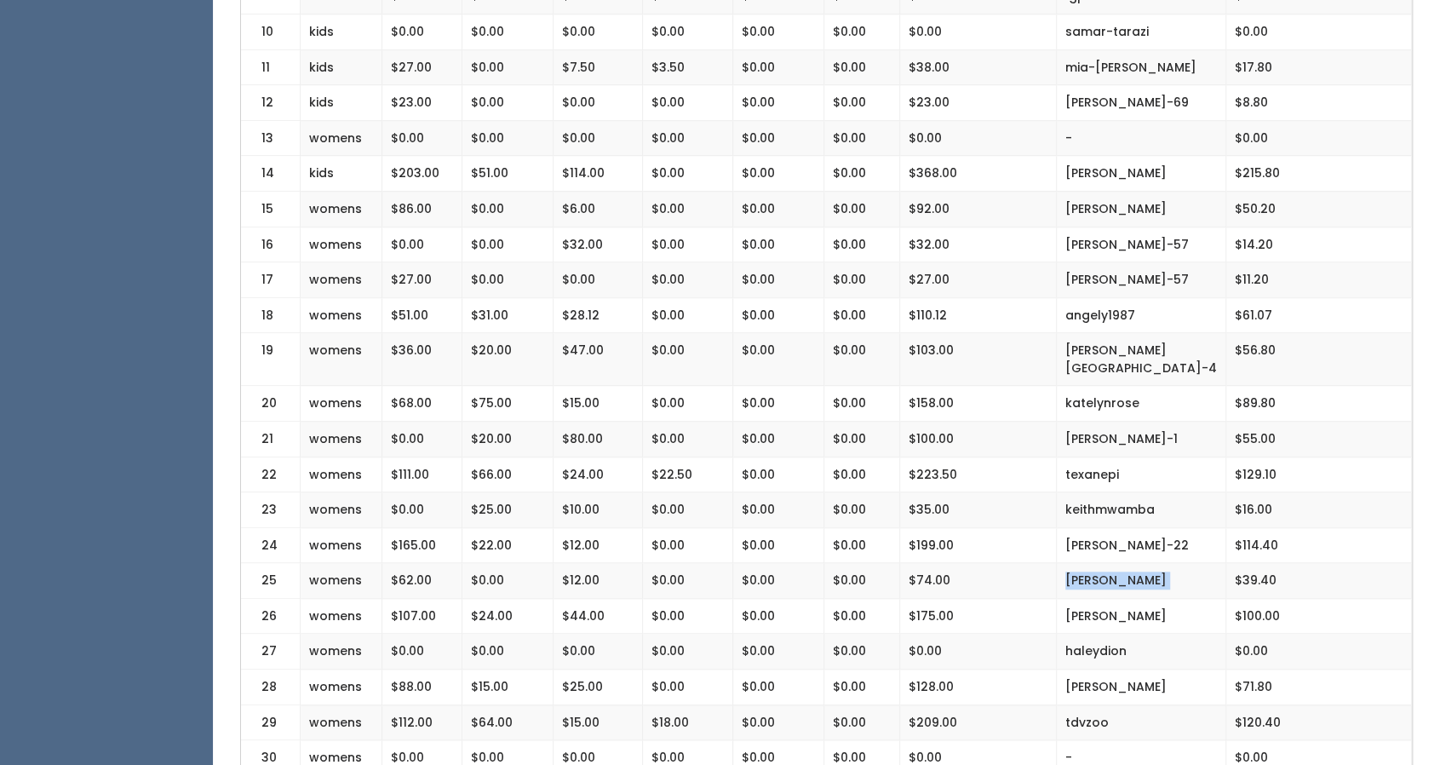
click at [1116, 563] on td "[PERSON_NAME]" at bounding box center [1141, 581] width 169 height 36
drag, startPoint x: 656, startPoint y: 553, endPoint x: 892, endPoint y: 554, distance: 236.7
click at [892, 563] on tr "25 womens $62.00 $0.00 $12.00 $0.00 $0.00 $0.00 $74.00 xitlali-herrera $39.40" at bounding box center [826, 581] width 1171 height 36
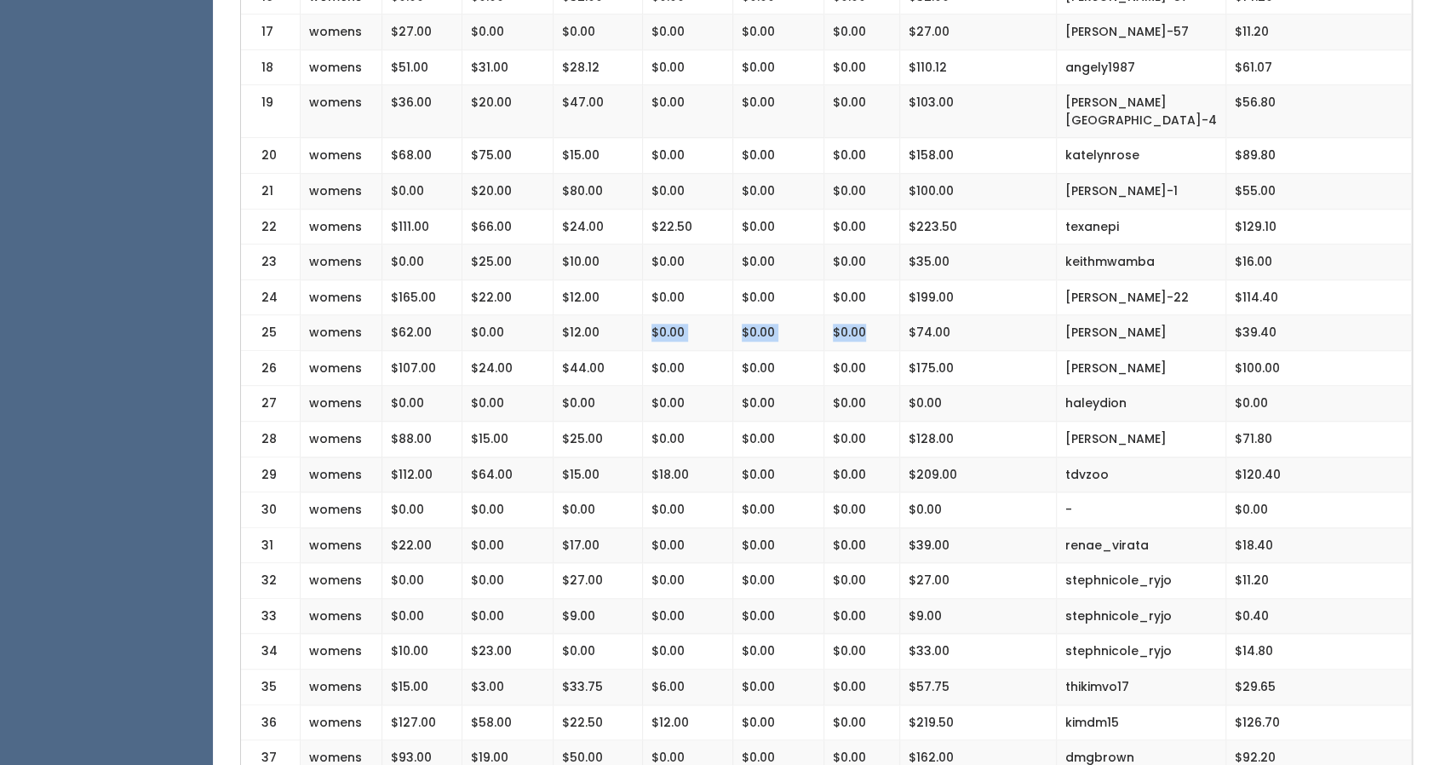
scroll to position [1047, 0]
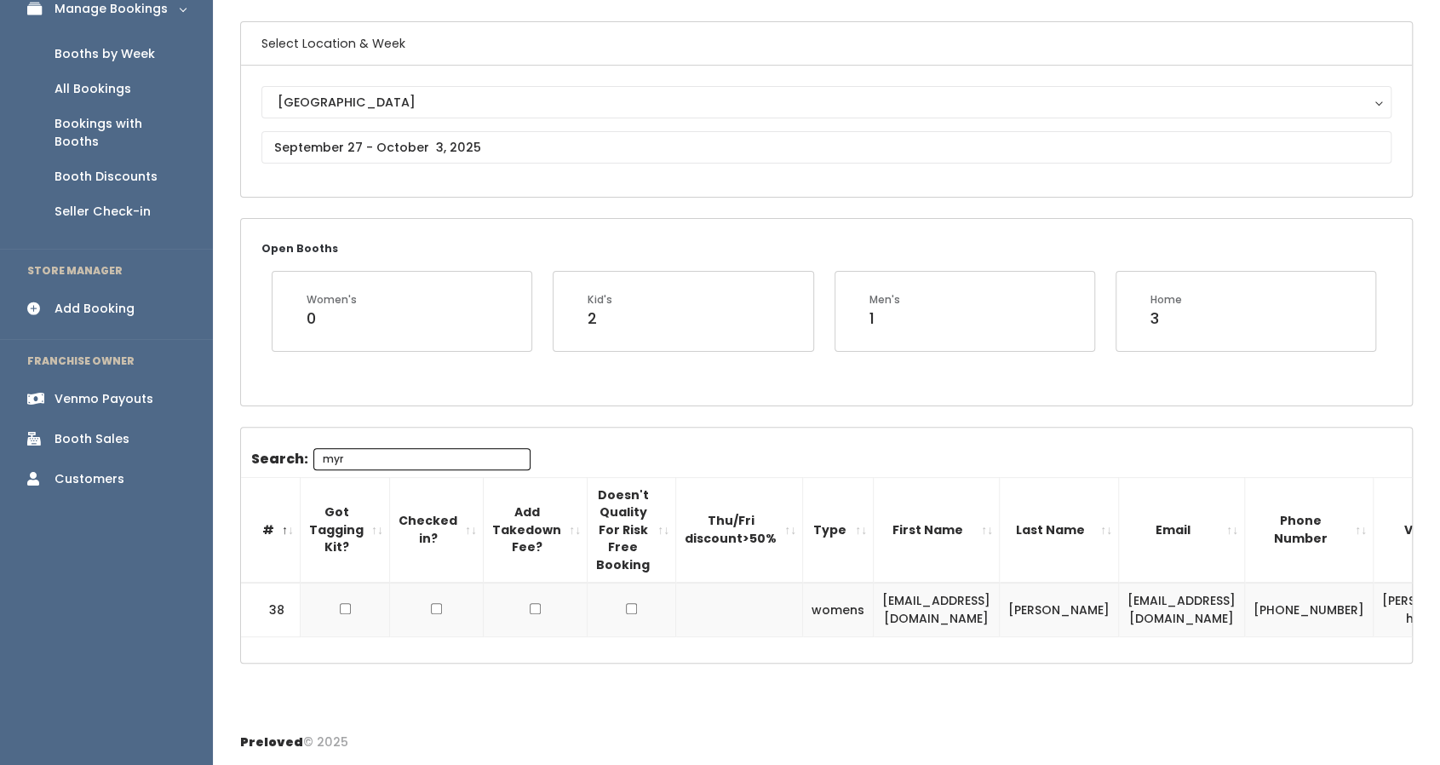
scroll to position [128, 0]
type input "myr"
click at [1161, 598] on td "[EMAIL_ADDRESS][DOMAIN_NAME]" at bounding box center [1182, 609] width 126 height 54
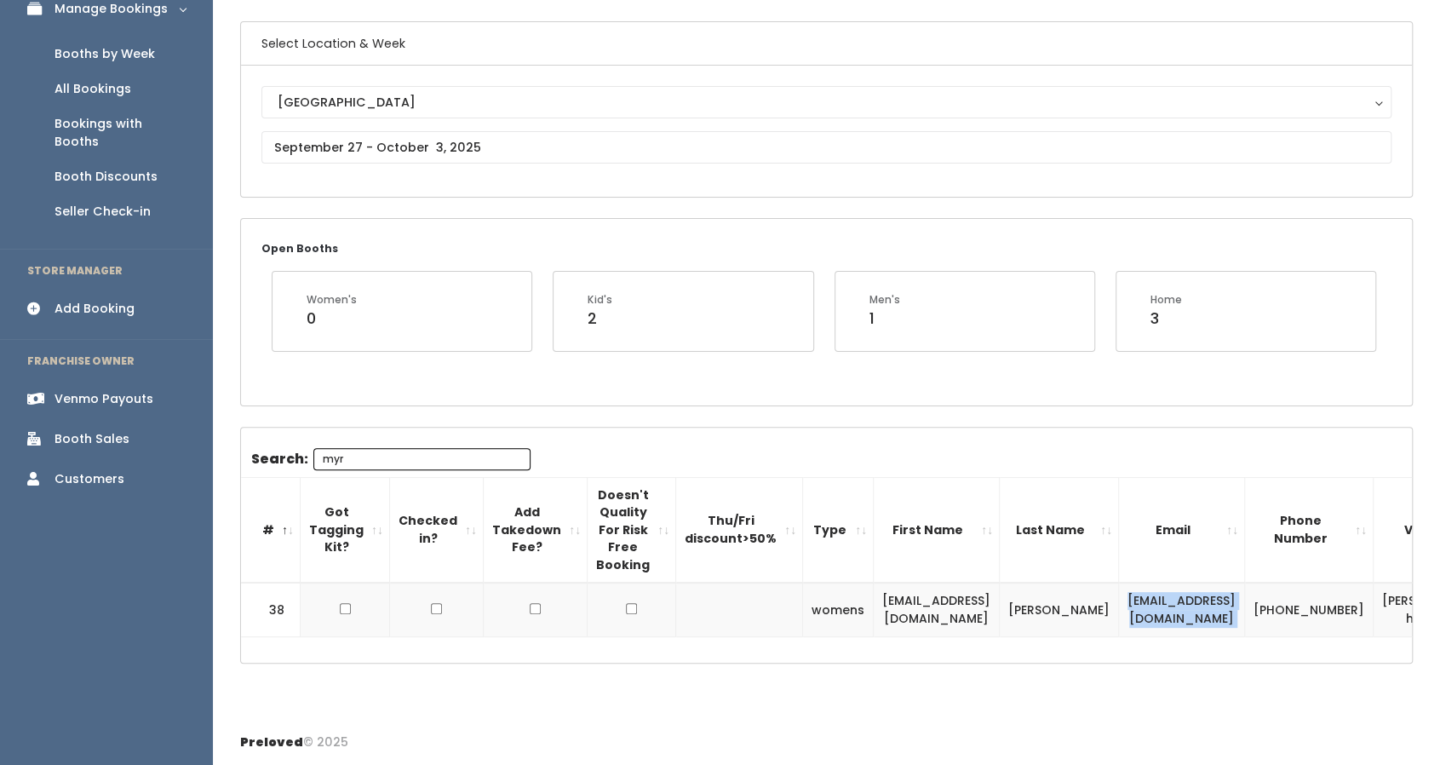
copy tr "[EMAIL_ADDRESS][DOMAIN_NAME]"
